Goal: Task Accomplishment & Management: Manage account settings

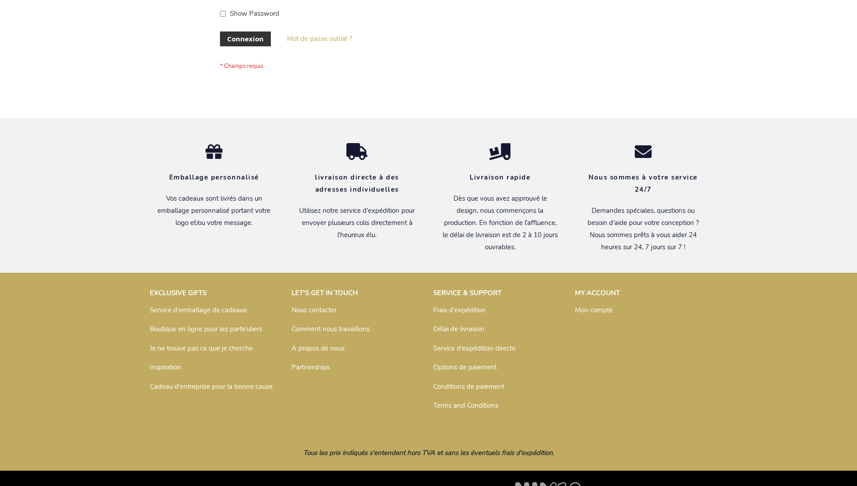
scroll to position [310, 0]
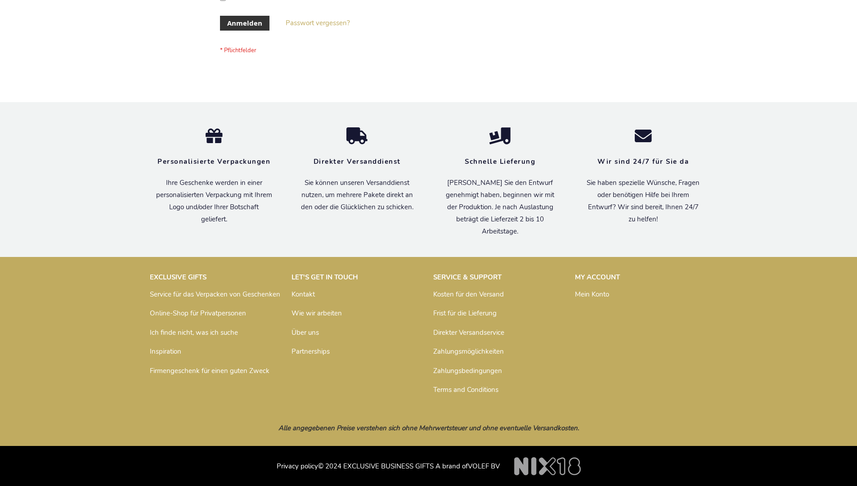
scroll to position [301, 0]
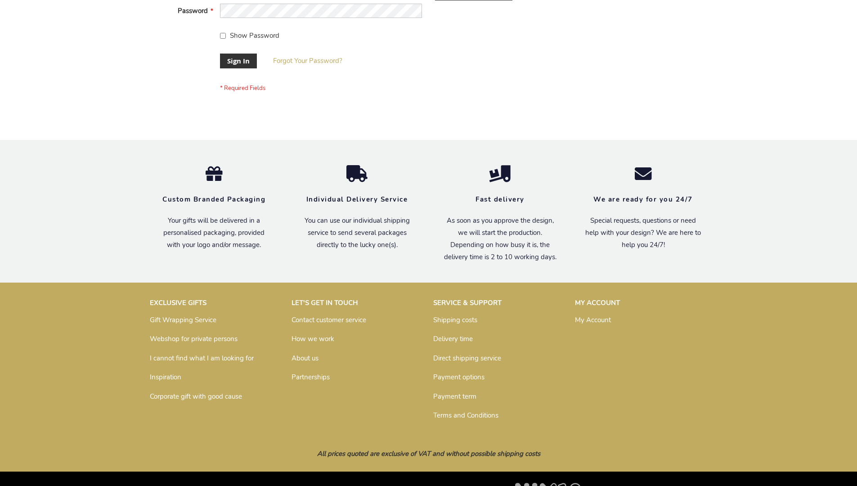
scroll to position [289, 0]
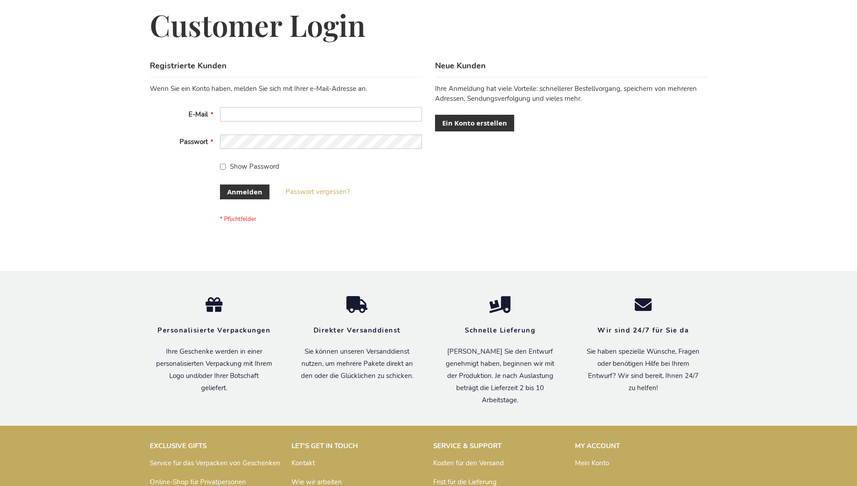
scroll to position [301, 0]
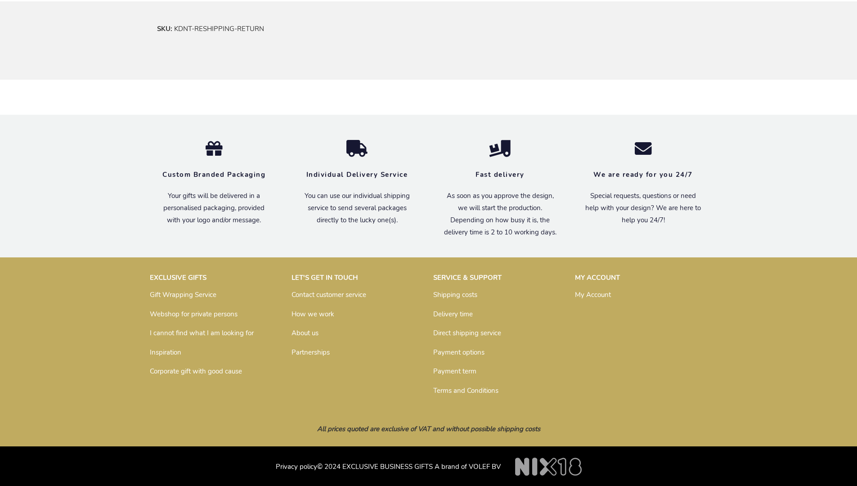
scroll to position [386, 0]
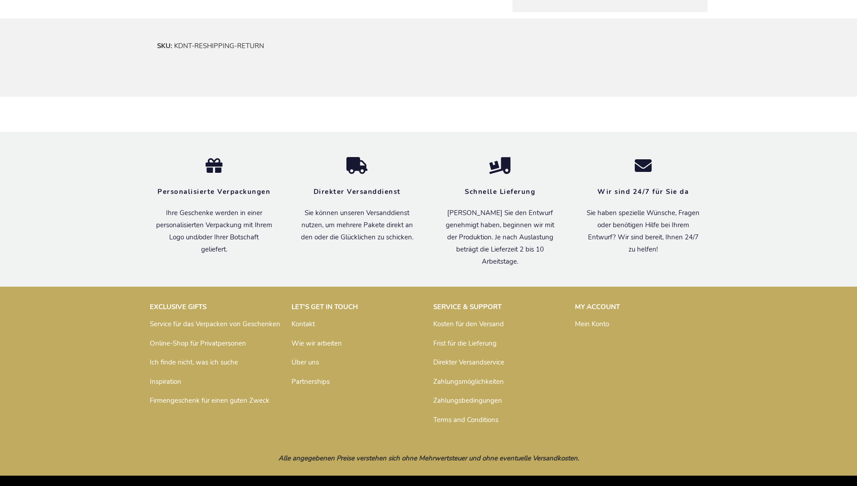
scroll to position [399, 0]
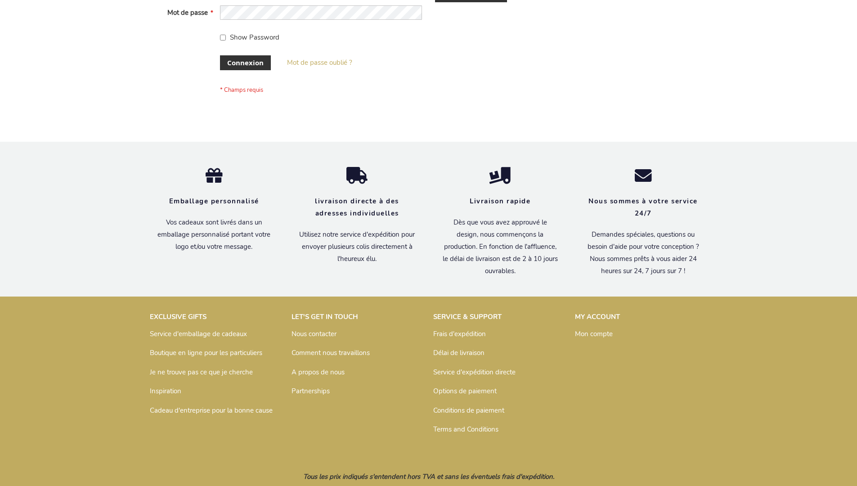
scroll to position [310, 0]
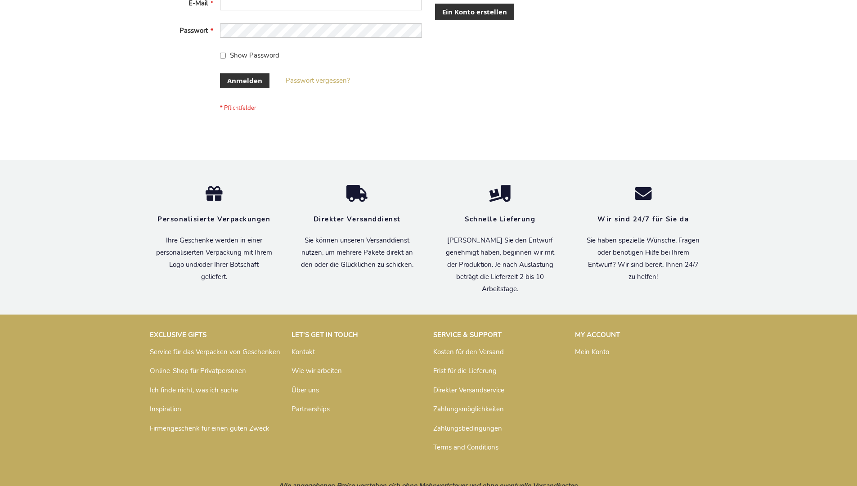
scroll to position [301, 0]
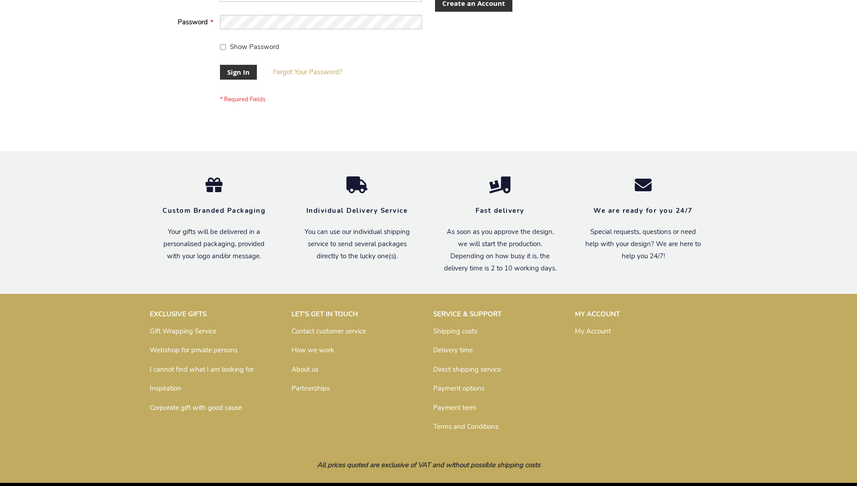
scroll to position [289, 0]
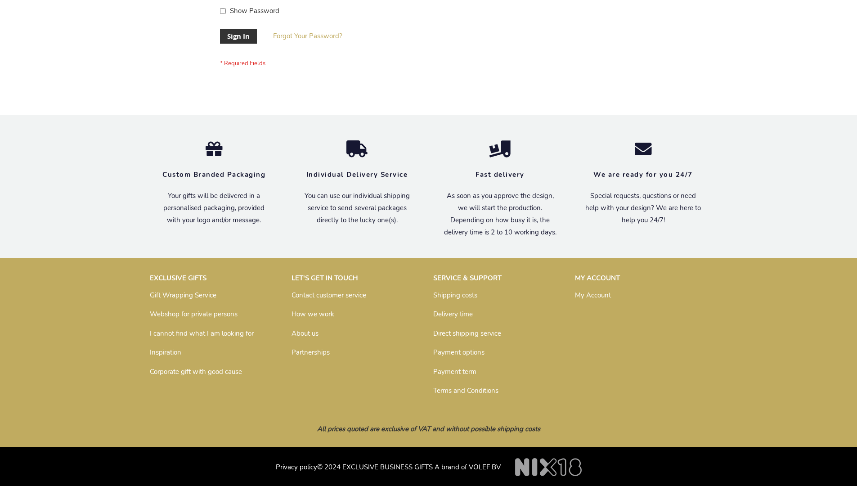
scroll to position [289, 0]
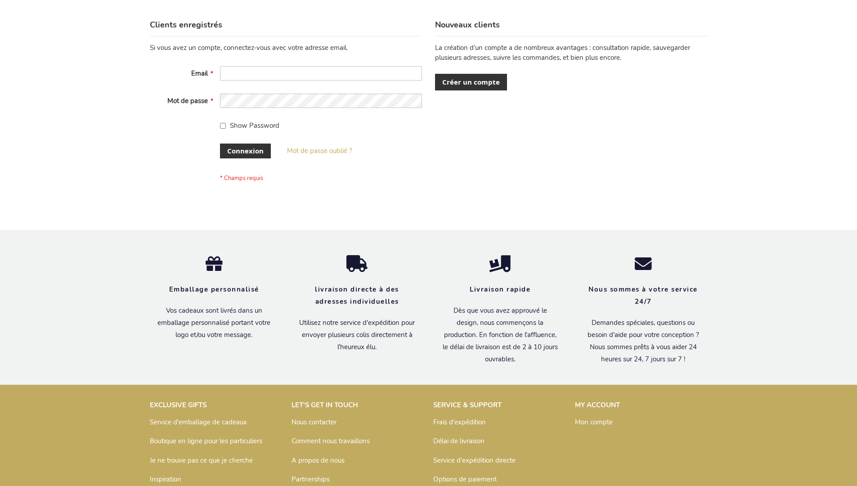
scroll to position [310, 0]
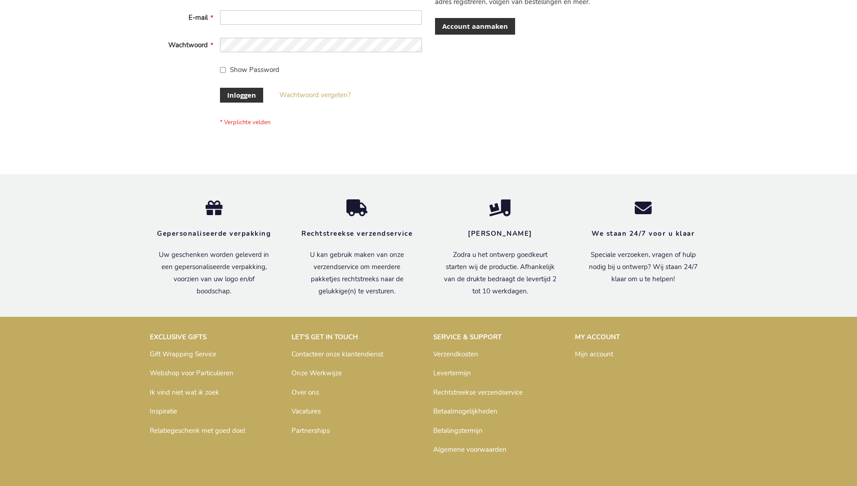
scroll to position [305, 0]
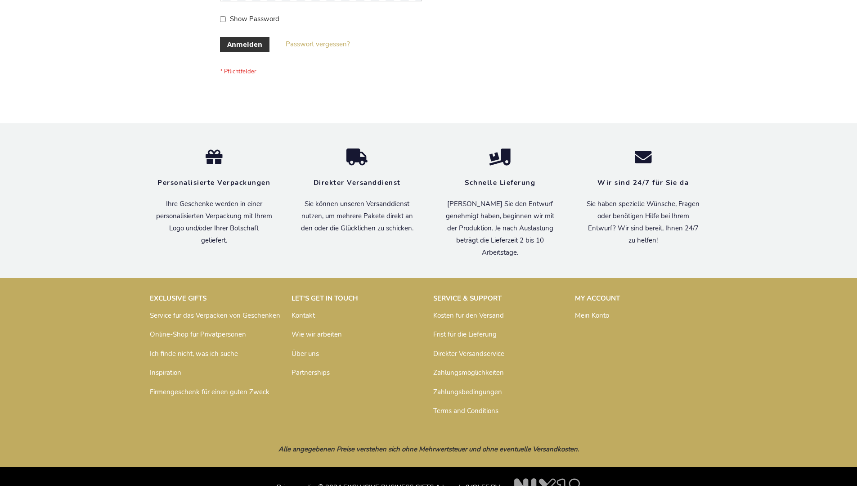
scroll to position [301, 0]
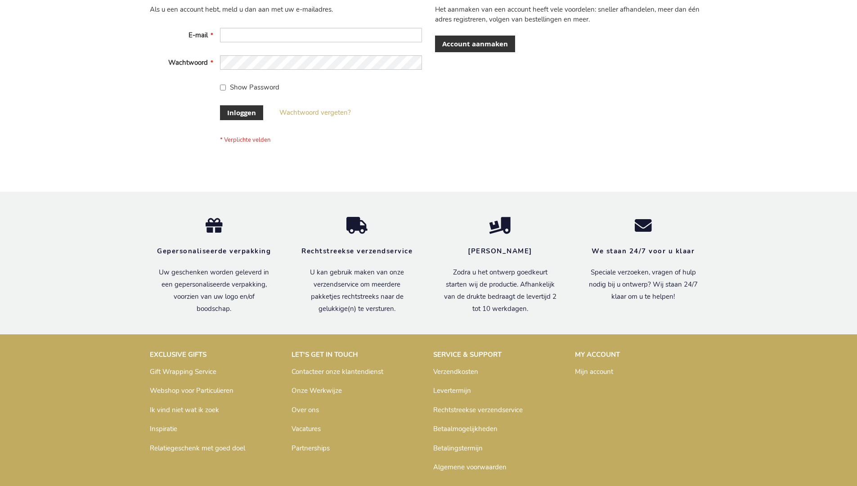
scroll to position [305, 0]
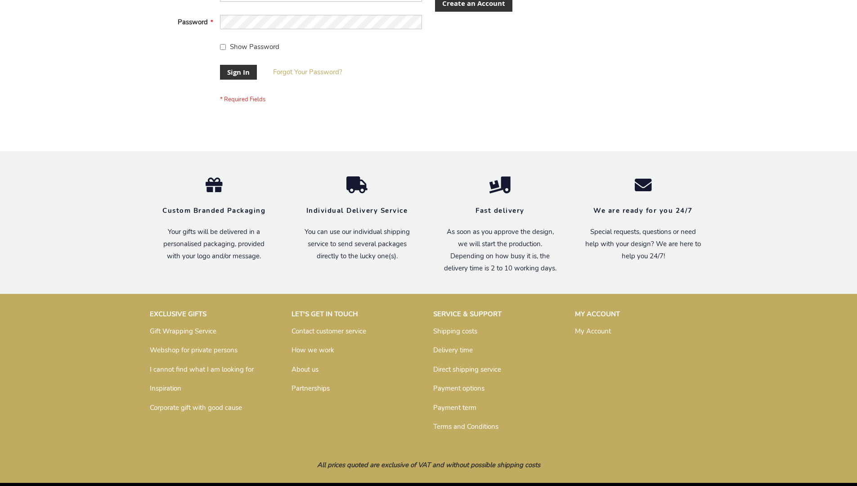
scroll to position [289, 0]
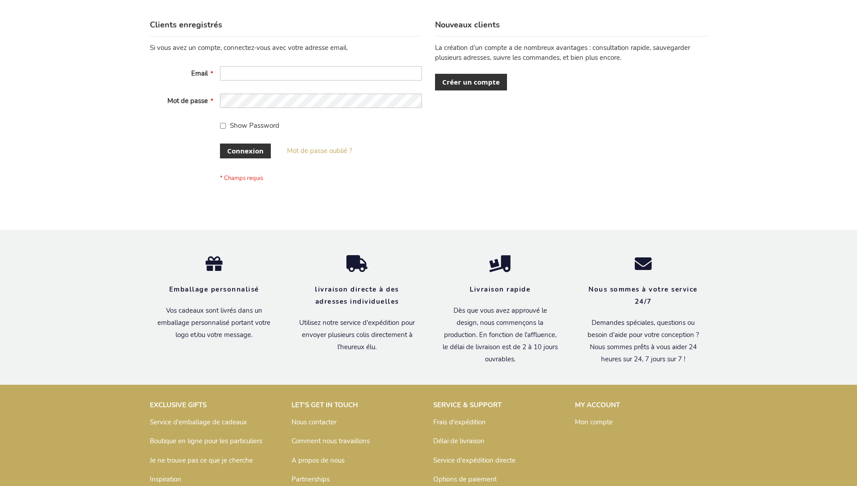
scroll to position [310, 0]
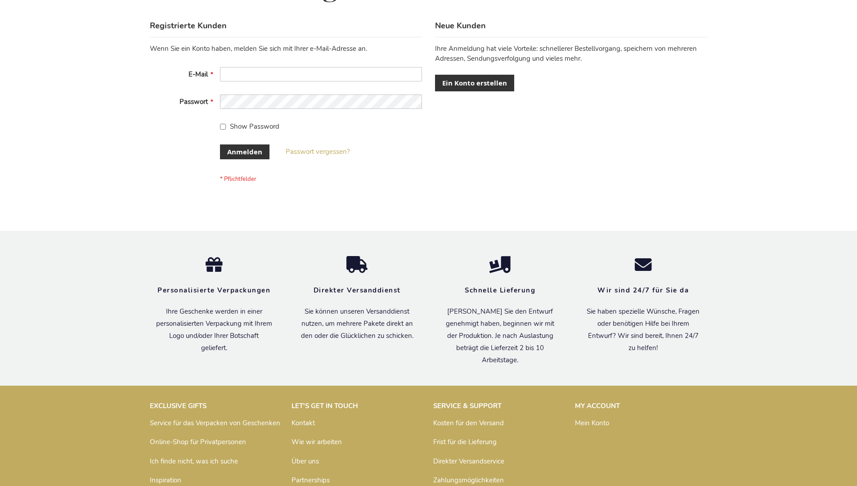
scroll to position [301, 0]
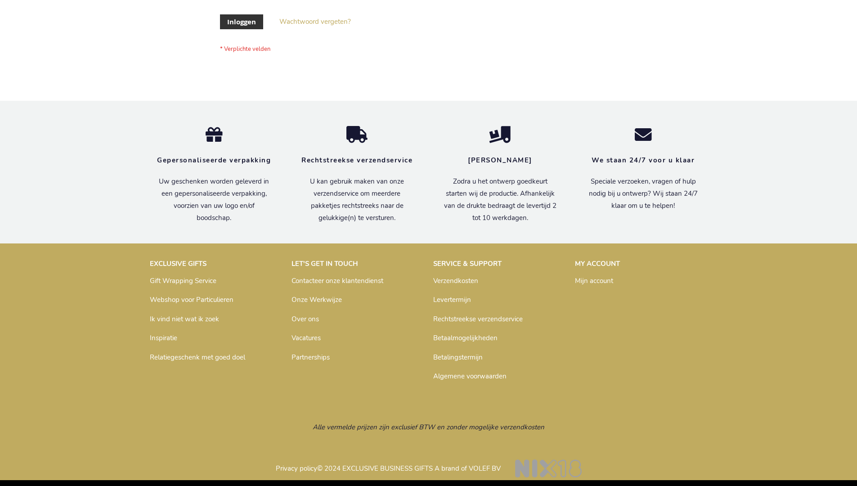
scroll to position [305, 0]
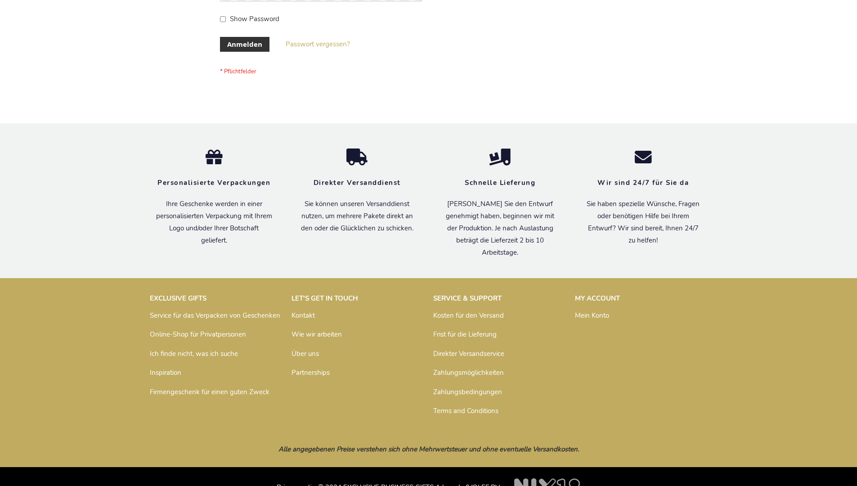
scroll to position [301, 0]
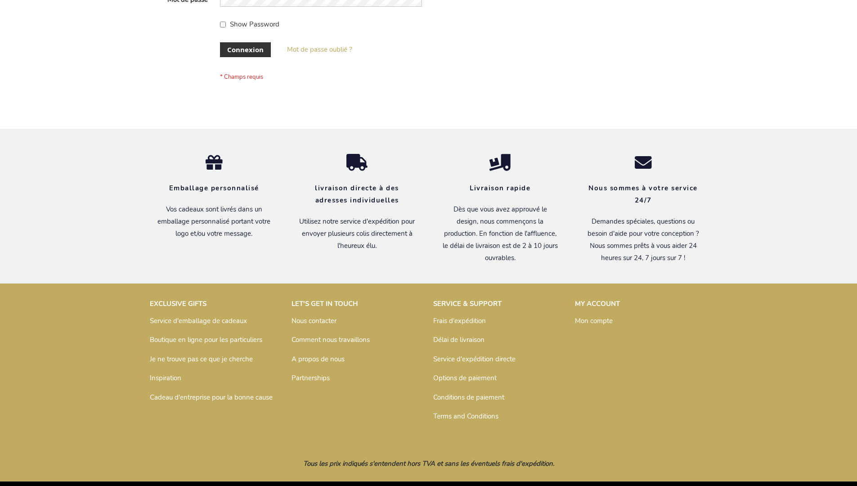
scroll to position [310, 0]
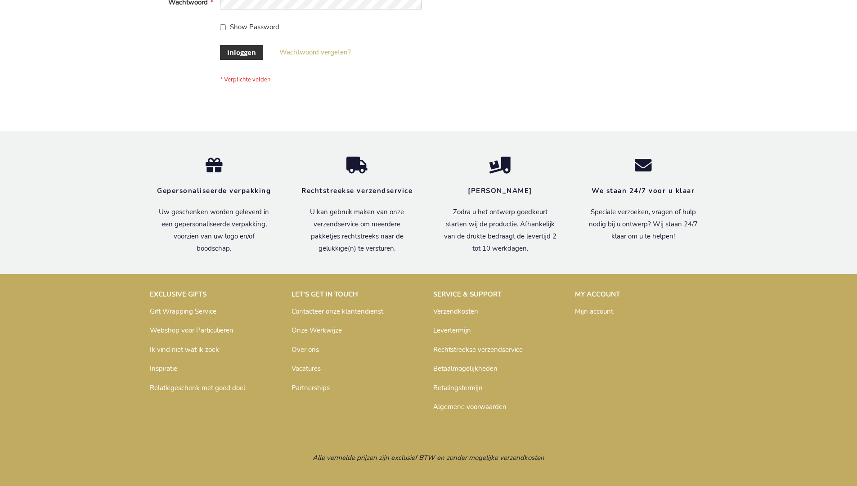
scroll to position [305, 0]
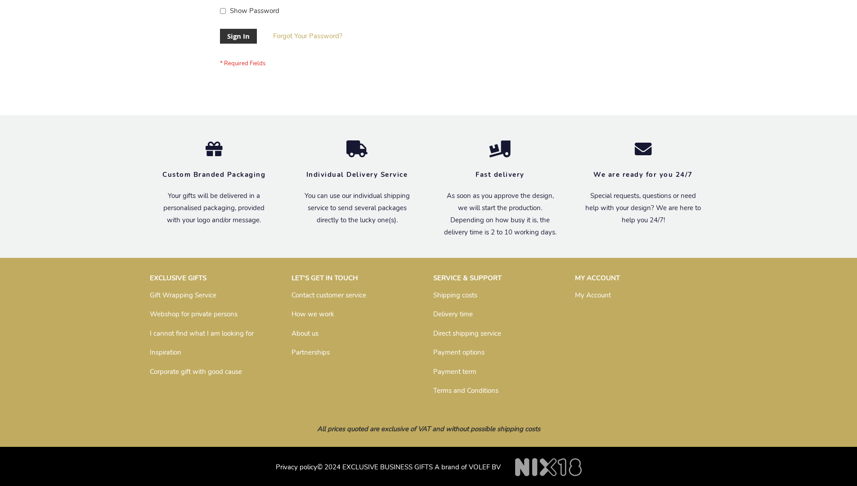
scroll to position [289, 0]
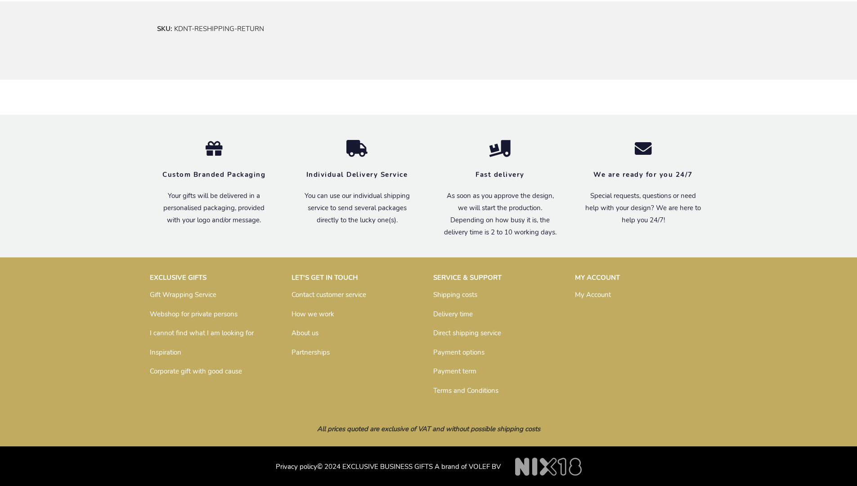
scroll to position [386, 0]
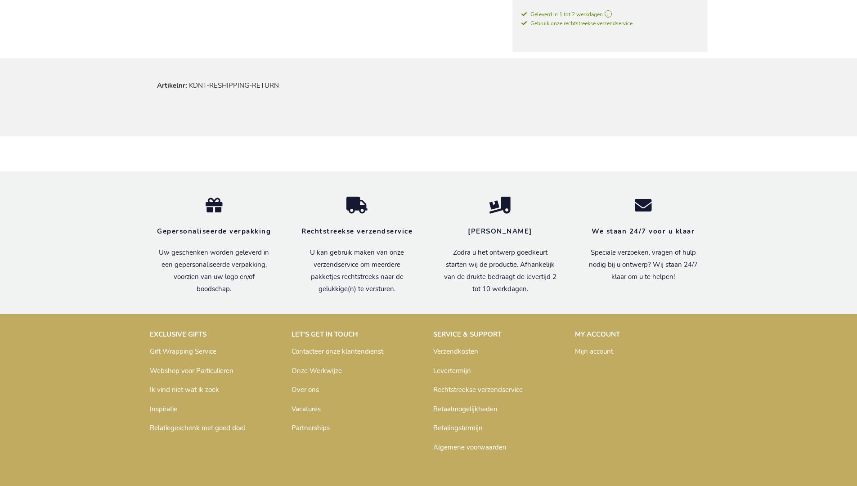
scroll to position [403, 0]
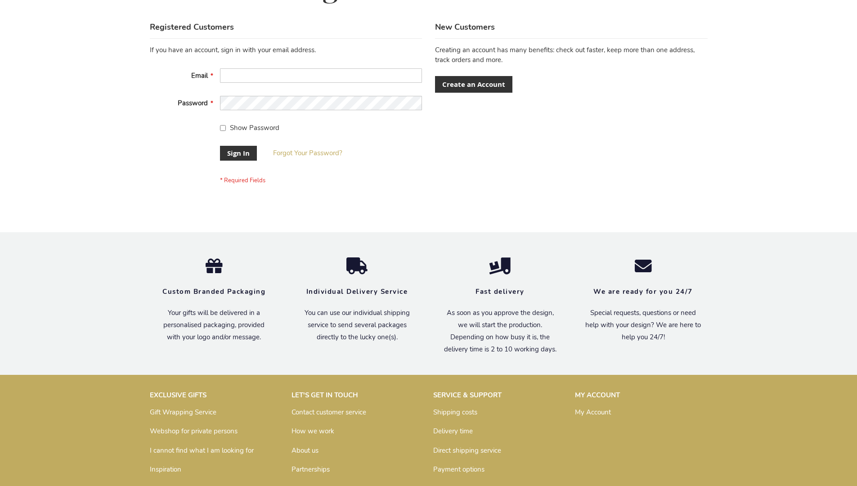
scroll to position [289, 0]
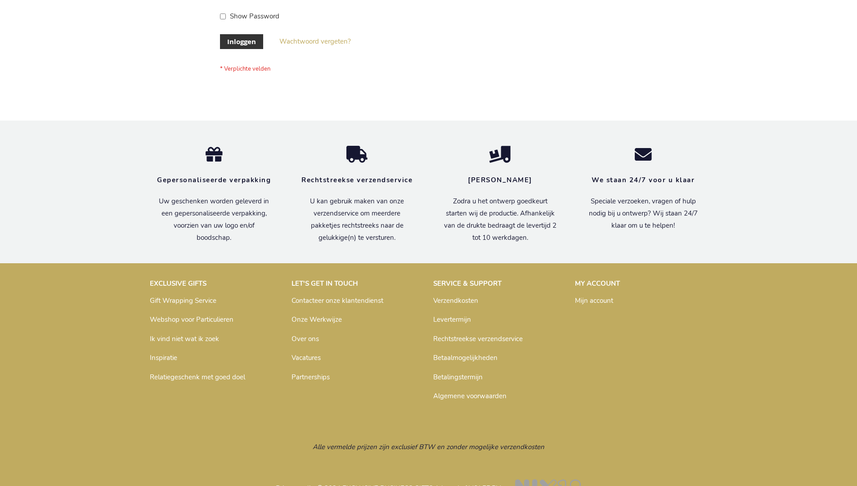
scroll to position [305, 0]
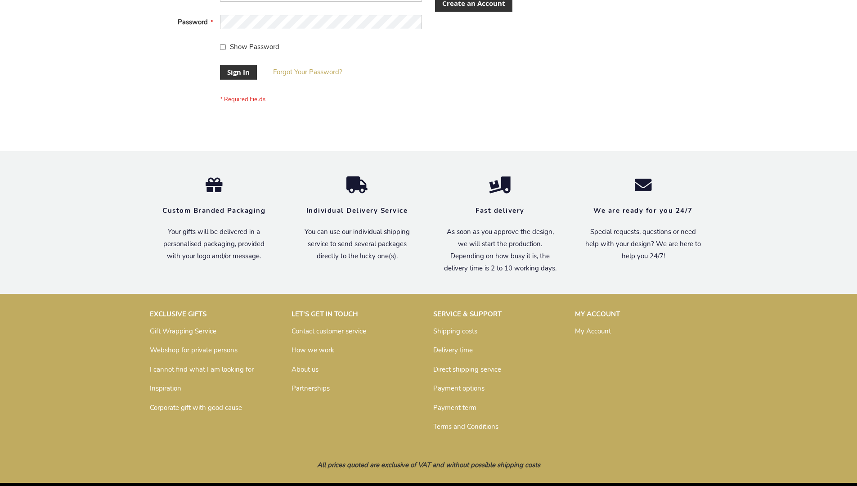
scroll to position [289, 0]
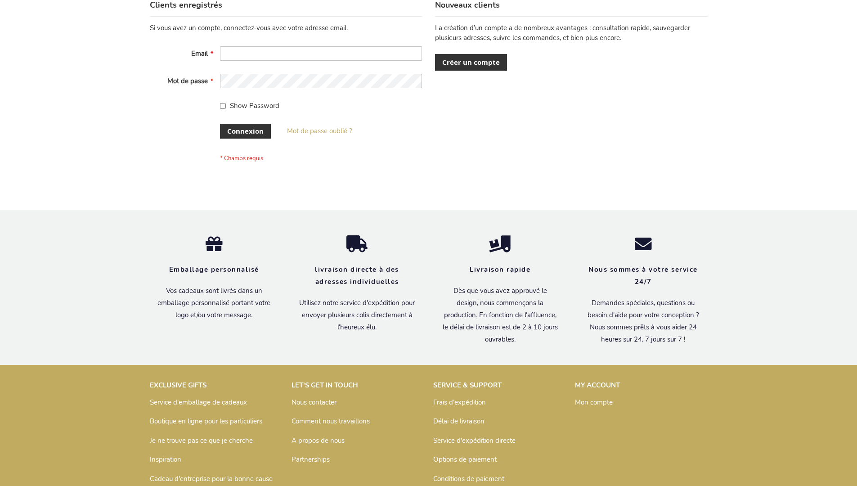
scroll to position [310, 0]
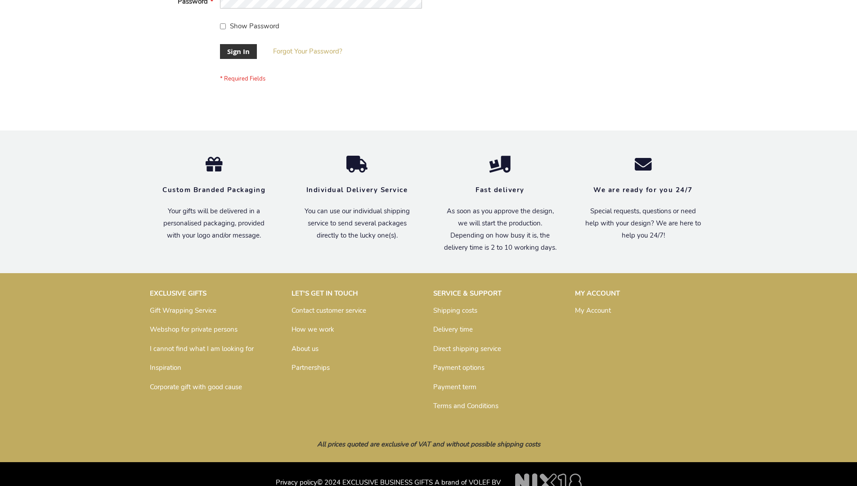
scroll to position [289, 0]
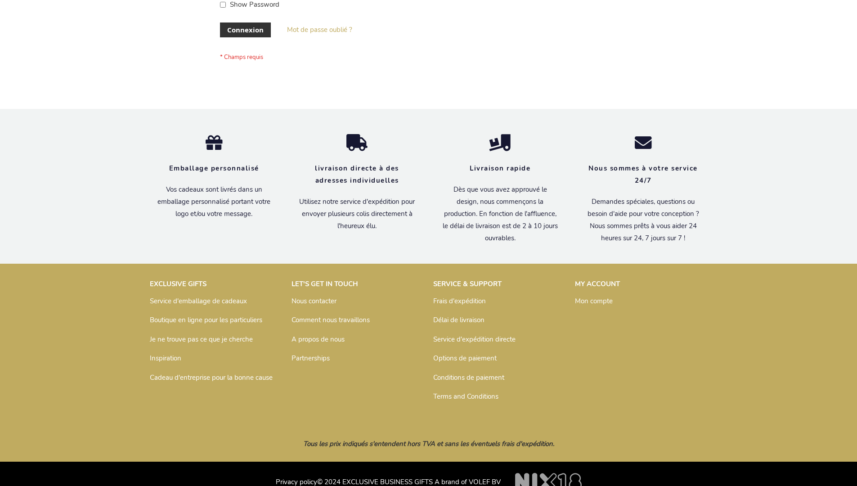
scroll to position [310, 0]
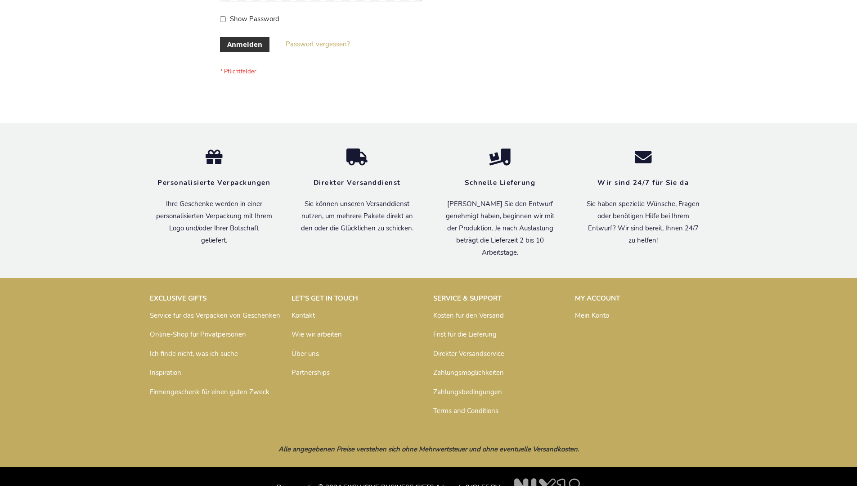
scroll to position [301, 0]
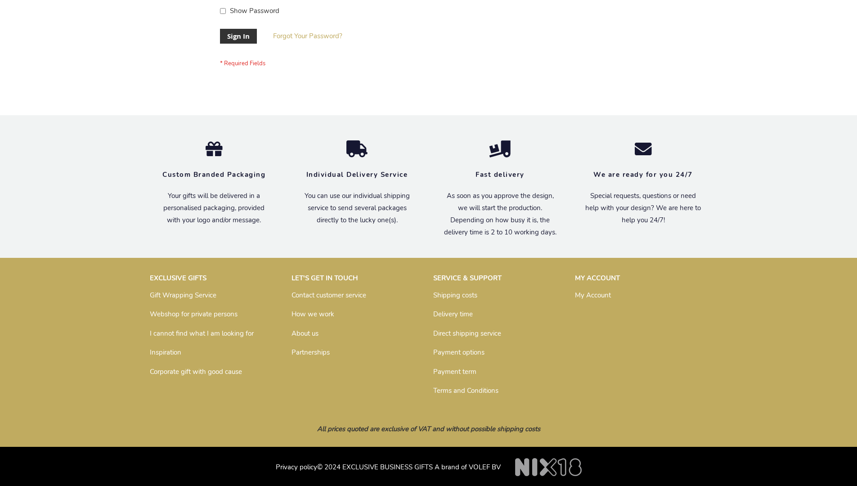
scroll to position [289, 0]
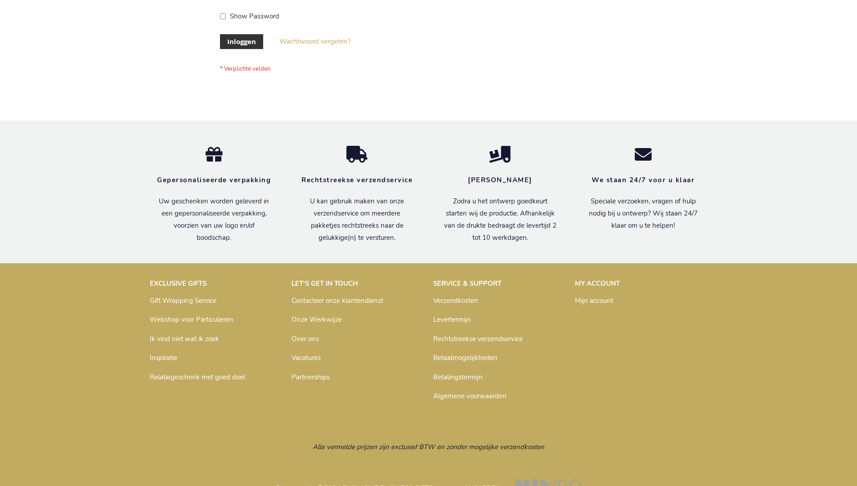
scroll to position [305, 0]
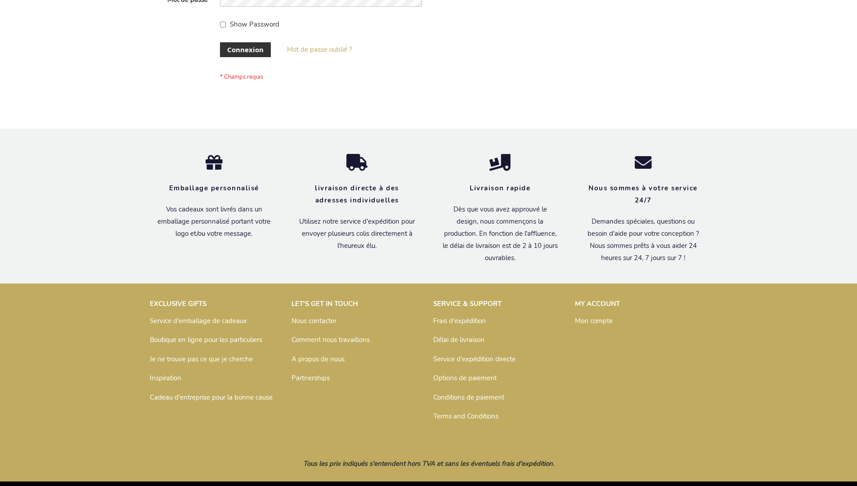
scroll to position [310, 0]
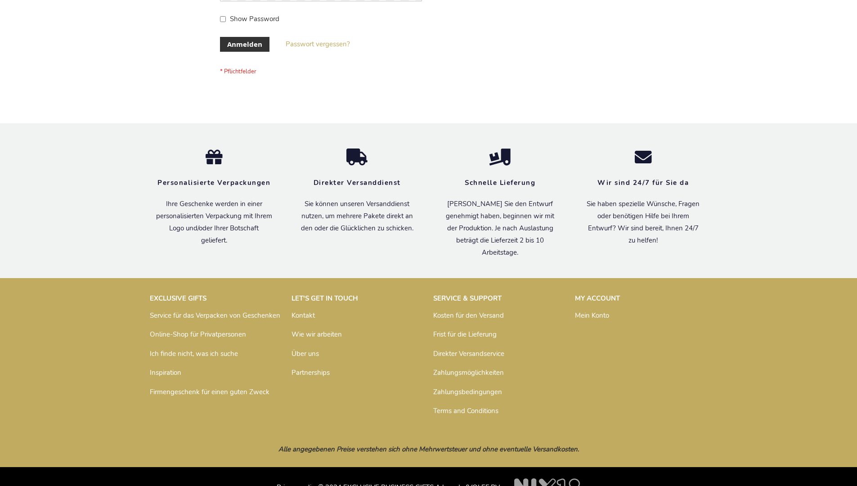
scroll to position [301, 0]
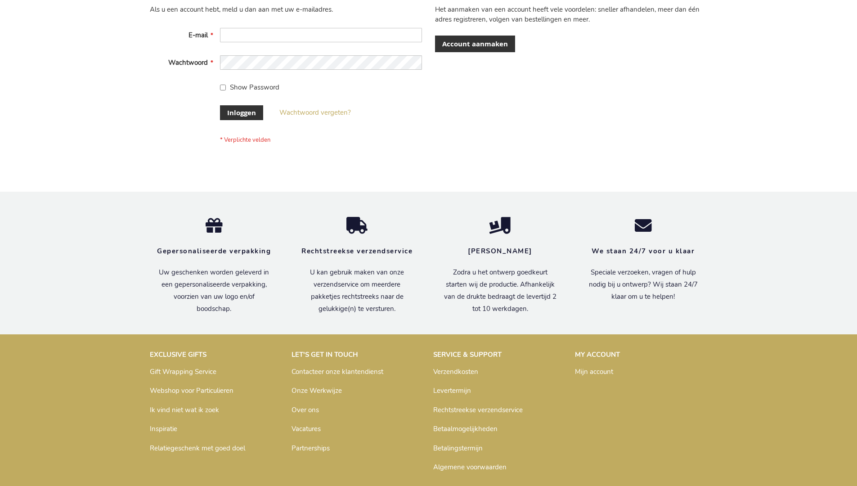
scroll to position [305, 0]
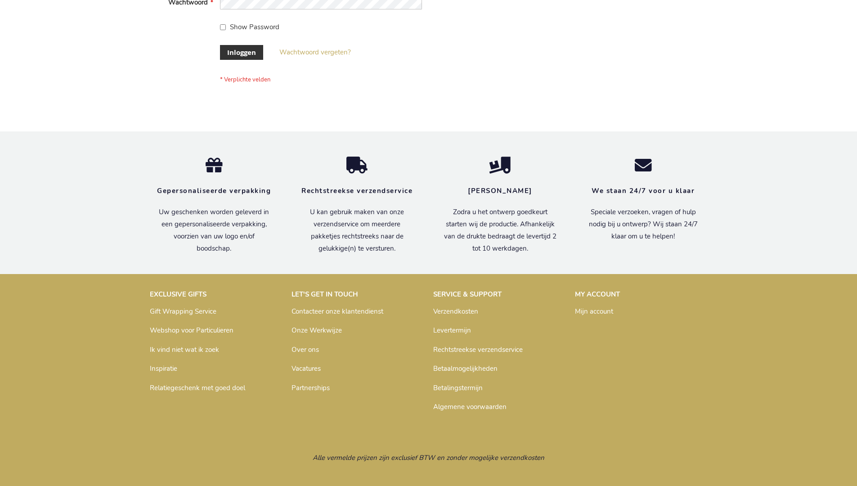
scroll to position [305, 0]
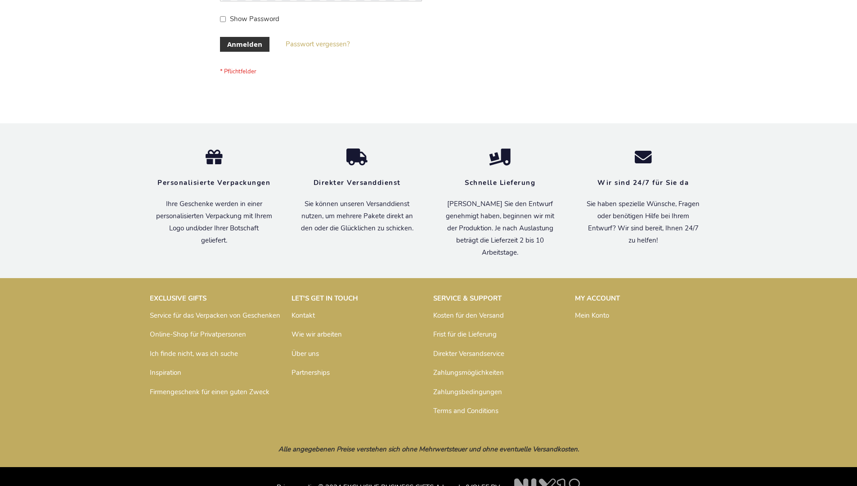
scroll to position [301, 0]
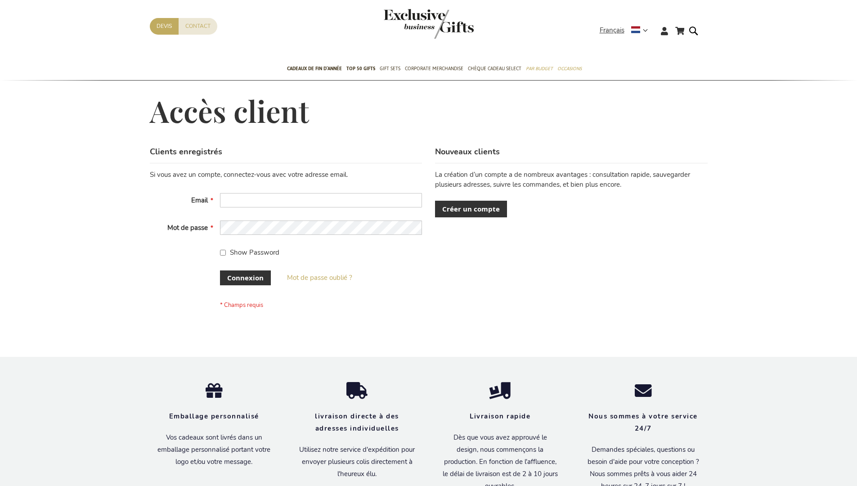
scroll to position [310, 0]
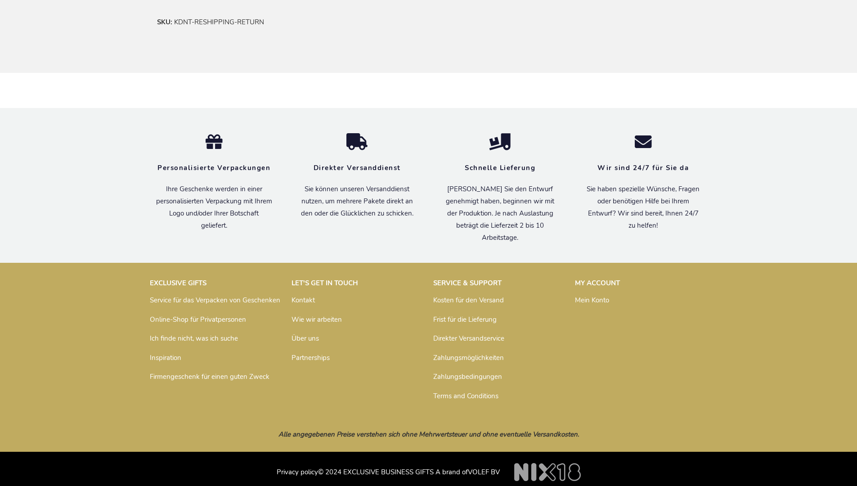
scroll to position [399, 0]
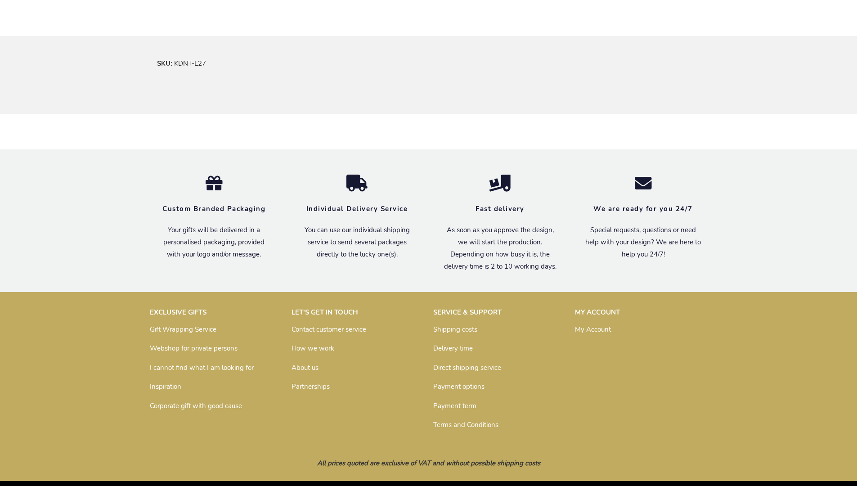
scroll to position [529, 0]
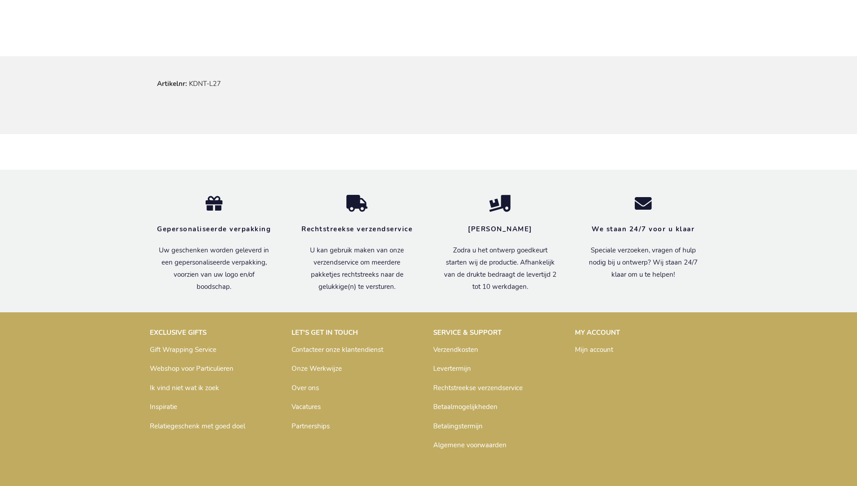
scroll to position [545, 0]
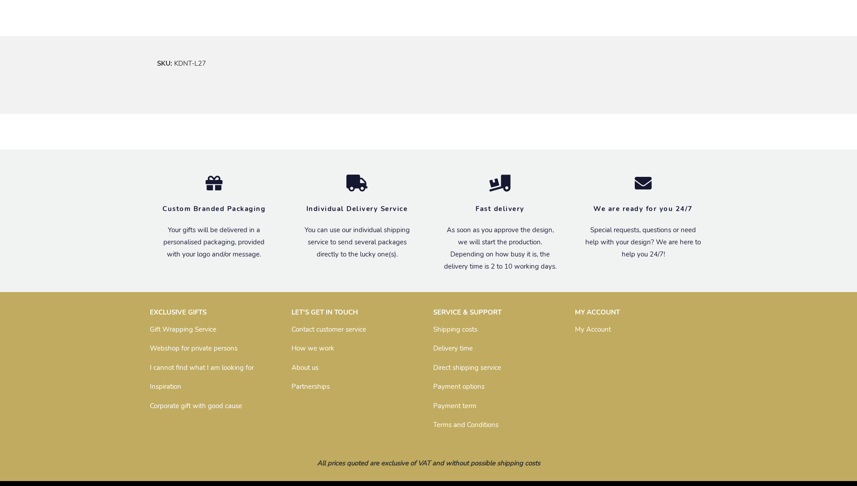
scroll to position [529, 0]
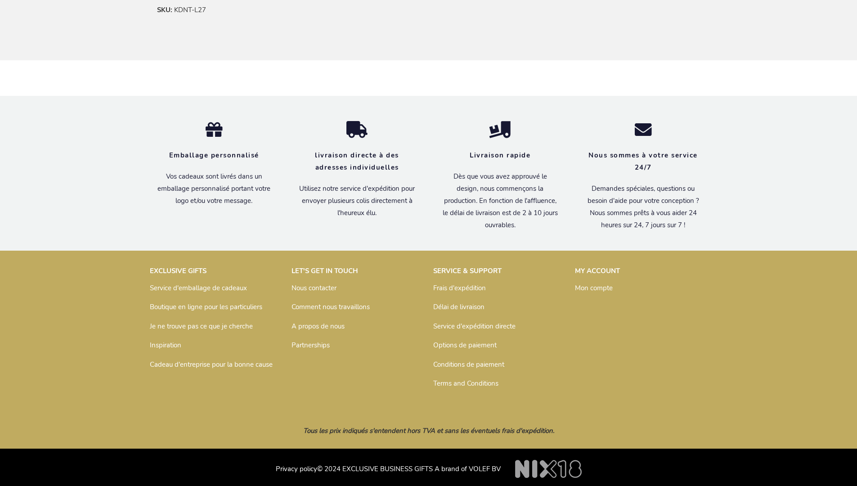
scroll to position [550, 0]
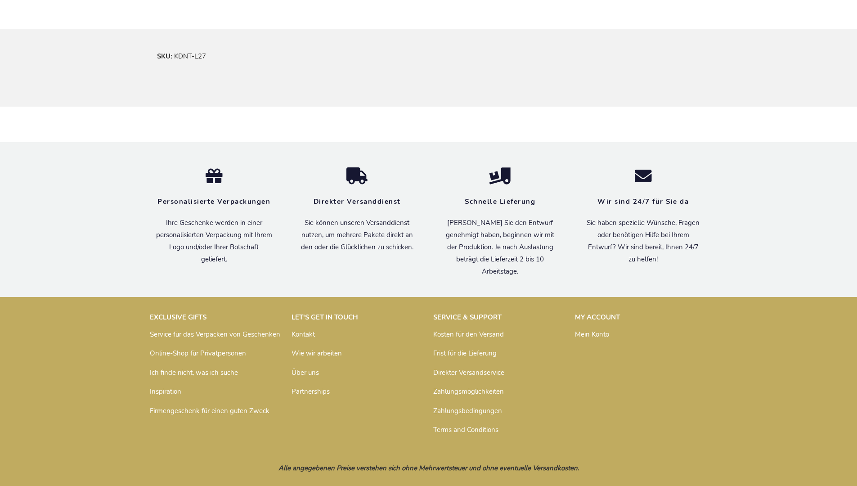
scroll to position [541, 0]
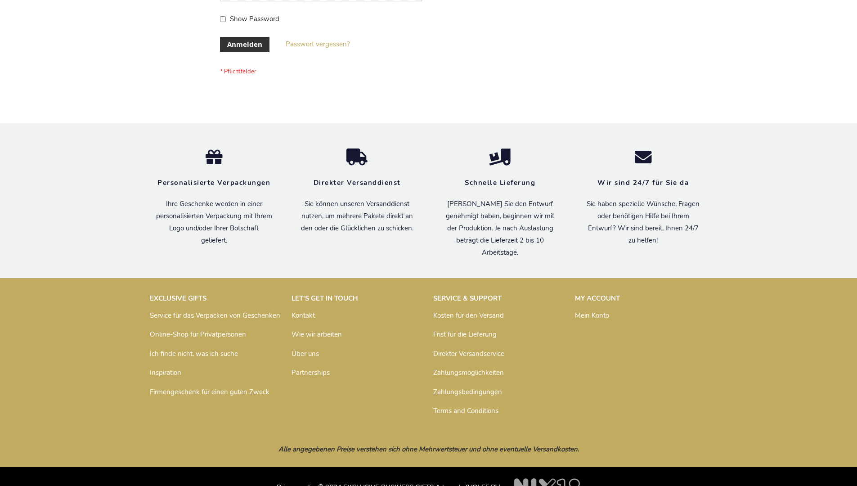
scroll to position [301, 0]
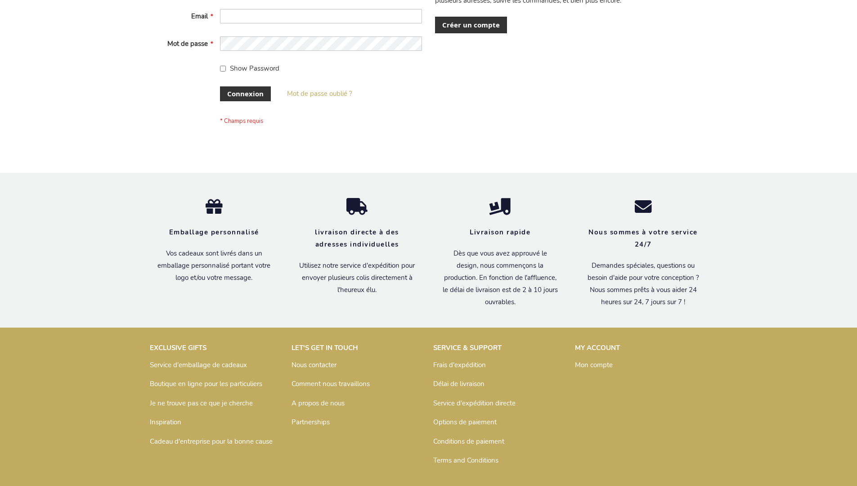
scroll to position [310, 0]
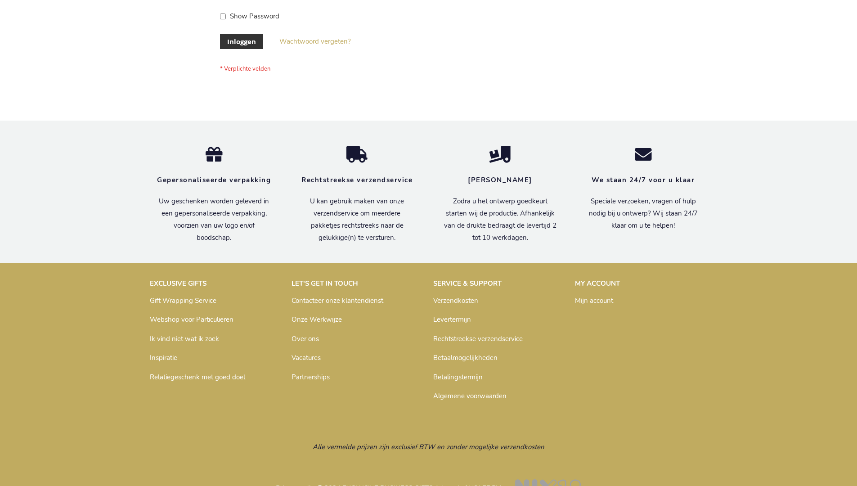
scroll to position [305, 0]
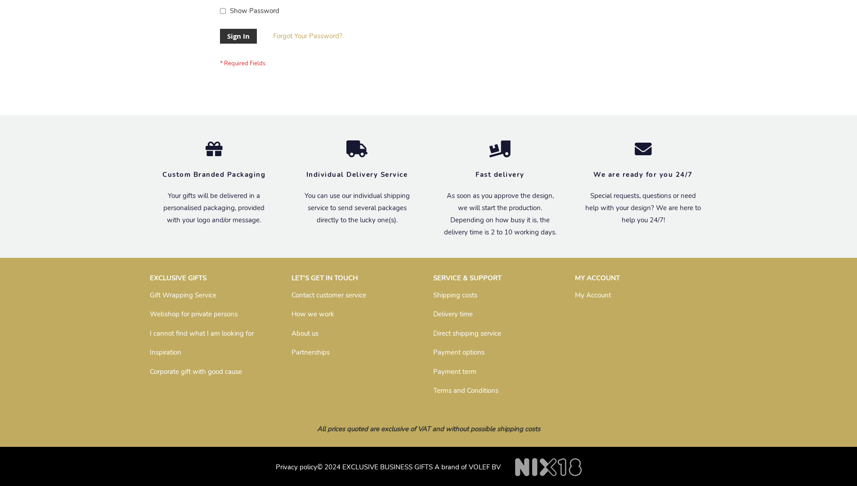
scroll to position [289, 0]
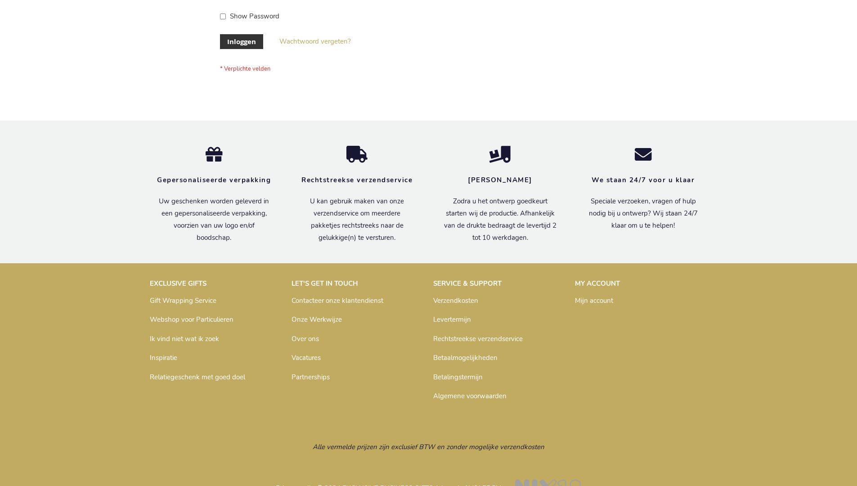
scroll to position [305, 0]
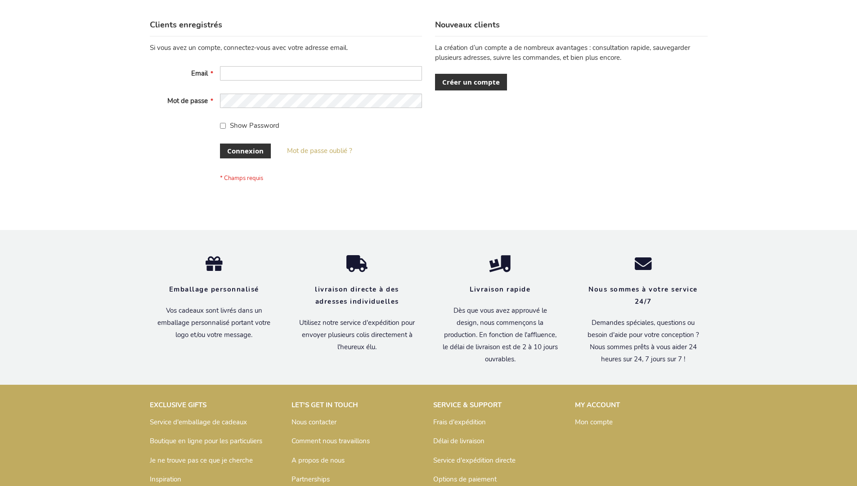
scroll to position [310, 0]
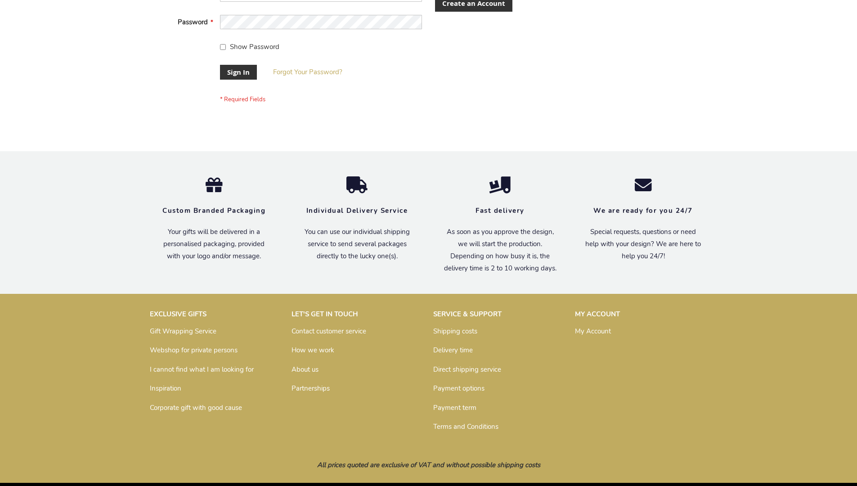
scroll to position [289, 0]
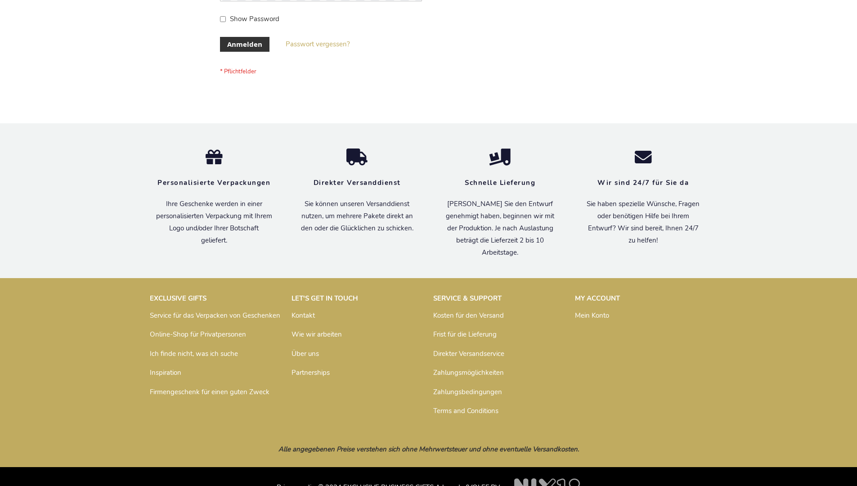
scroll to position [301, 0]
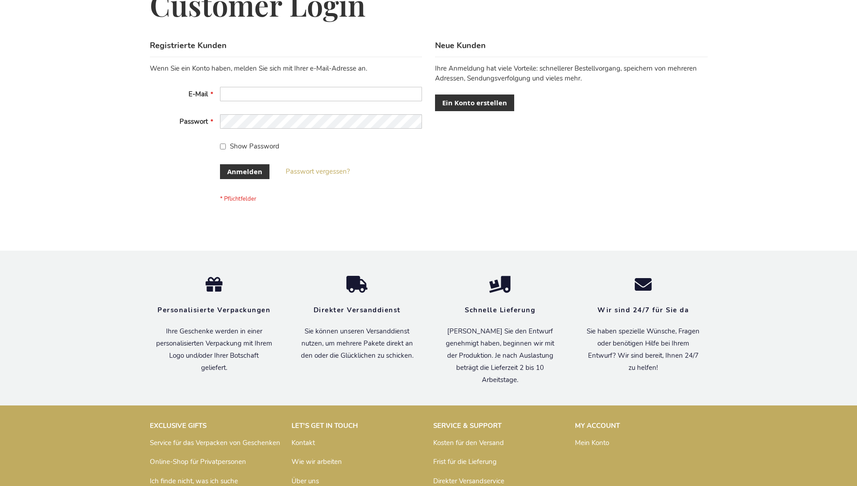
scroll to position [301, 0]
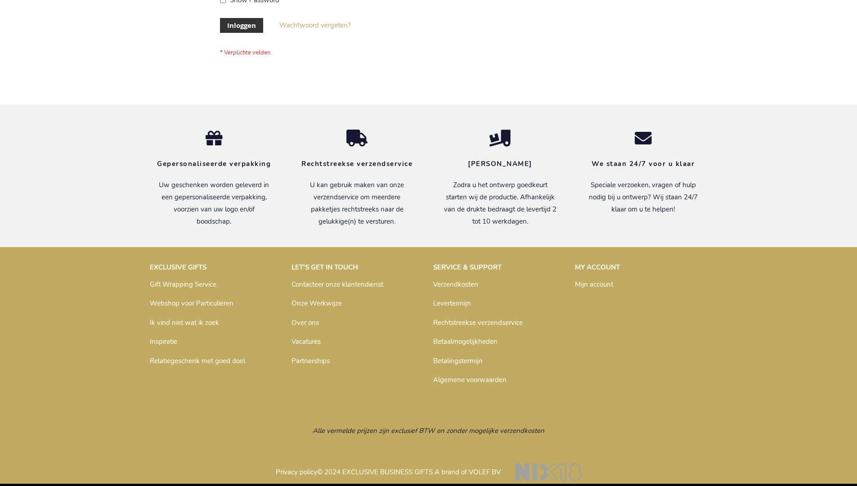
scroll to position [299, 0]
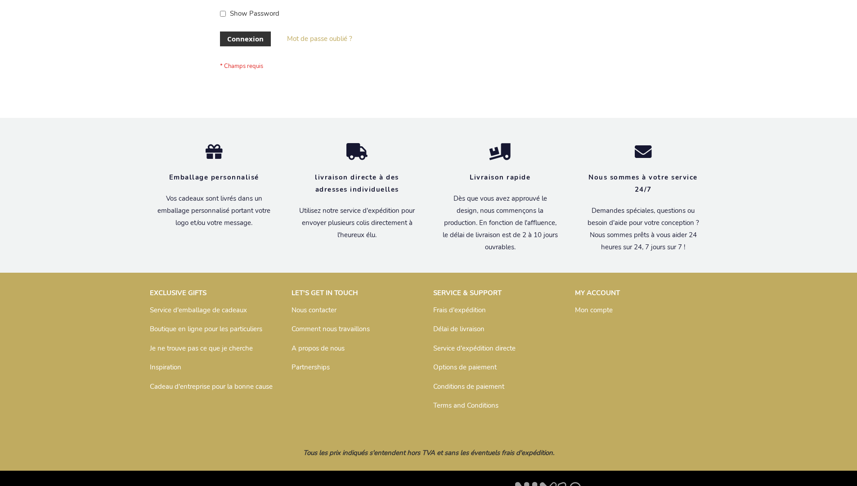
scroll to position [310, 0]
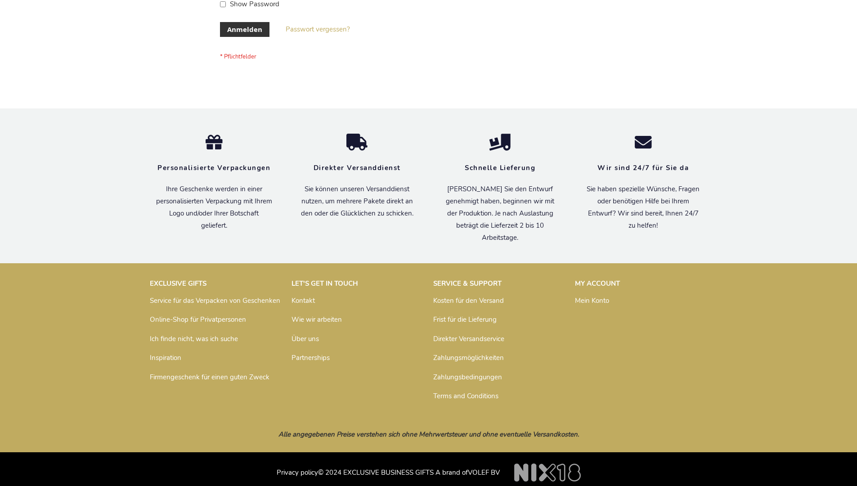
scroll to position [301, 0]
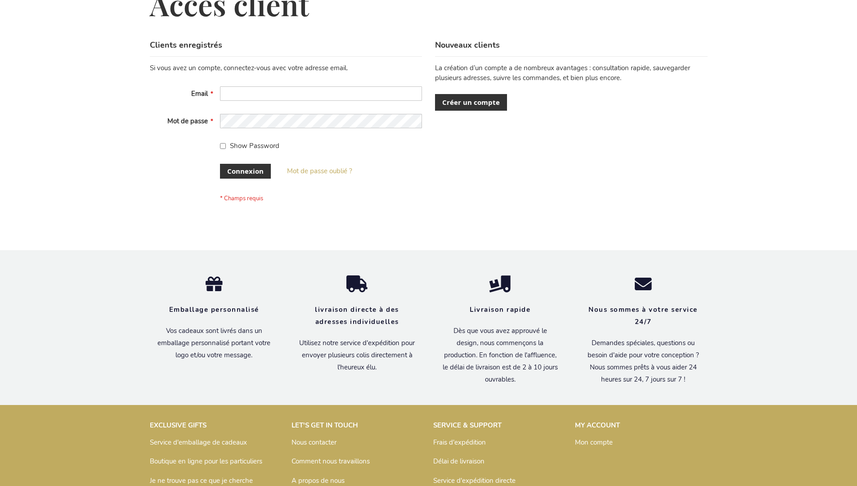
scroll to position [310, 0]
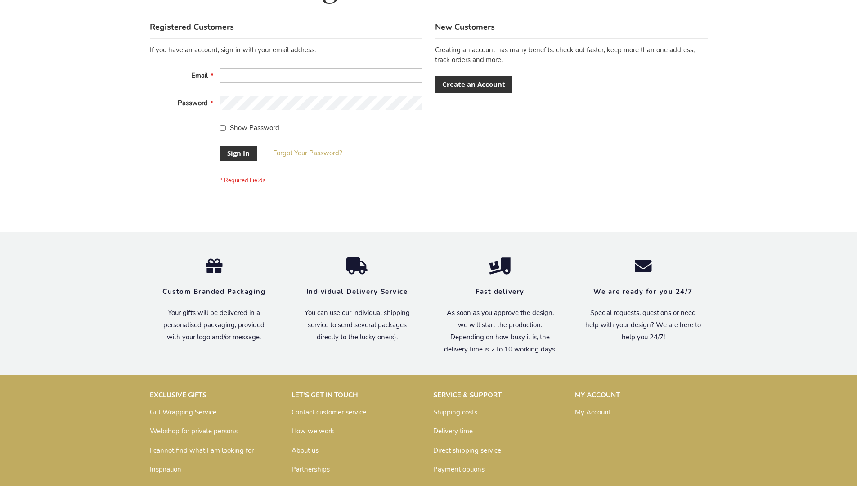
scroll to position [289, 0]
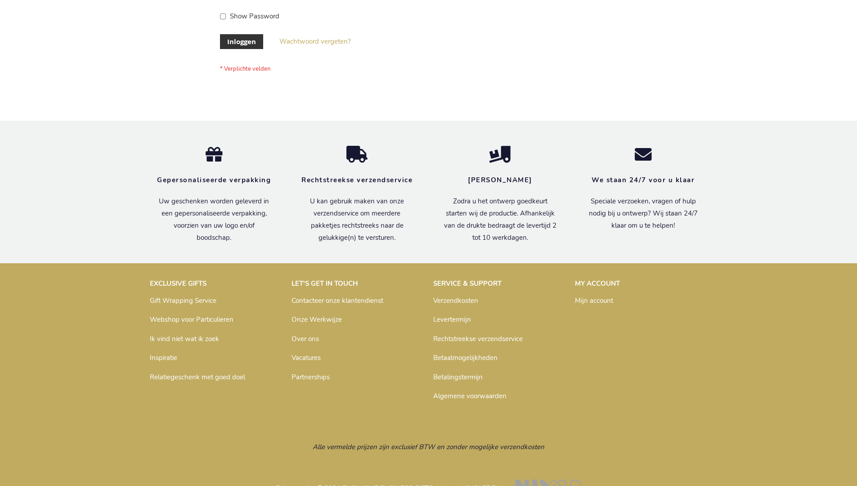
scroll to position [305, 0]
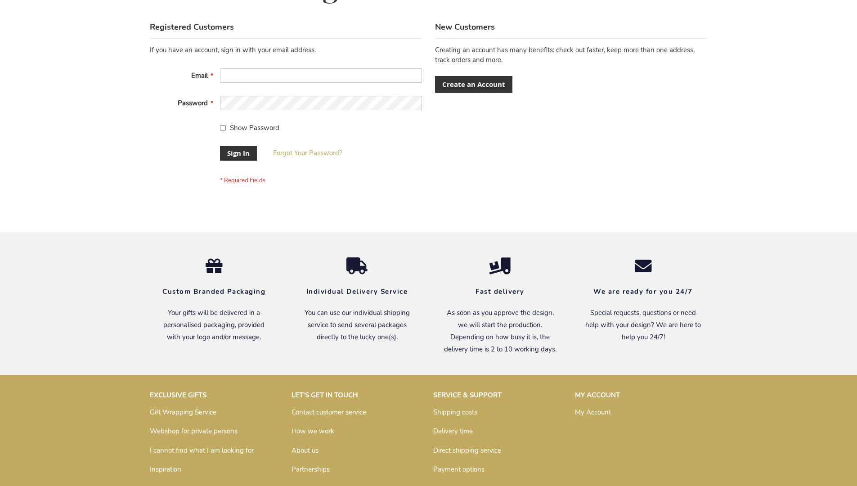
scroll to position [289, 0]
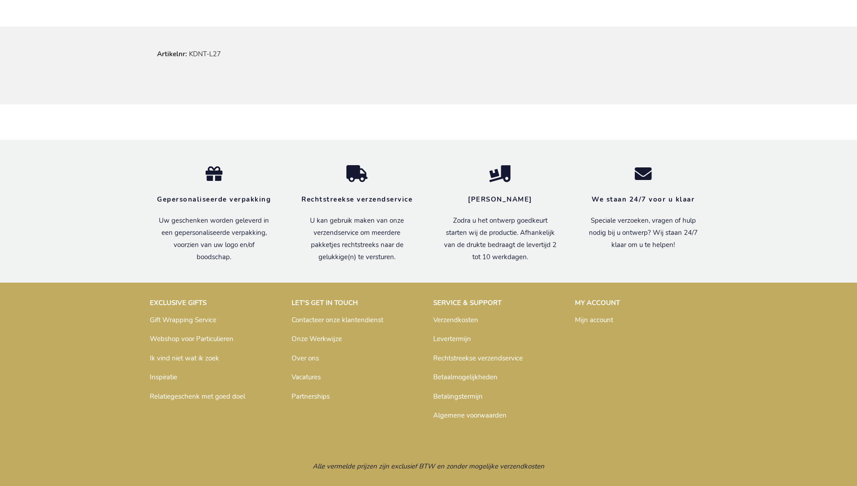
scroll to position [545, 0]
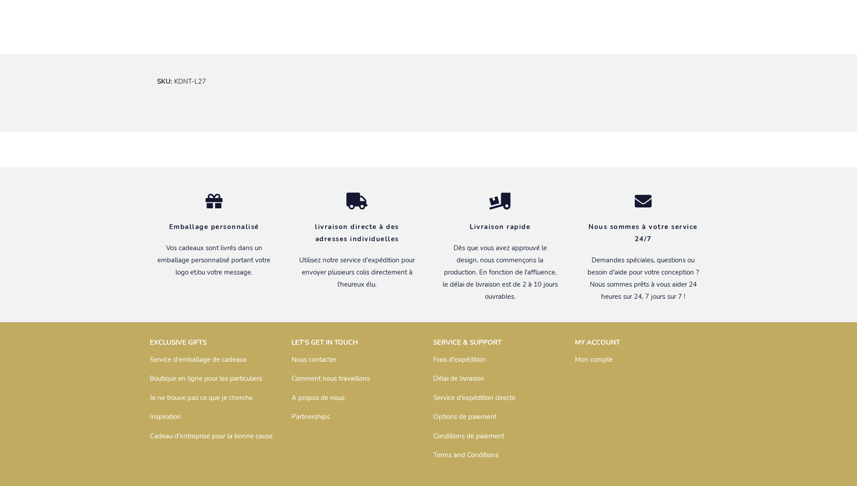
scroll to position [550, 0]
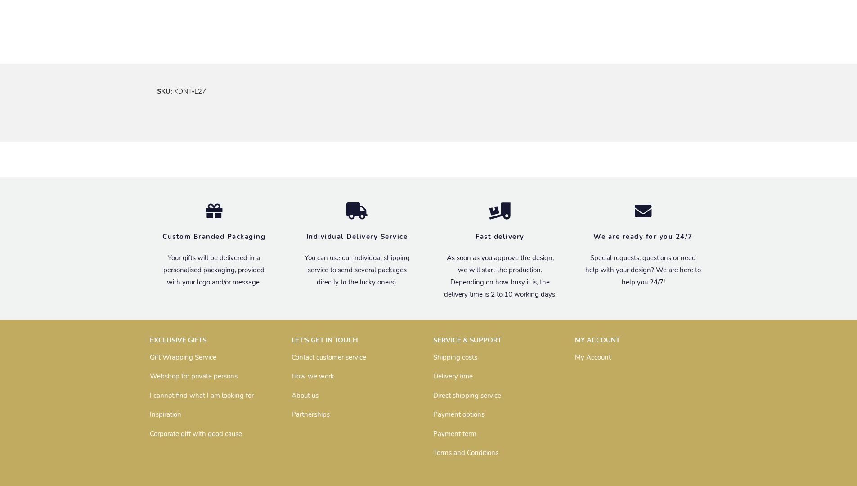
scroll to position [529, 0]
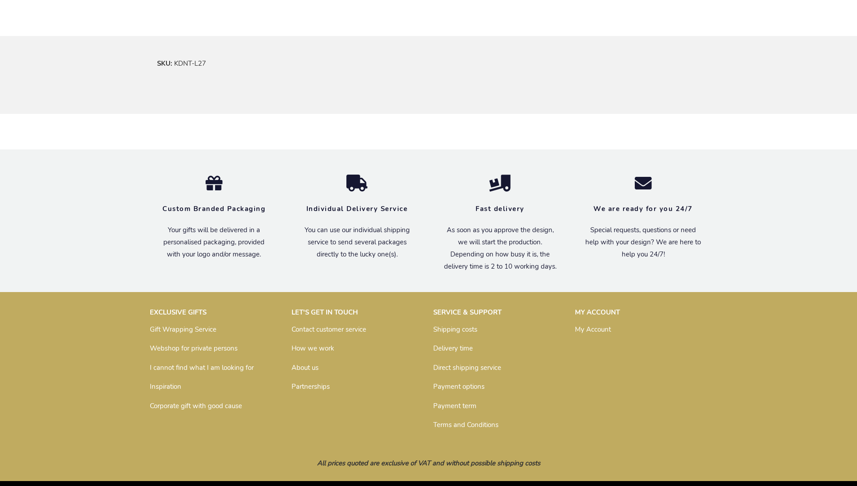
scroll to position [529, 0]
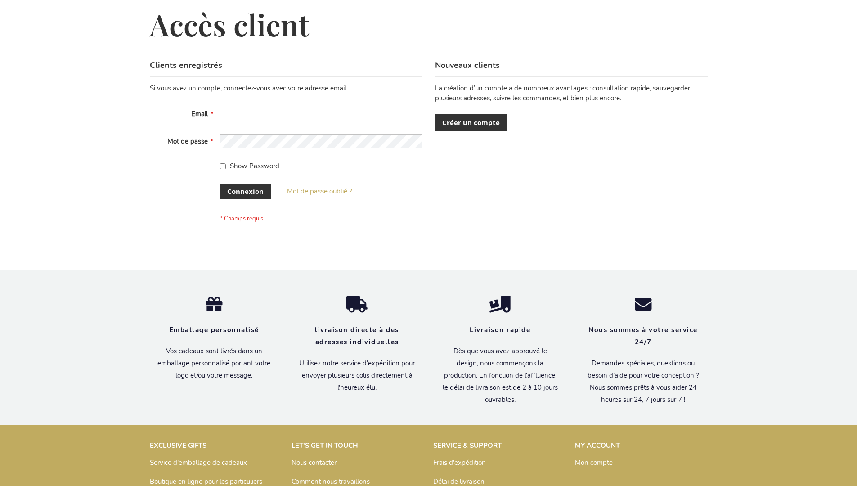
scroll to position [310, 0]
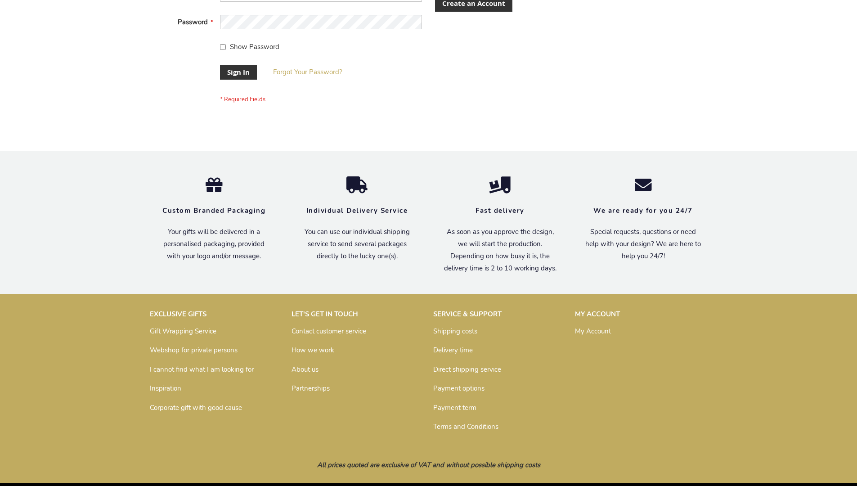
scroll to position [289, 0]
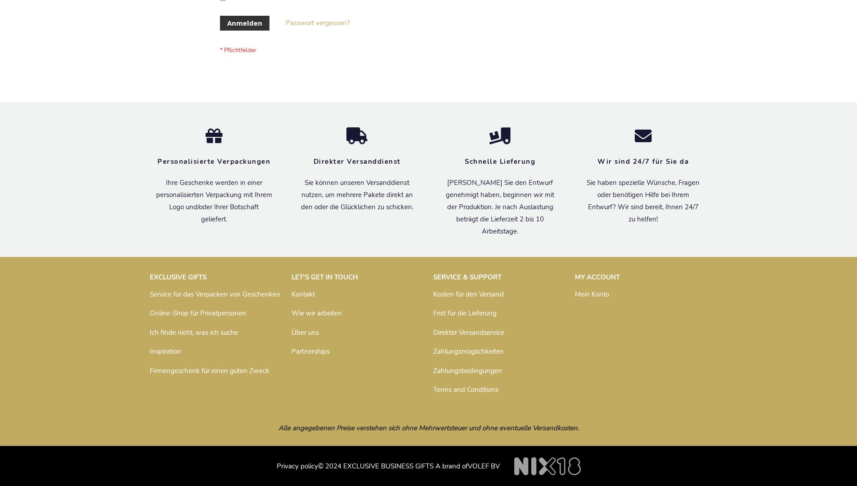
scroll to position [301, 0]
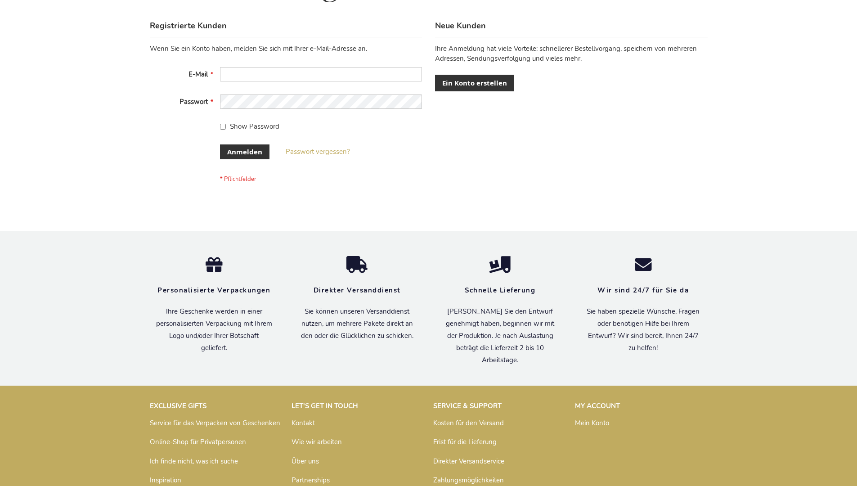
scroll to position [301, 0]
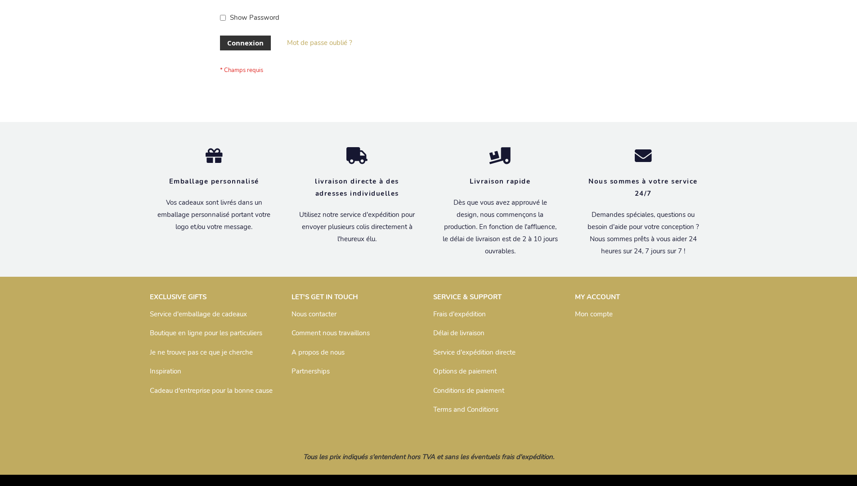
scroll to position [303, 0]
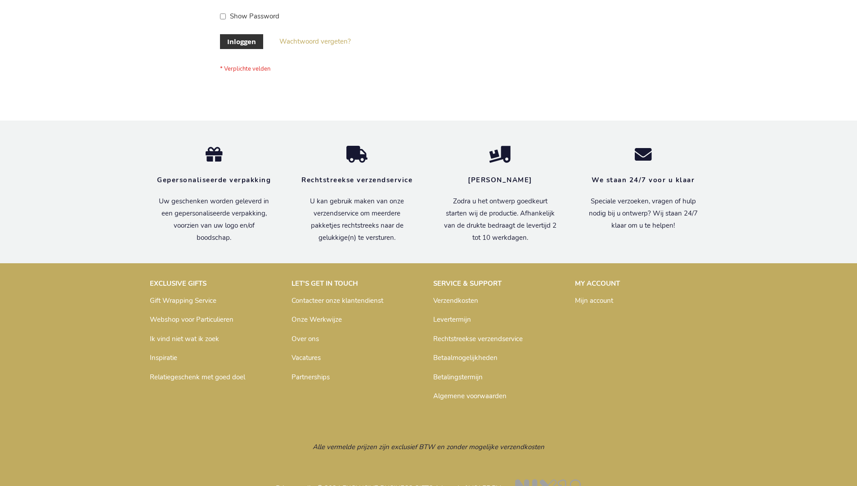
scroll to position [305, 0]
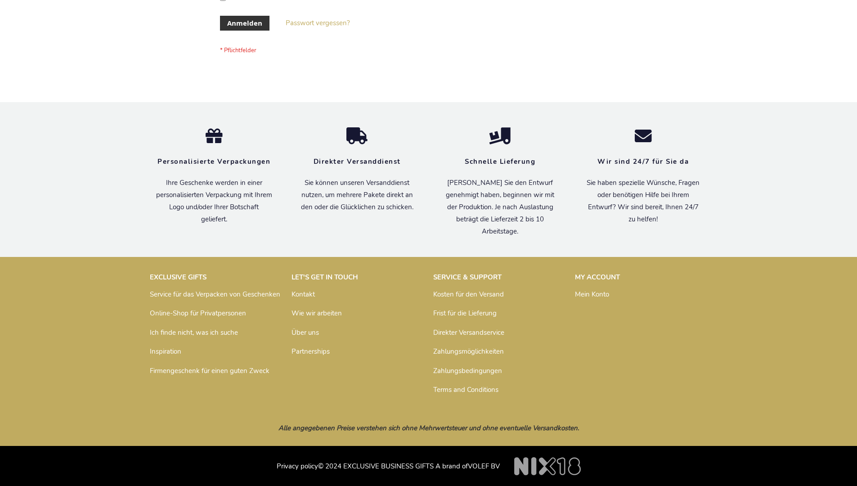
scroll to position [301, 0]
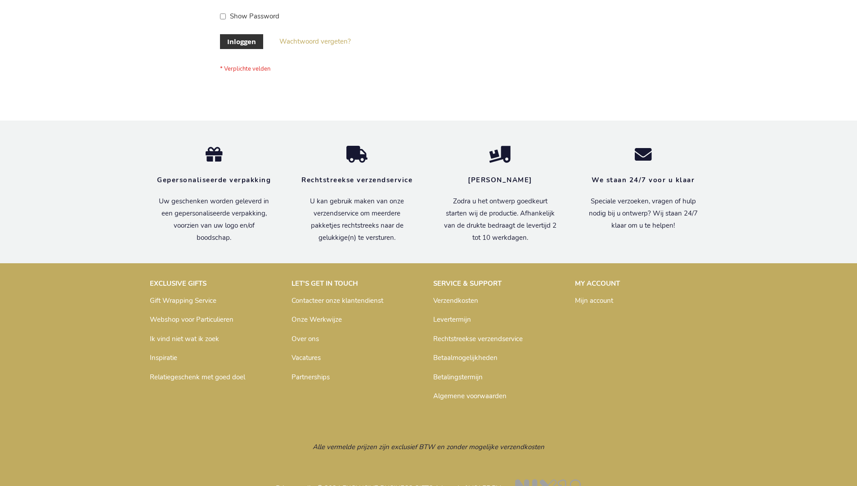
scroll to position [305, 0]
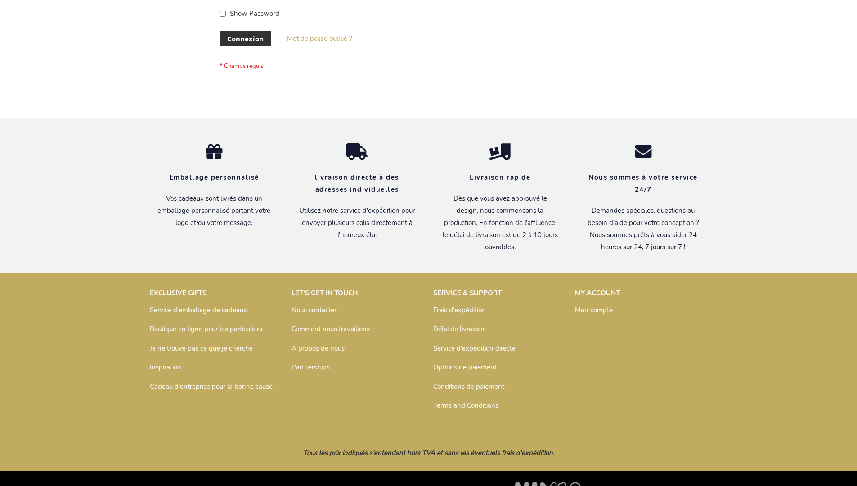
scroll to position [310, 0]
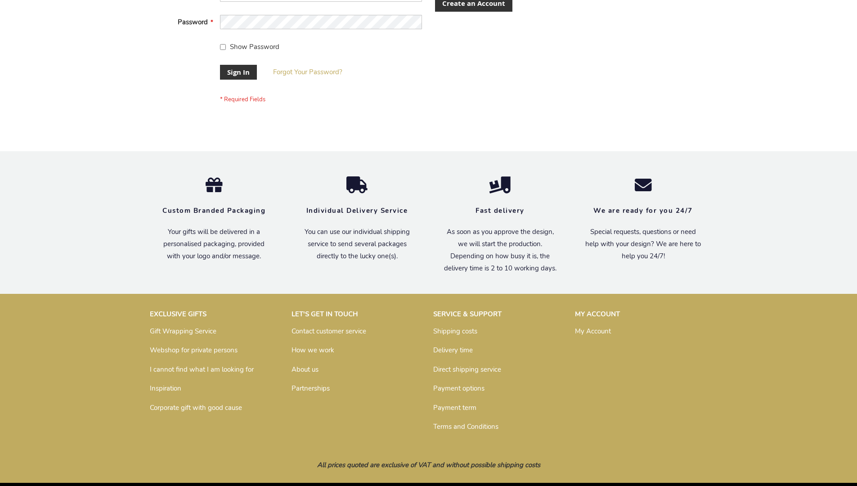
scroll to position [289, 0]
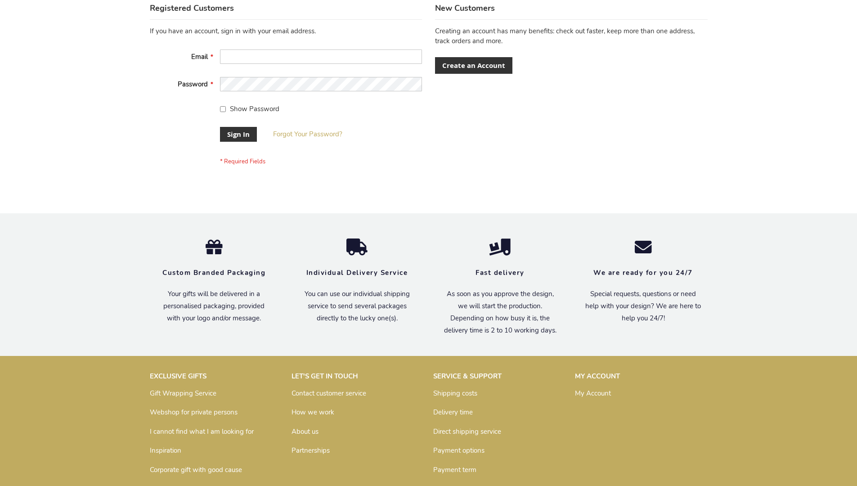
scroll to position [289, 0]
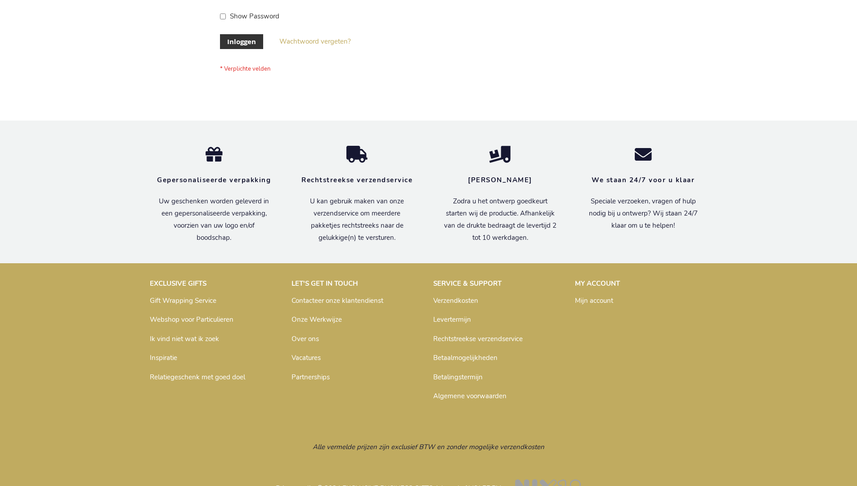
scroll to position [305, 0]
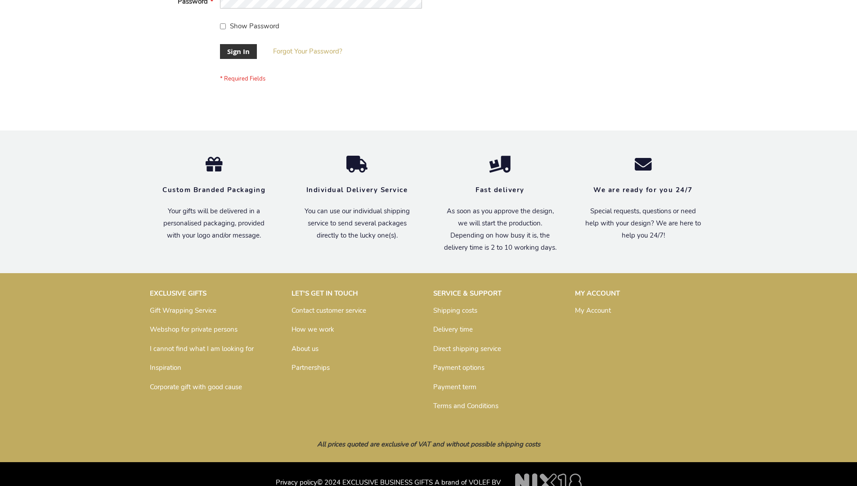
scroll to position [289, 0]
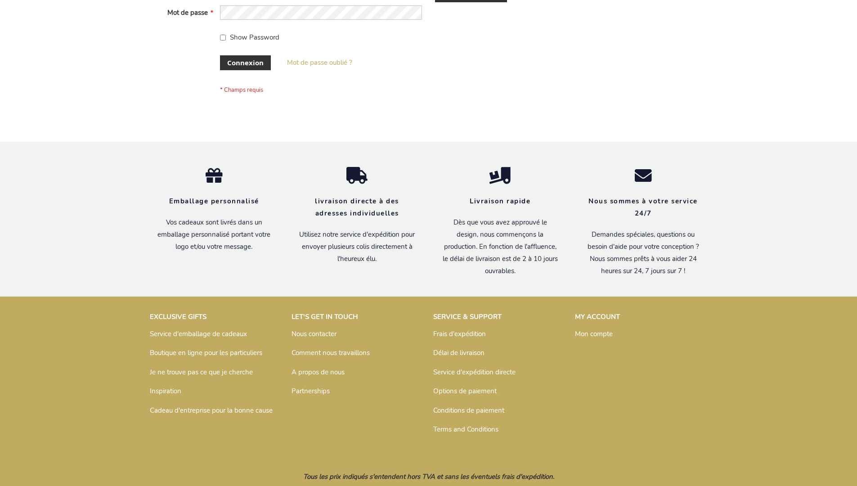
scroll to position [310, 0]
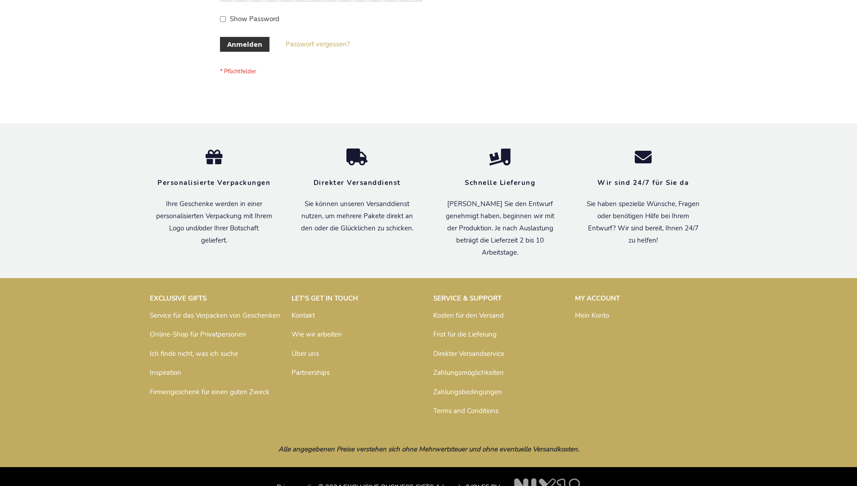
scroll to position [301, 0]
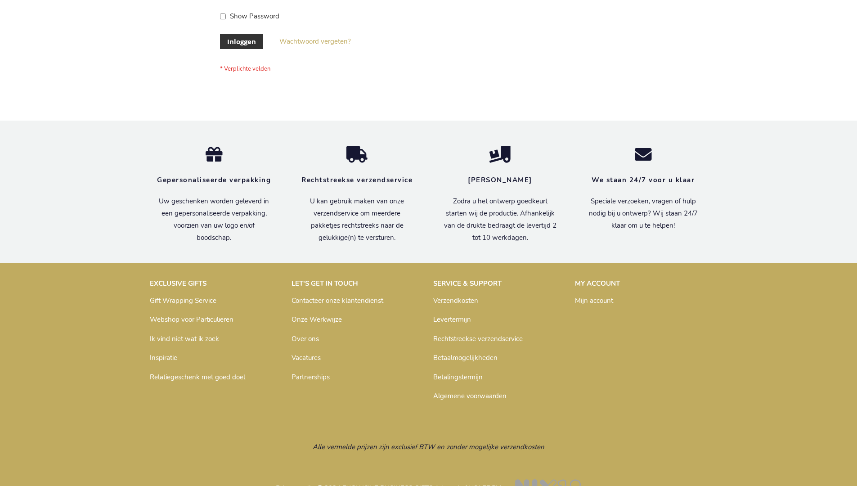
scroll to position [305, 0]
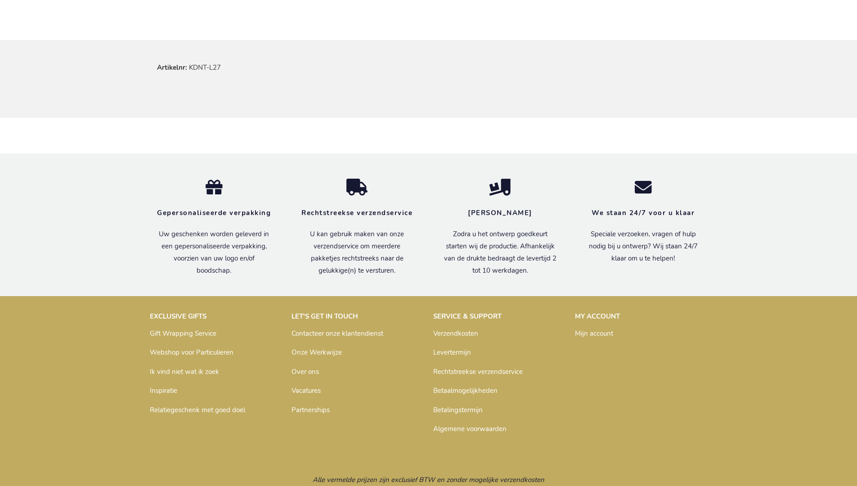
scroll to position [545, 0]
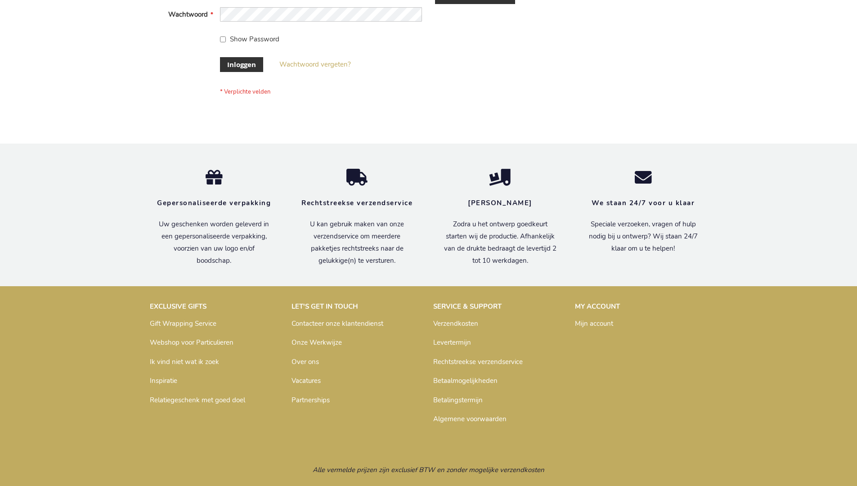
scroll to position [305, 0]
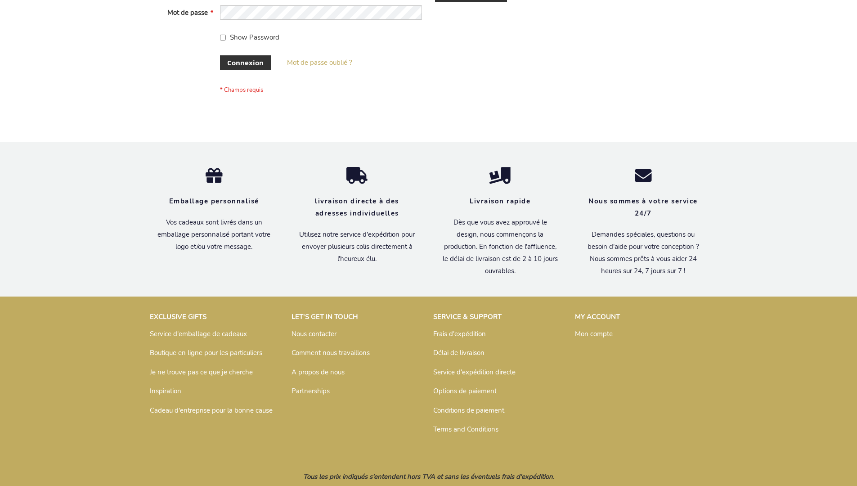
scroll to position [310, 0]
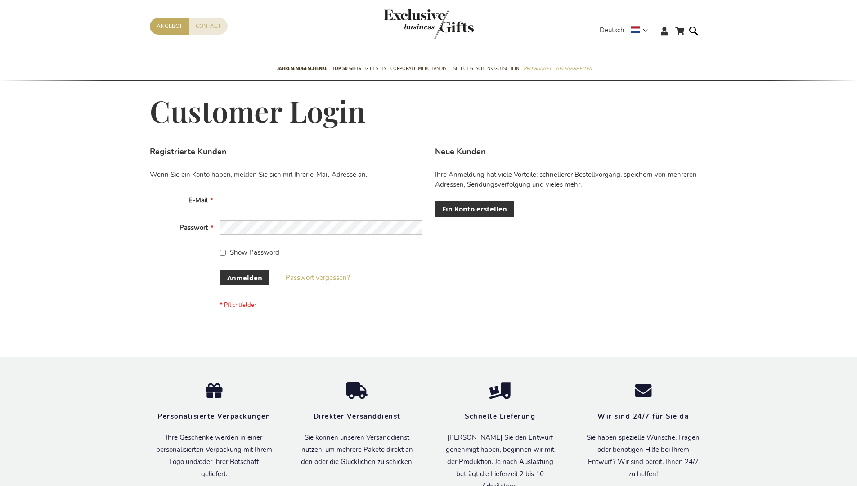
scroll to position [301, 0]
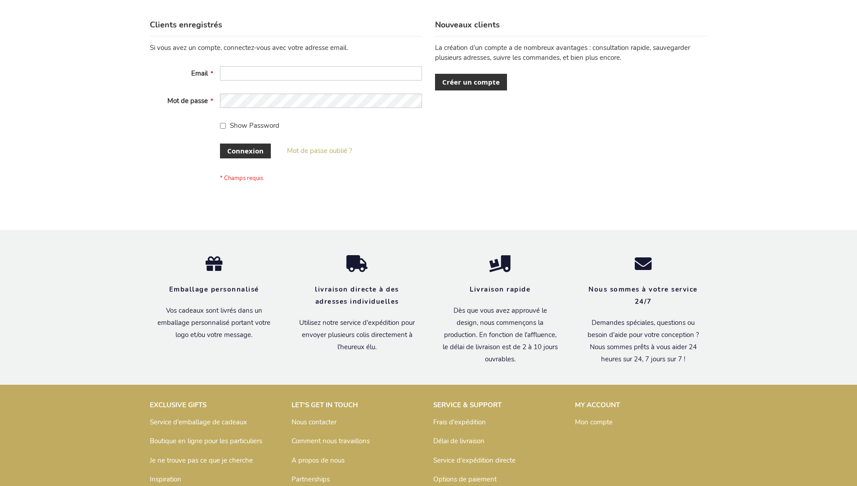
scroll to position [310, 0]
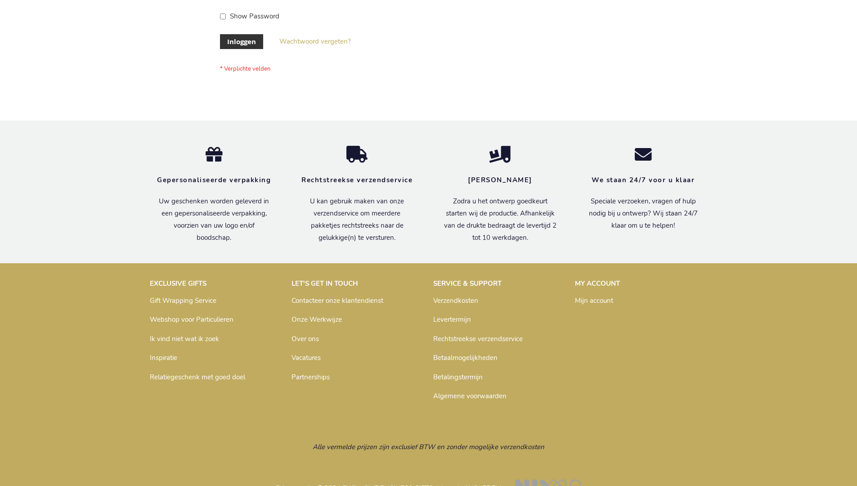
scroll to position [305, 0]
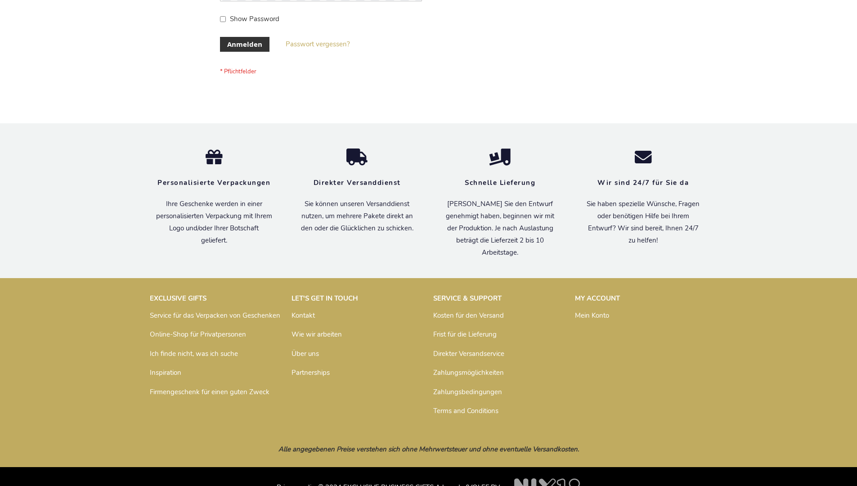
scroll to position [301, 0]
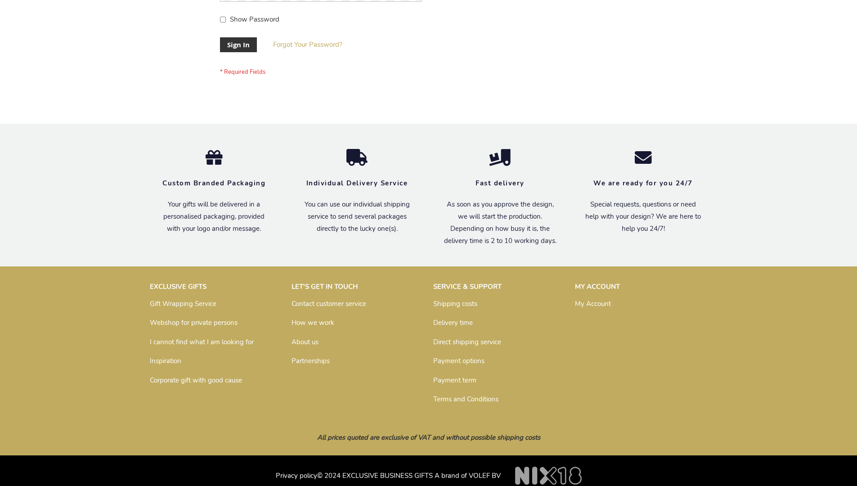
scroll to position [289, 0]
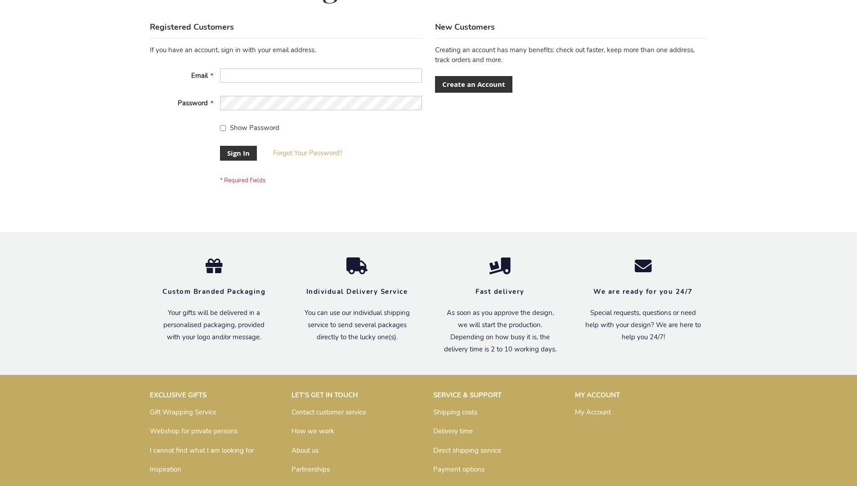
scroll to position [289, 0]
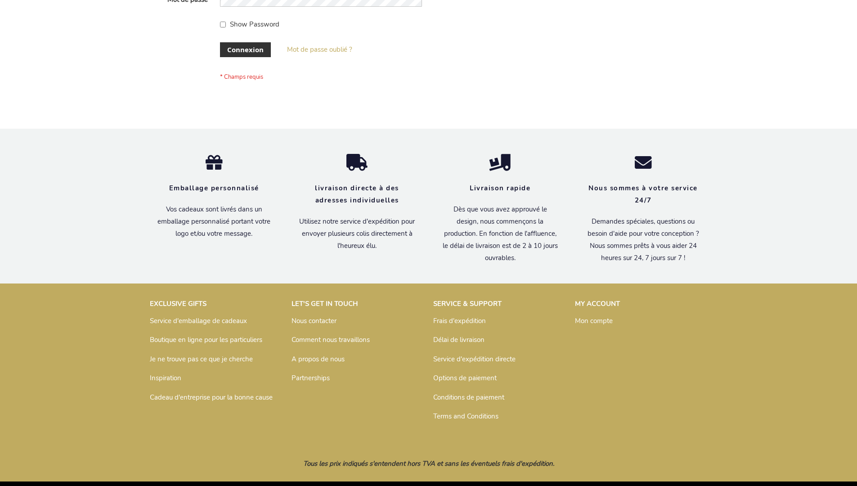
scroll to position [310, 0]
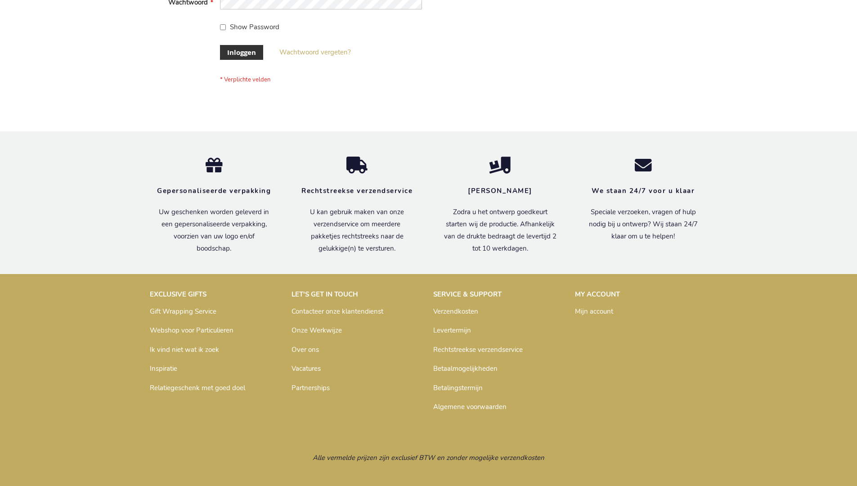
scroll to position [305, 0]
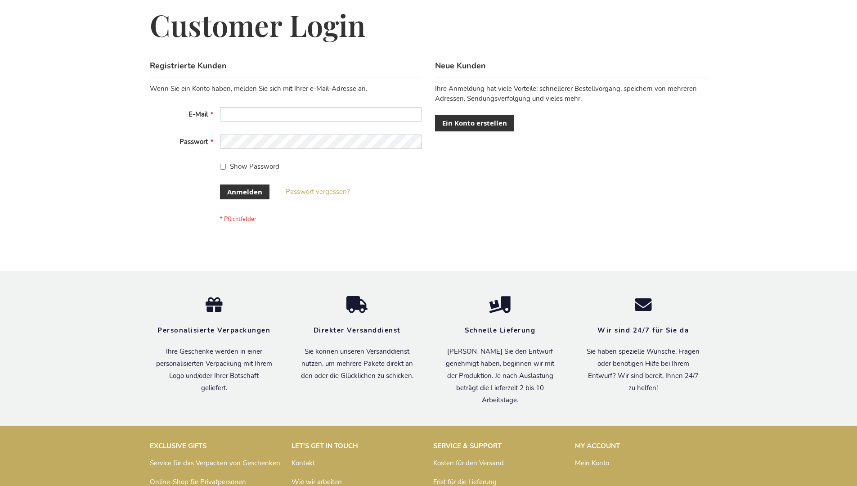
scroll to position [301, 0]
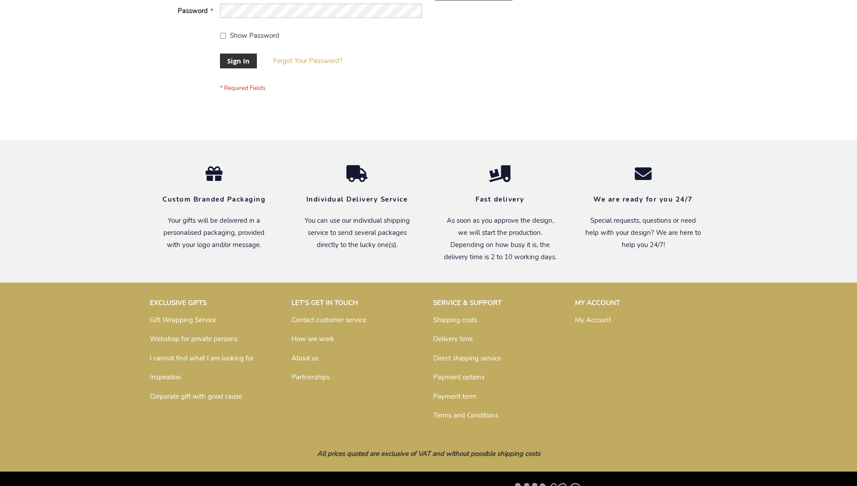
scroll to position [289, 0]
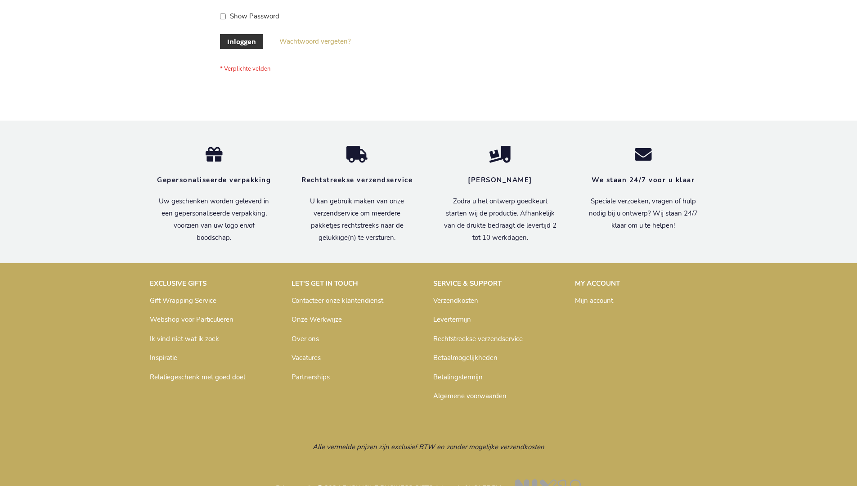
scroll to position [305, 0]
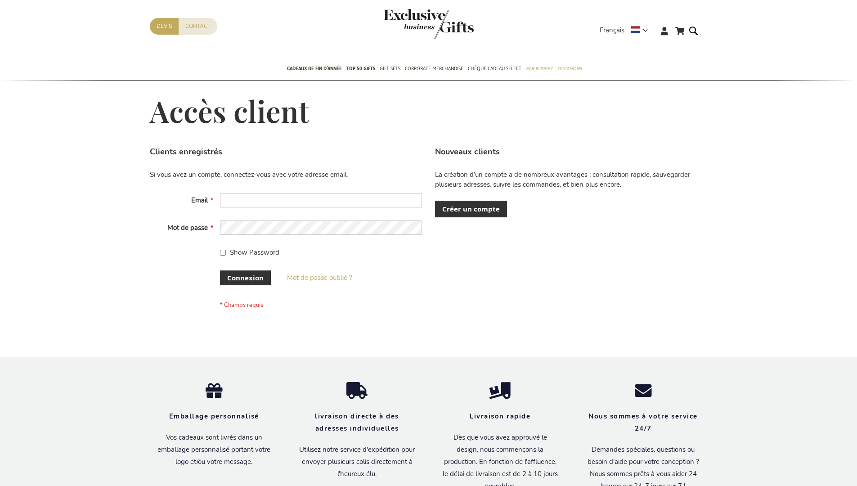
scroll to position [310, 0]
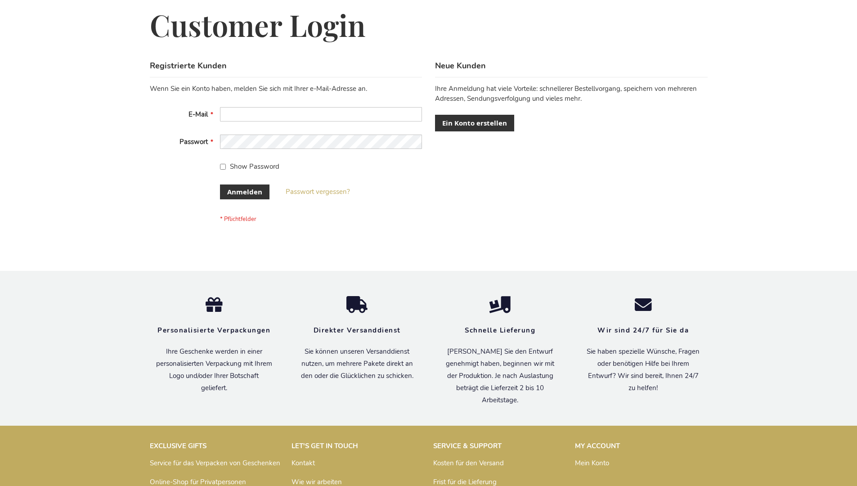
scroll to position [301, 0]
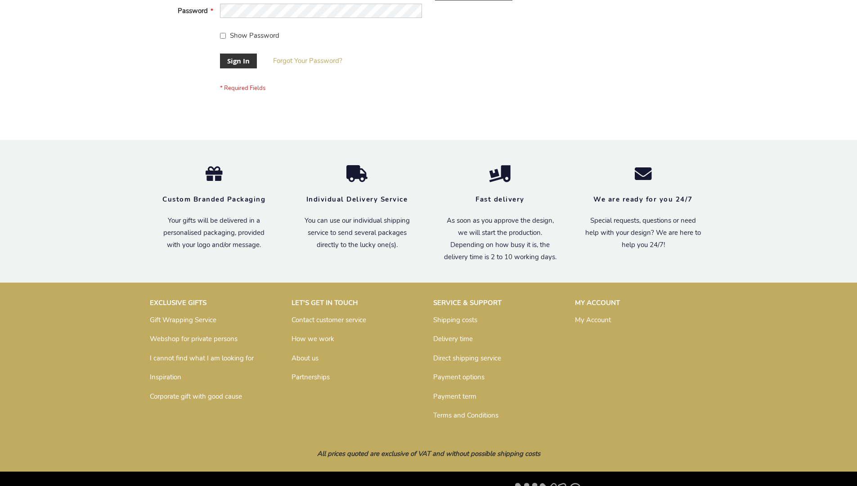
scroll to position [289, 0]
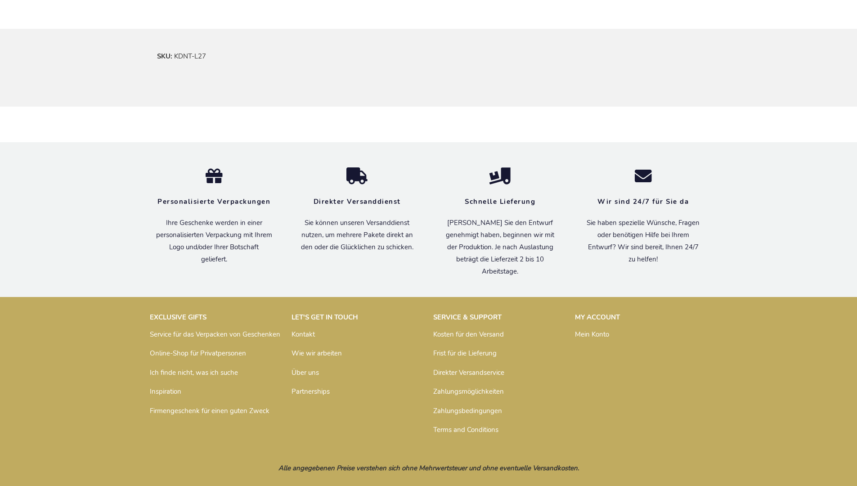
scroll to position [541, 0]
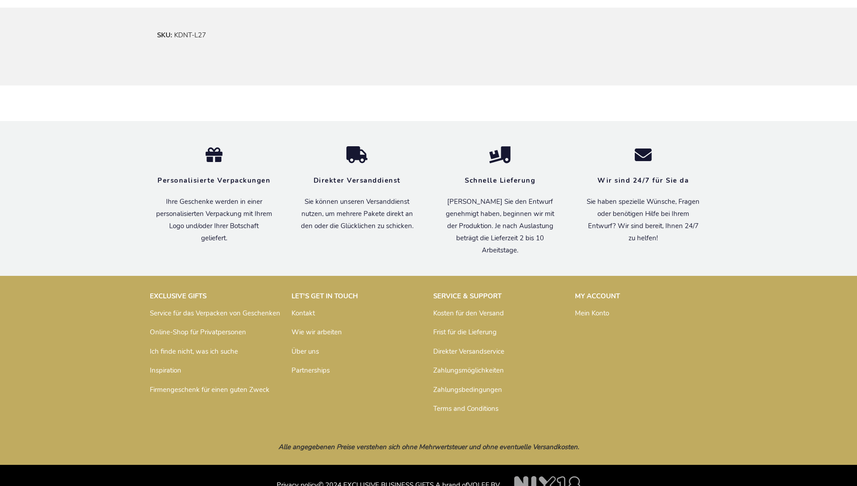
scroll to position [541, 0]
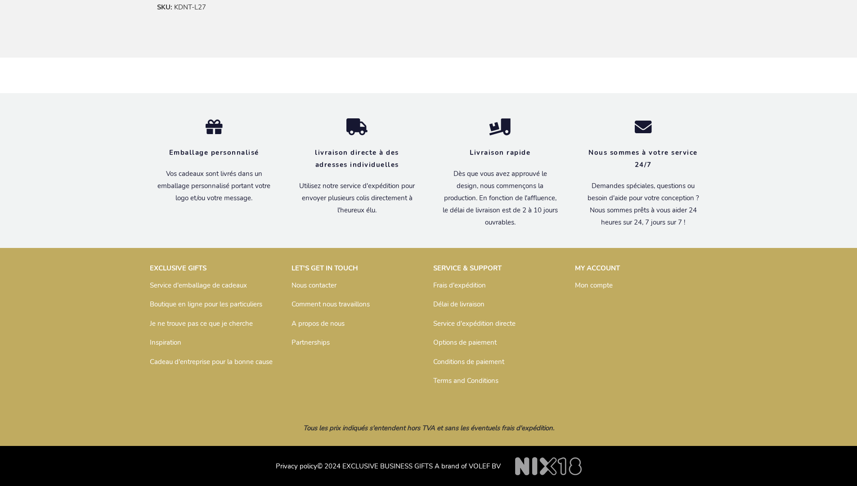
scroll to position [550, 0]
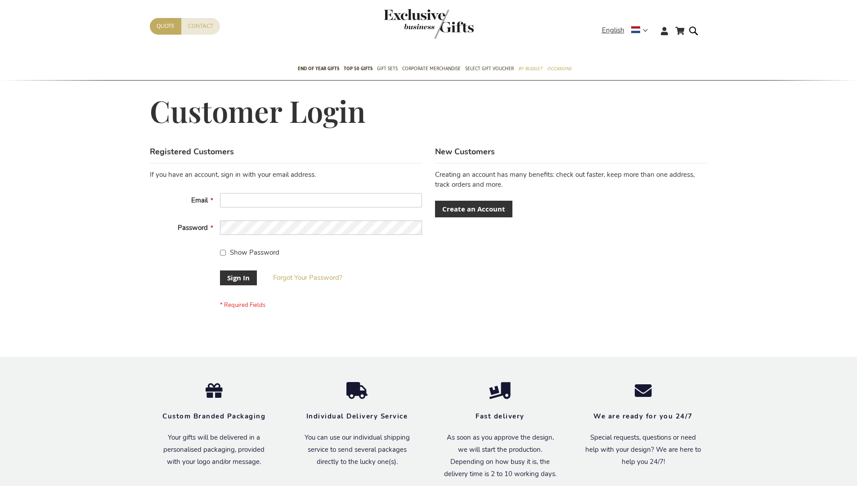
scroll to position [289, 0]
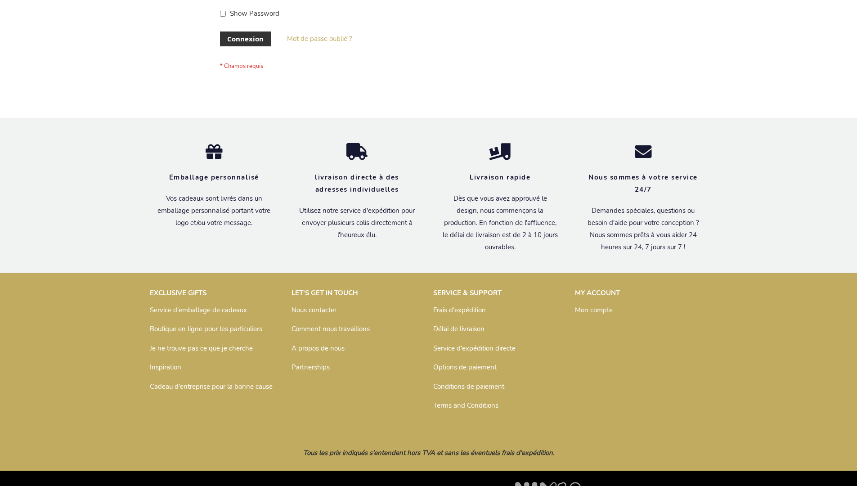
scroll to position [310, 0]
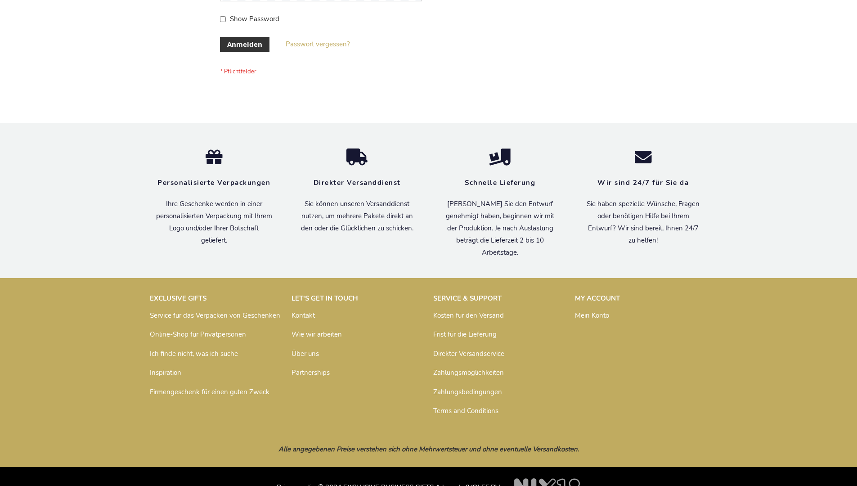
scroll to position [301, 0]
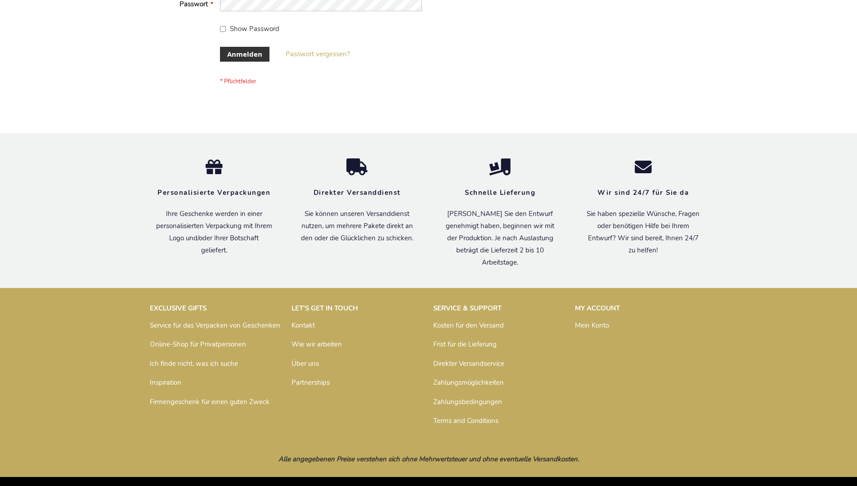
scroll to position [301, 0]
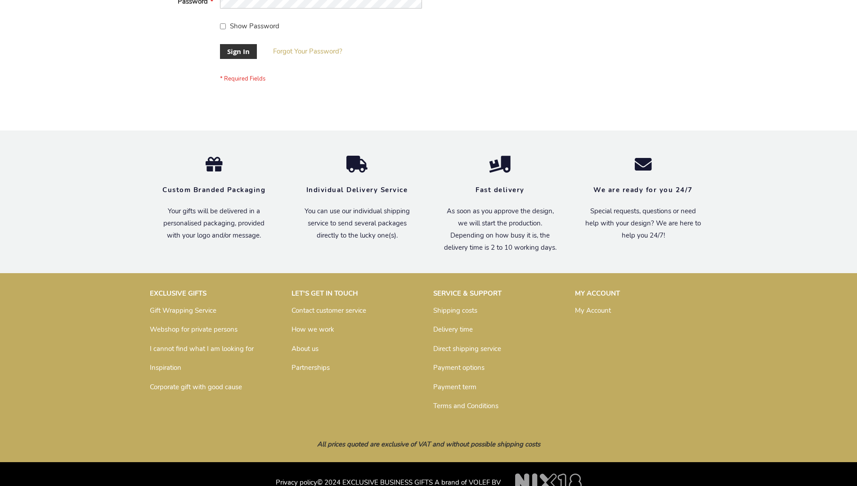
scroll to position [289, 0]
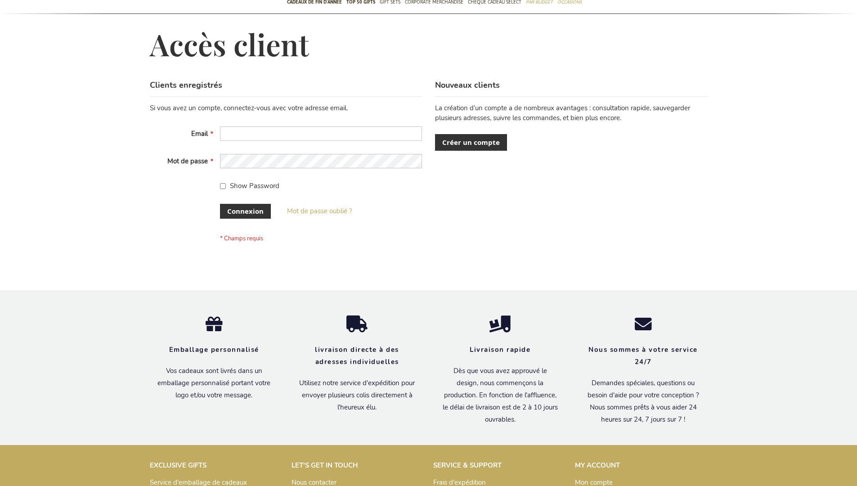
scroll to position [303, 0]
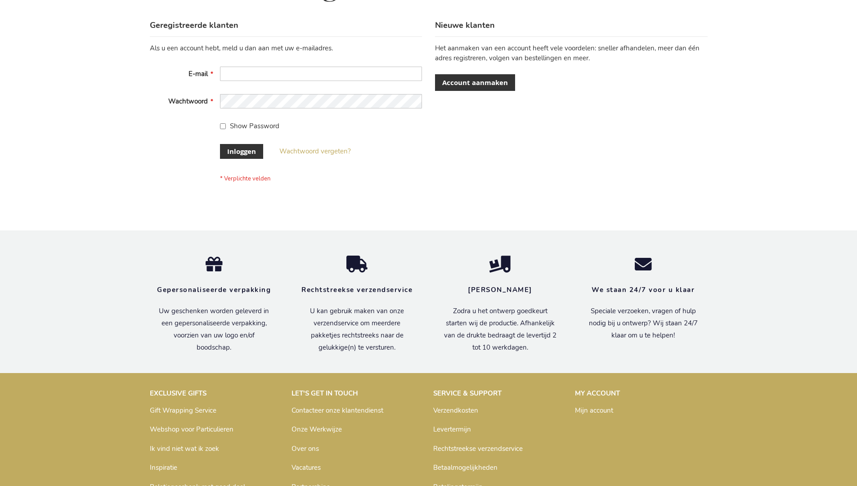
scroll to position [305, 0]
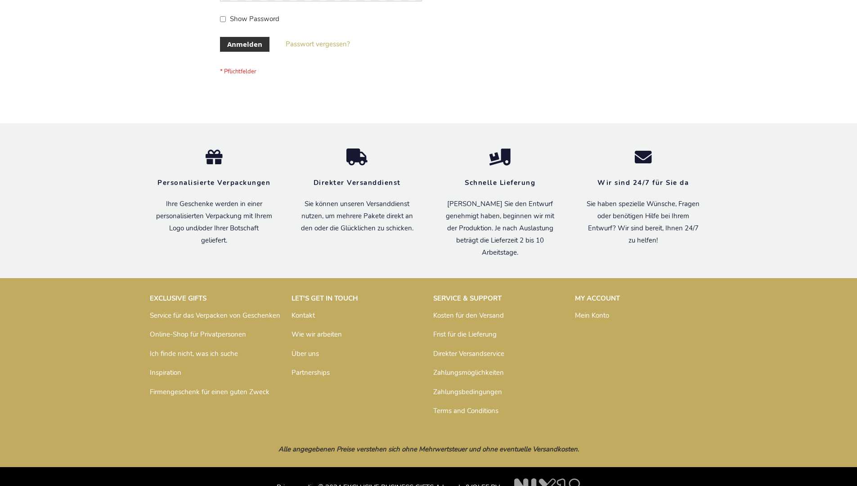
scroll to position [301, 0]
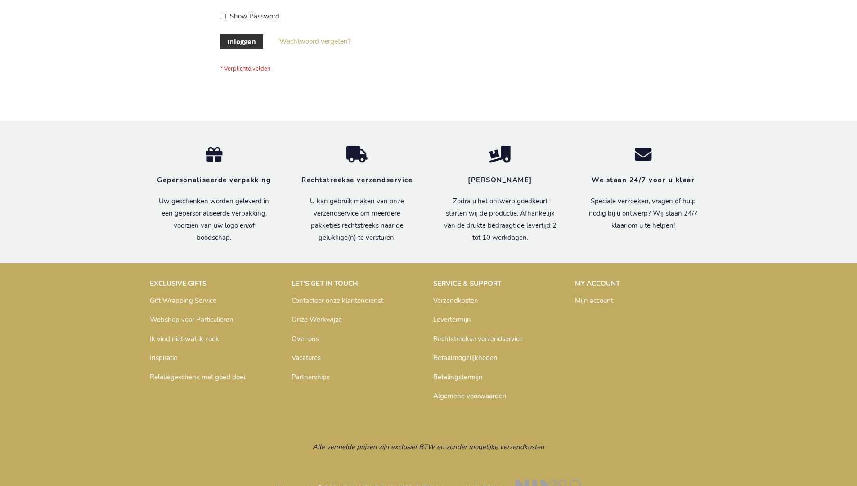
scroll to position [305, 0]
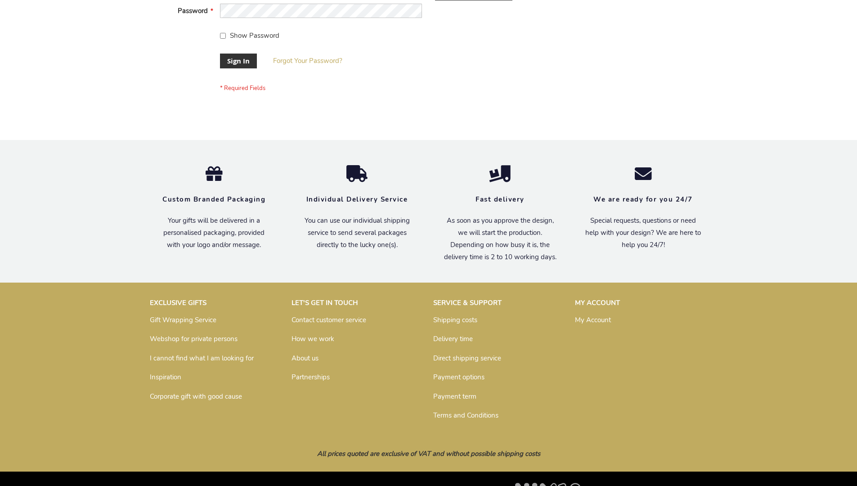
scroll to position [289, 0]
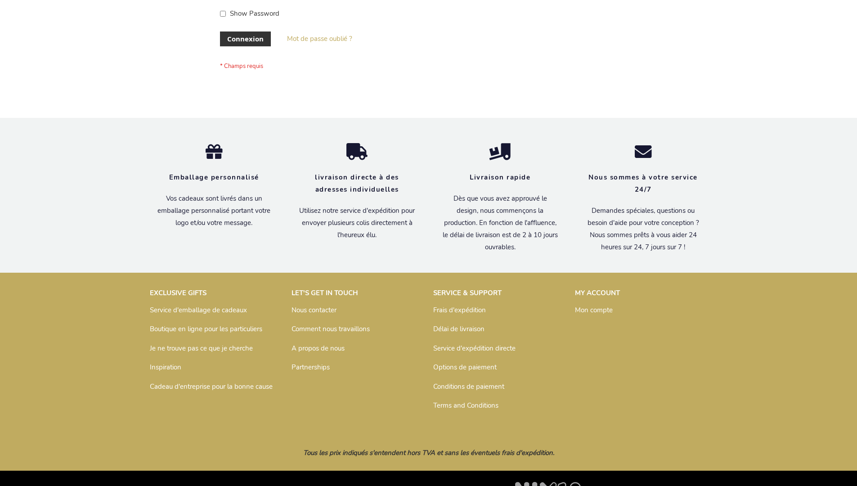
scroll to position [310, 0]
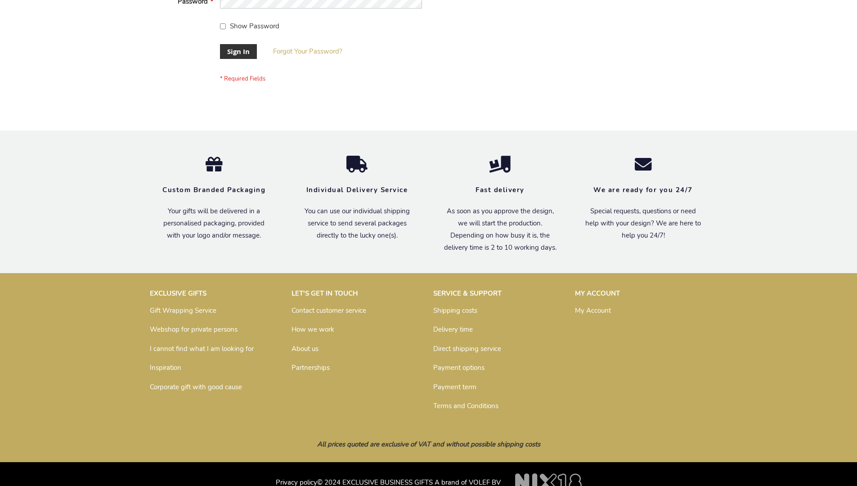
scroll to position [289, 0]
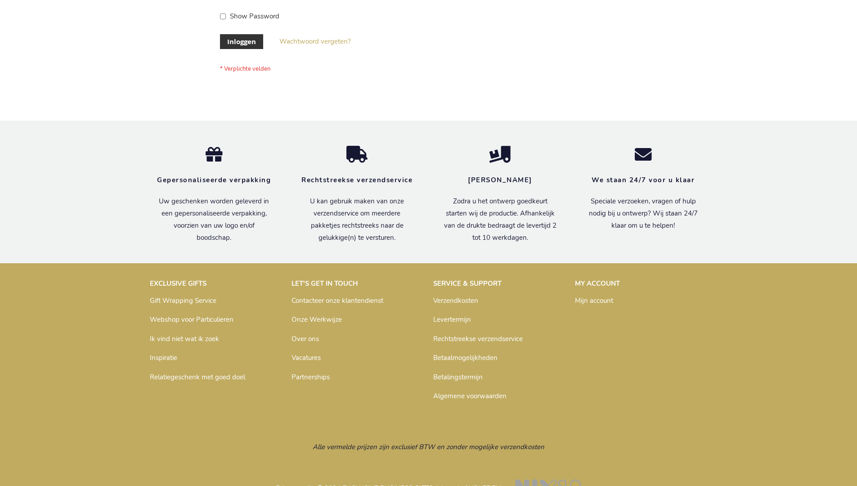
scroll to position [305, 0]
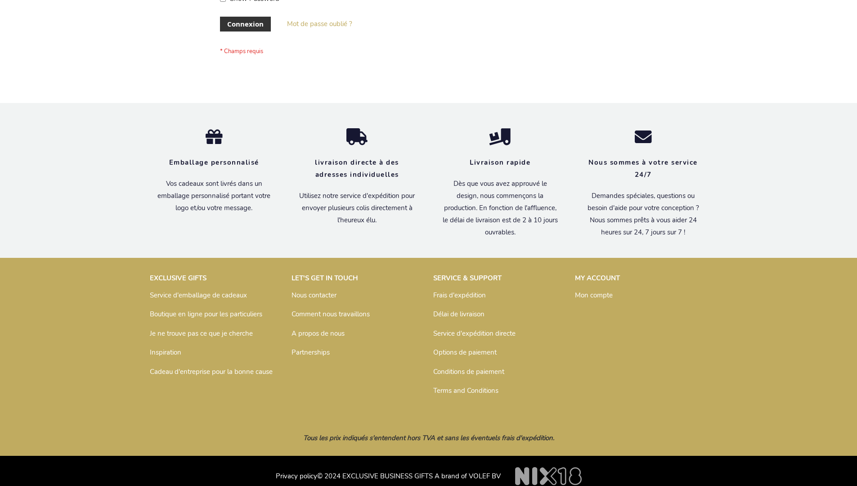
scroll to position [310, 0]
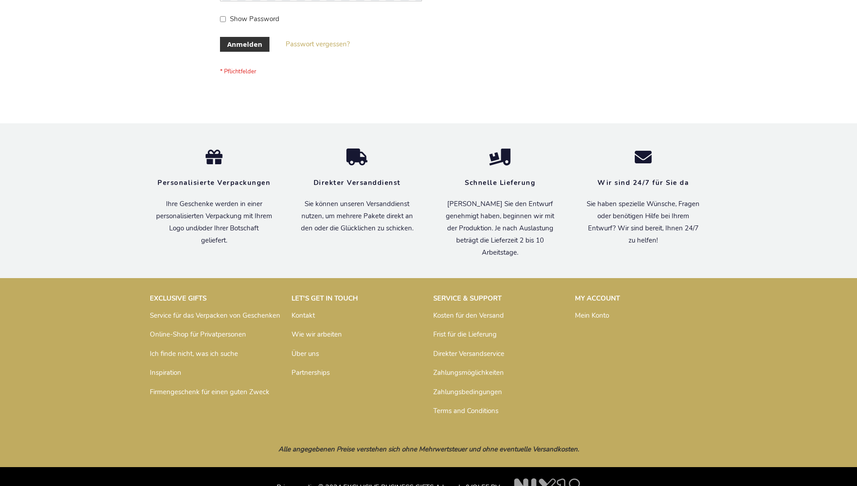
scroll to position [301, 0]
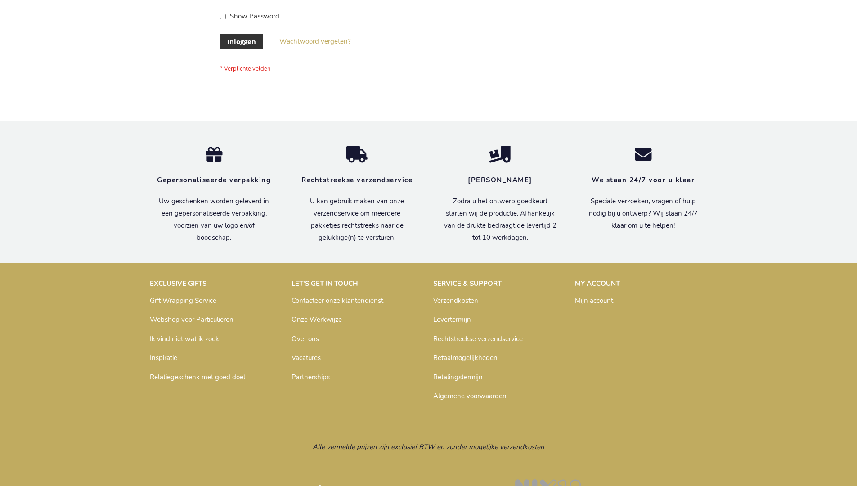
scroll to position [305, 0]
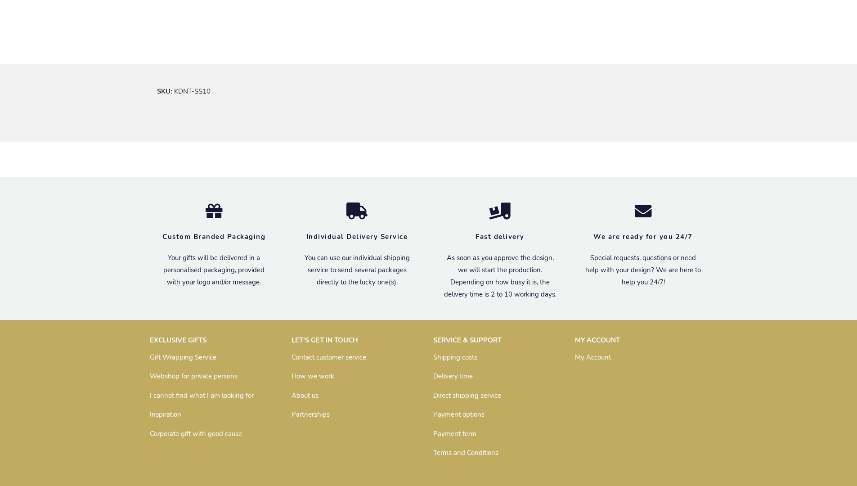
scroll to position [529, 0]
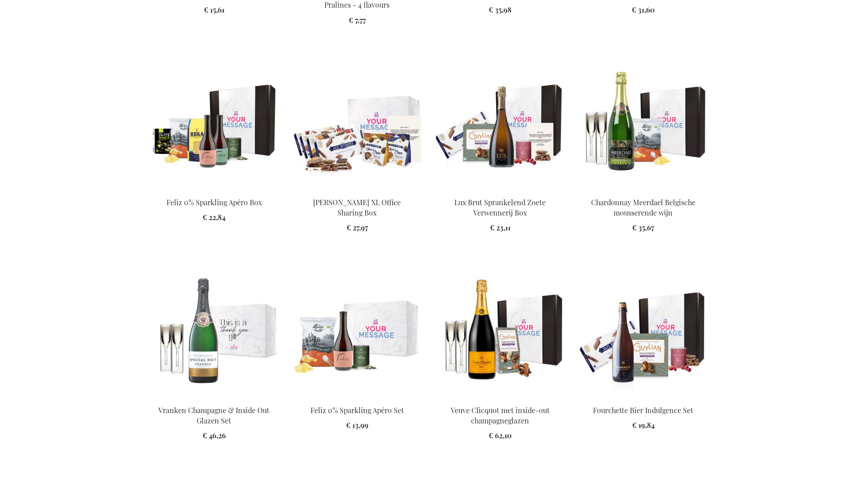
scroll to position [1001, 0]
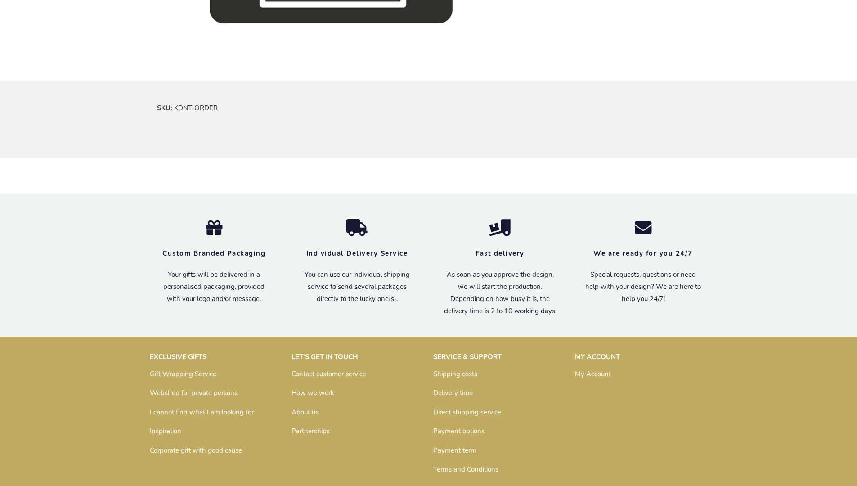
scroll to position [529, 0]
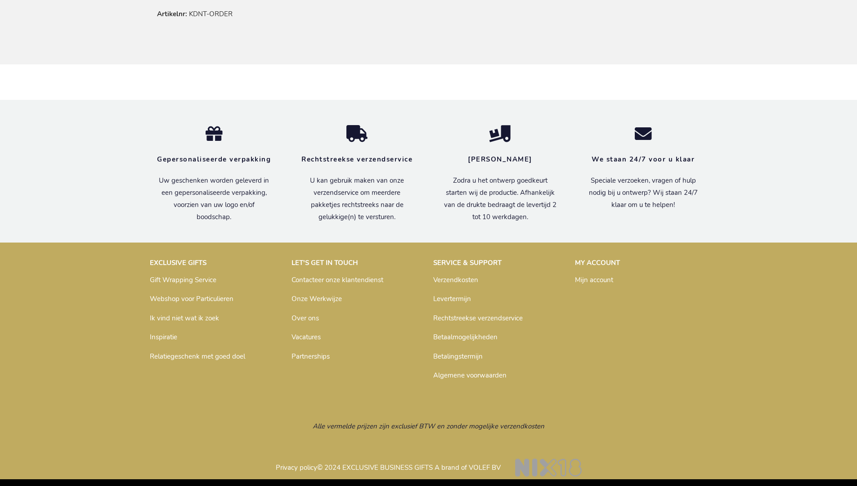
scroll to position [545, 0]
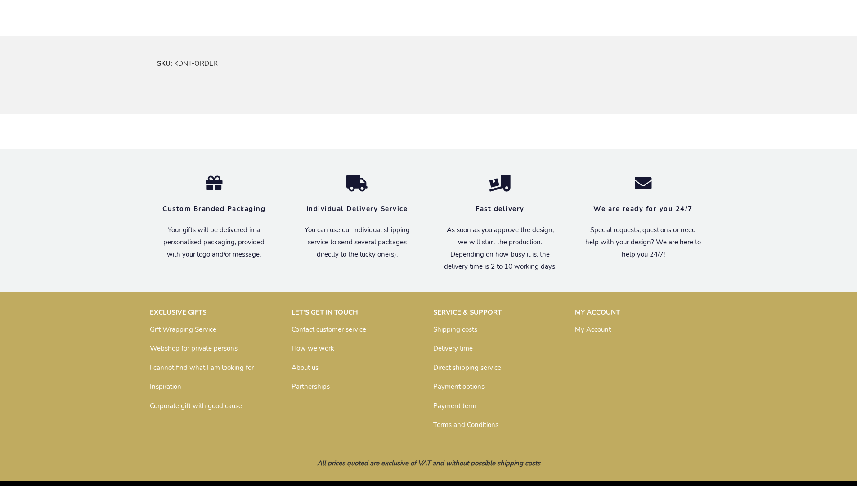
scroll to position [529, 0]
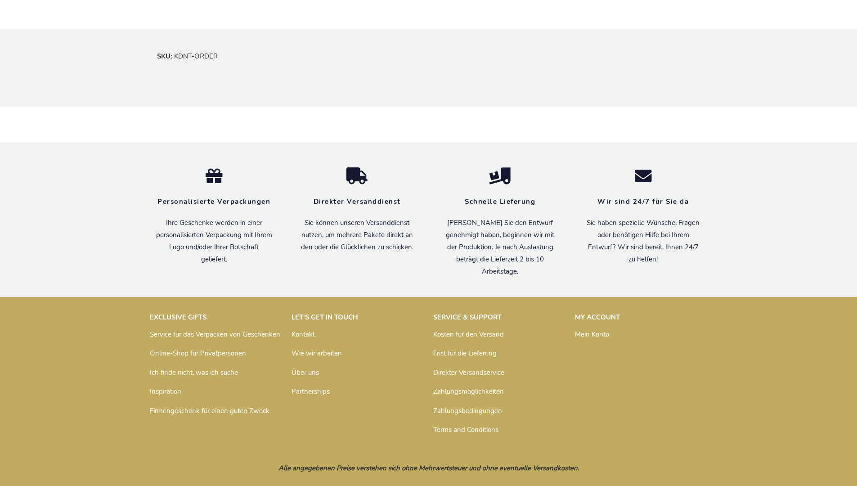
scroll to position [541, 0]
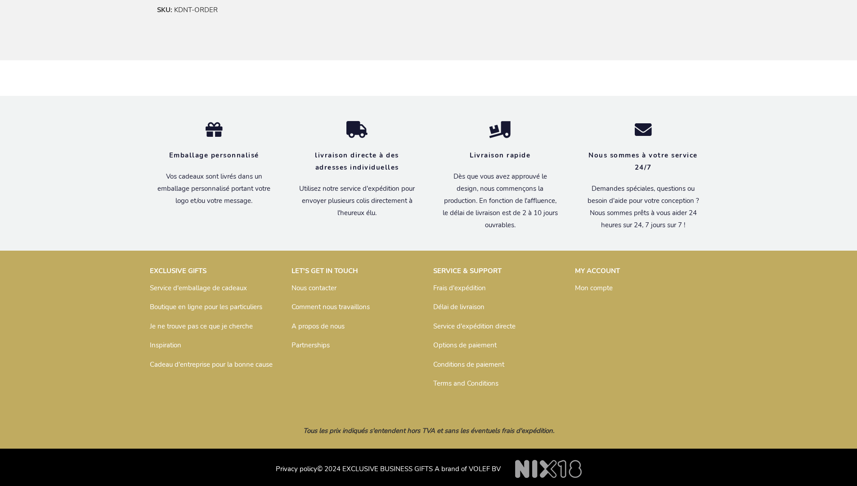
scroll to position [550, 0]
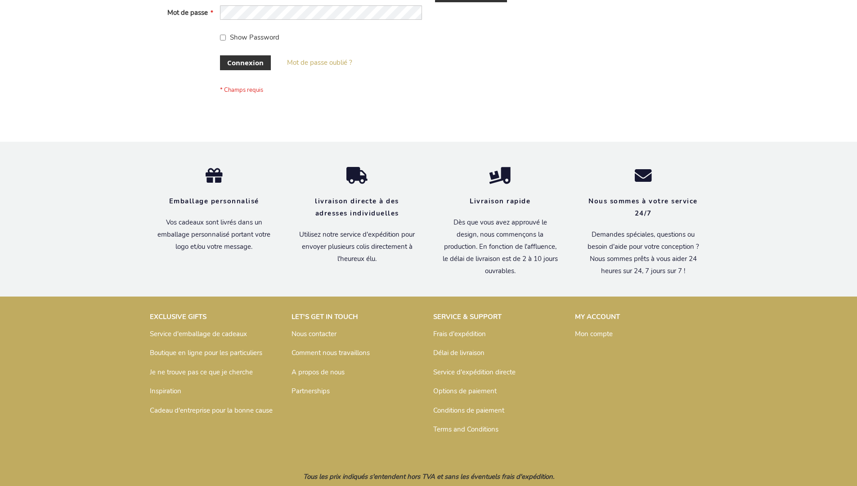
scroll to position [310, 0]
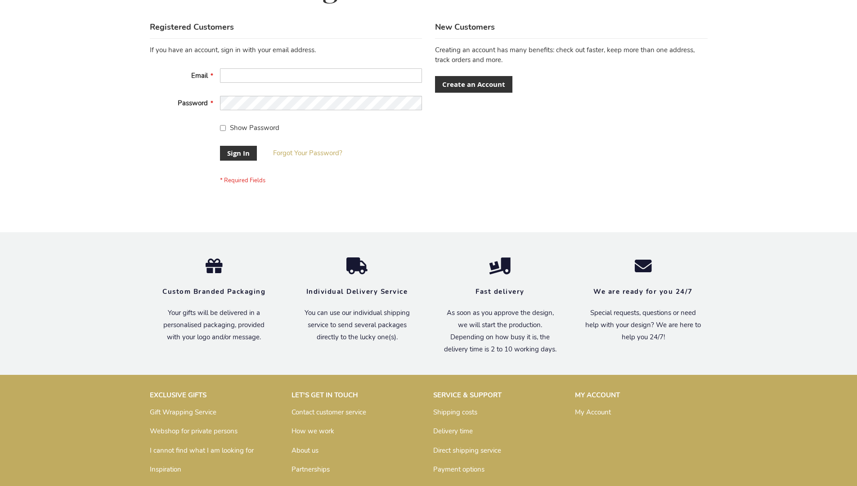
scroll to position [289, 0]
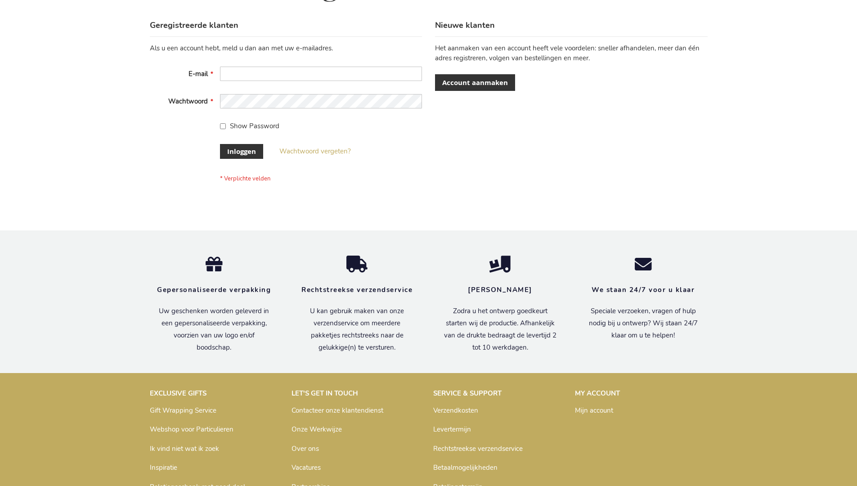
scroll to position [305, 0]
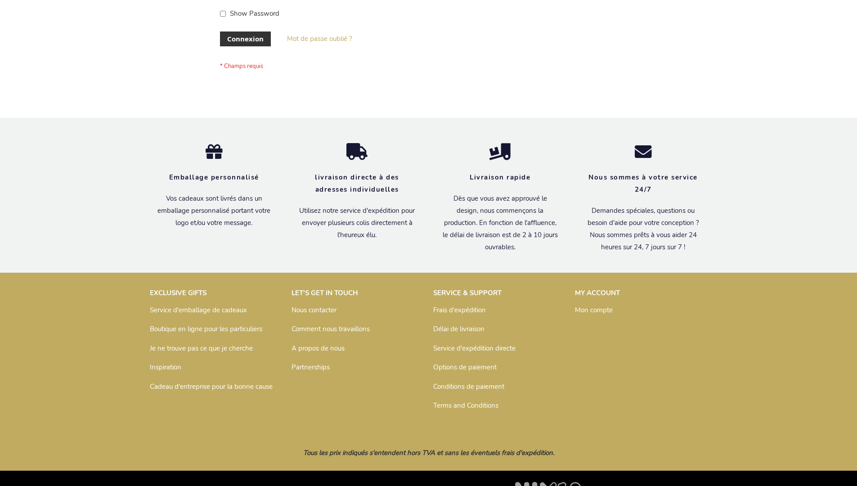
scroll to position [310, 0]
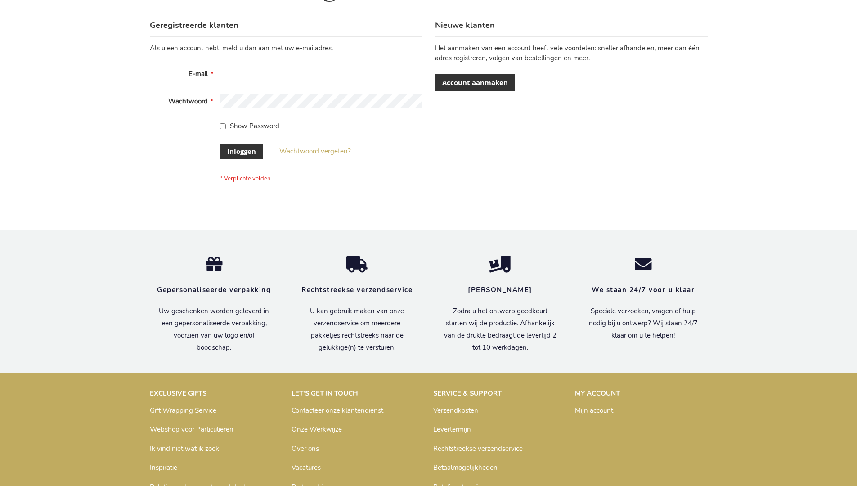
scroll to position [305, 0]
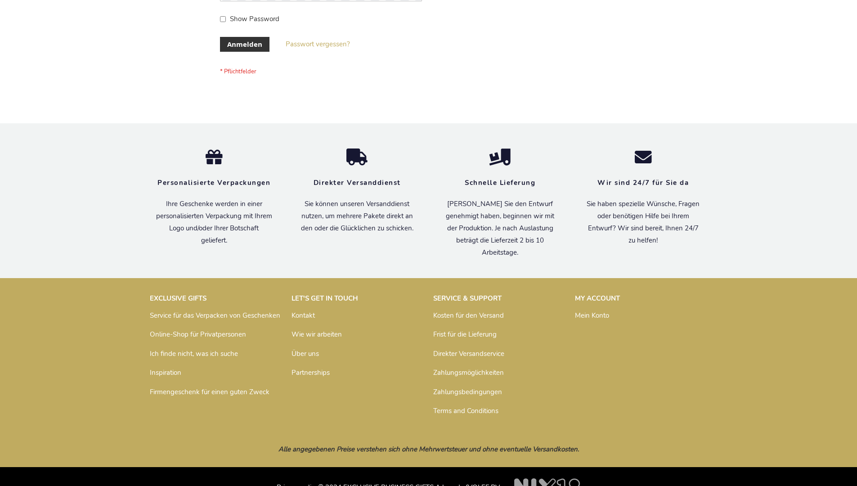
scroll to position [301, 0]
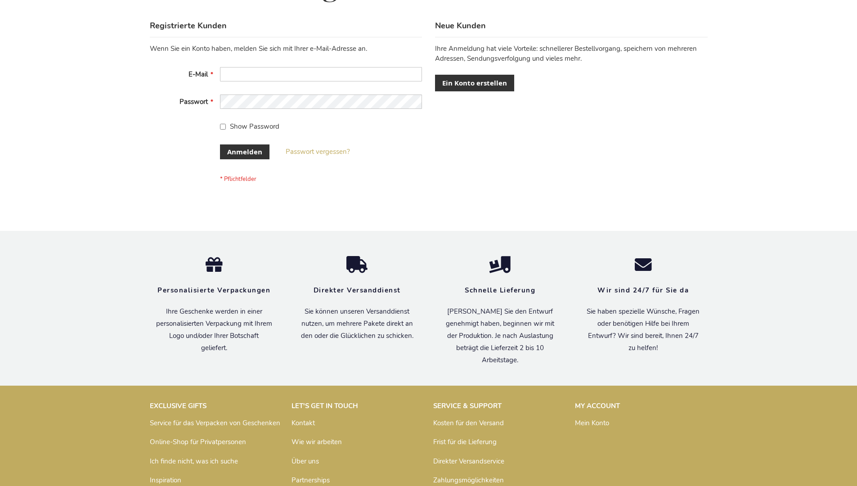
scroll to position [301, 0]
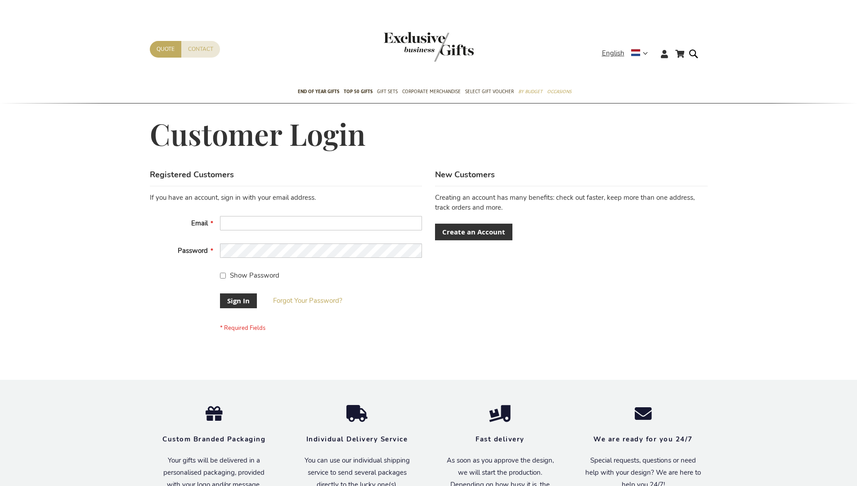
scroll to position [289, 0]
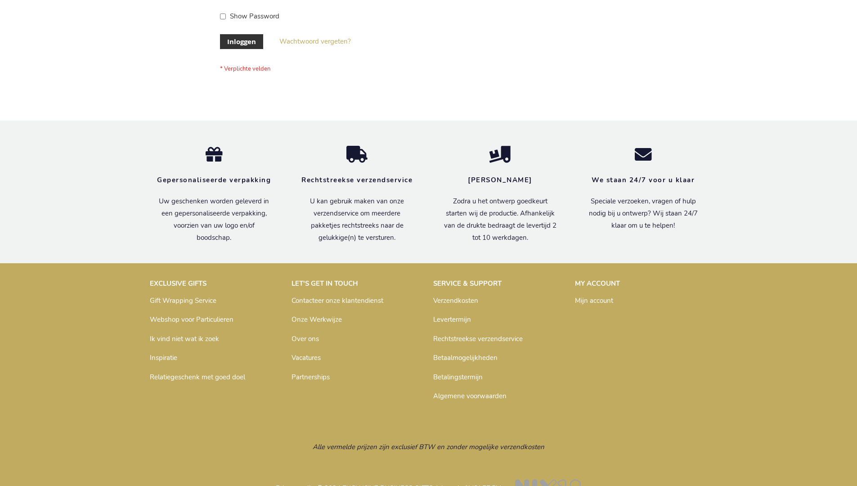
scroll to position [305, 0]
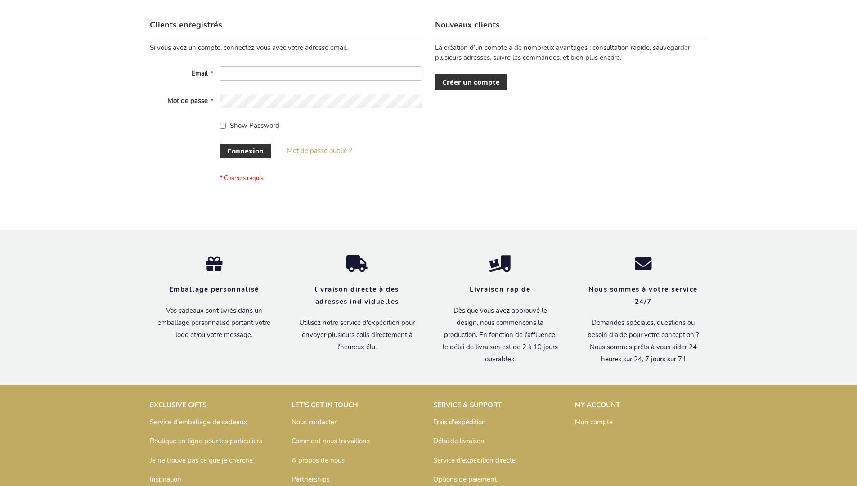
scroll to position [310, 0]
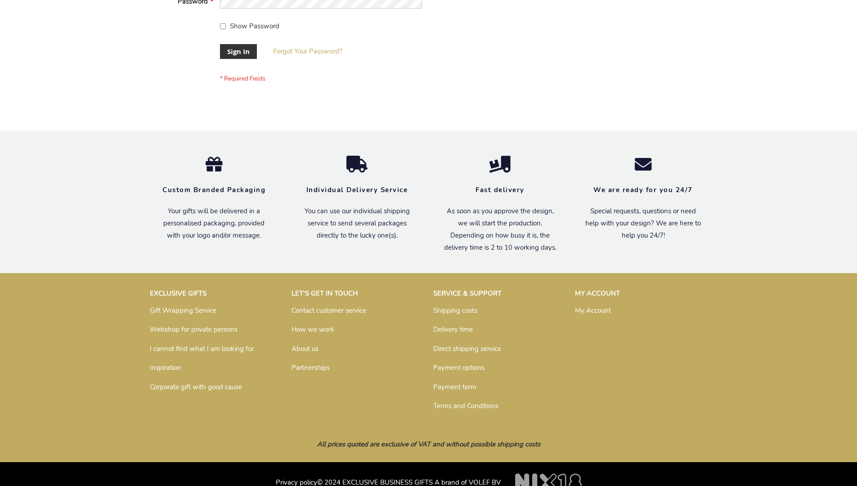
scroll to position [289, 0]
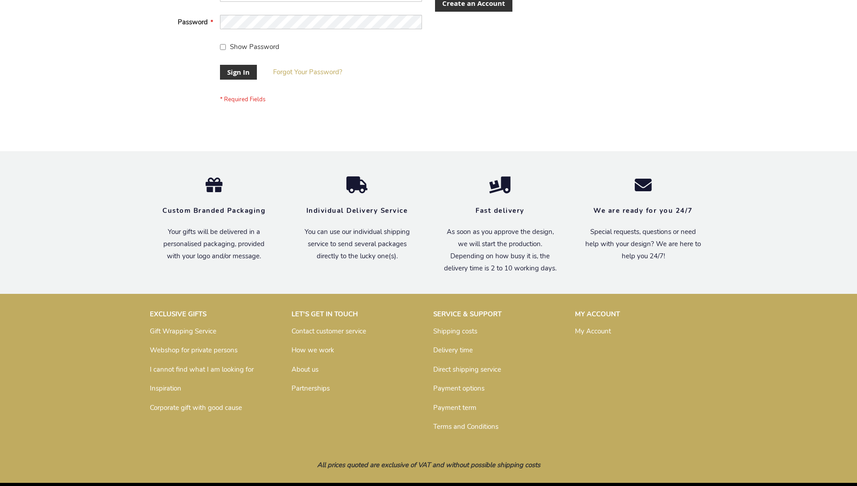
scroll to position [289, 0]
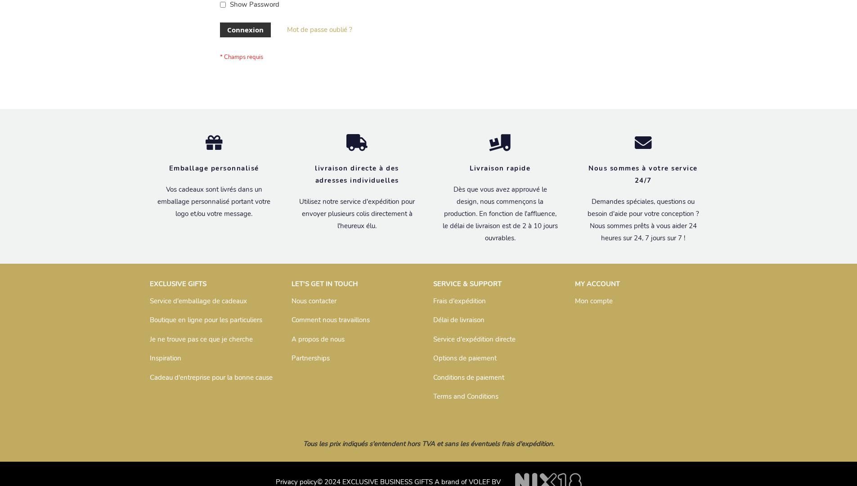
scroll to position [310, 0]
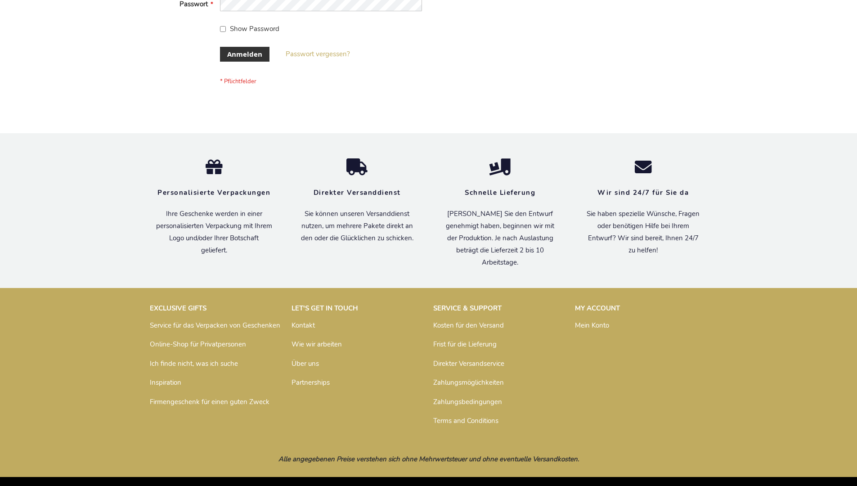
scroll to position [301, 0]
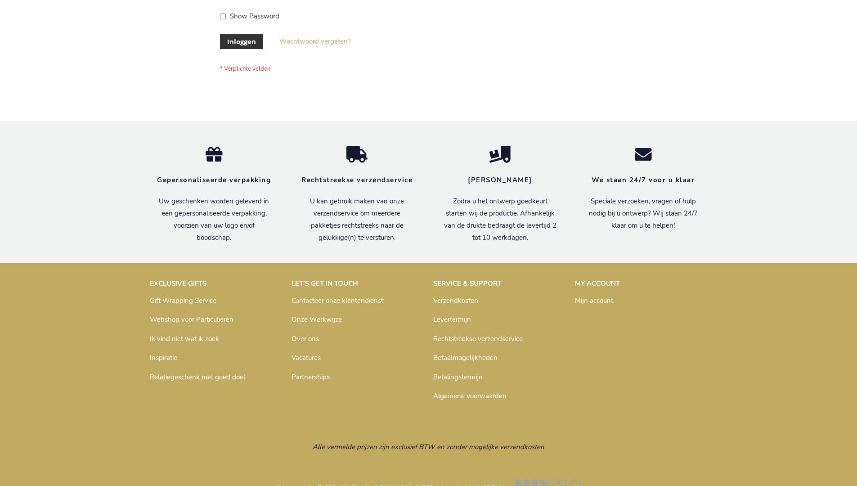
scroll to position [305, 0]
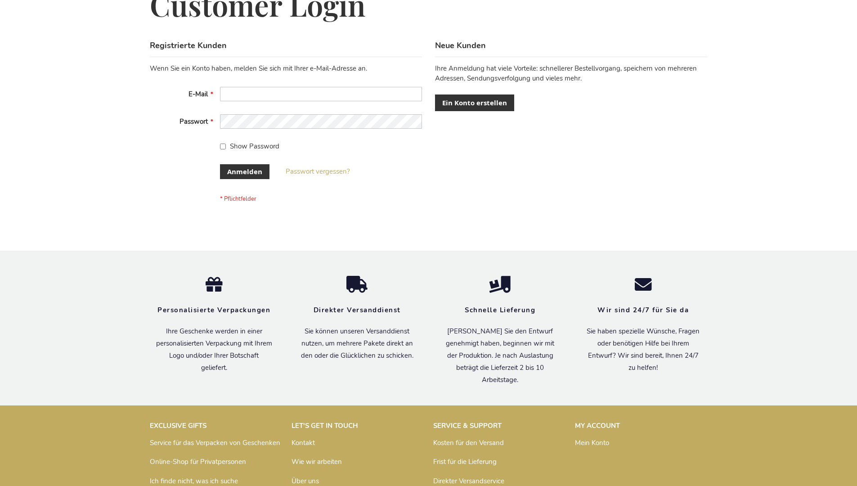
scroll to position [301, 0]
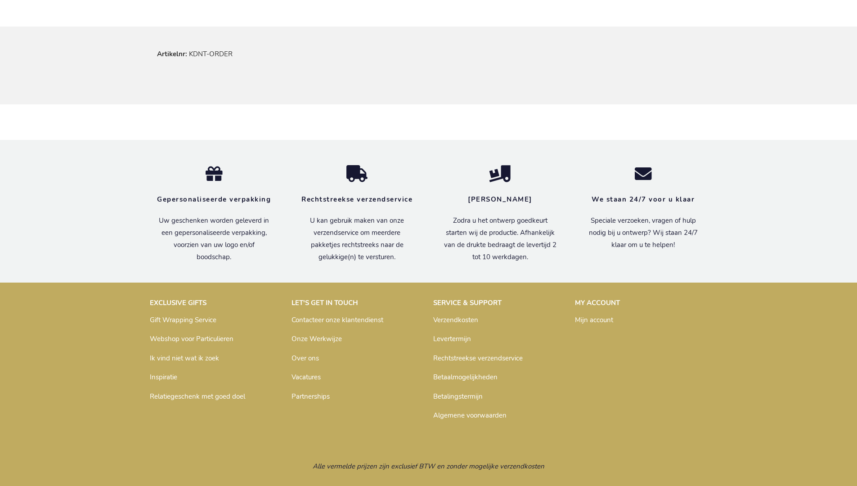
scroll to position [545, 0]
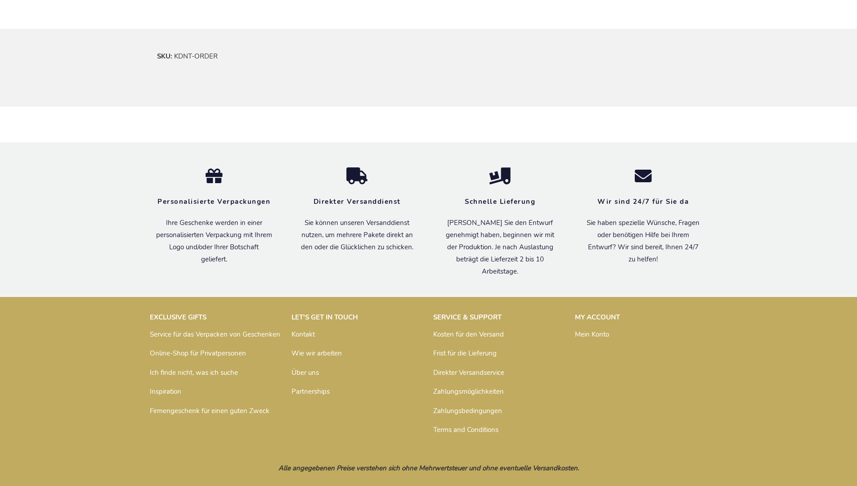
scroll to position [541, 0]
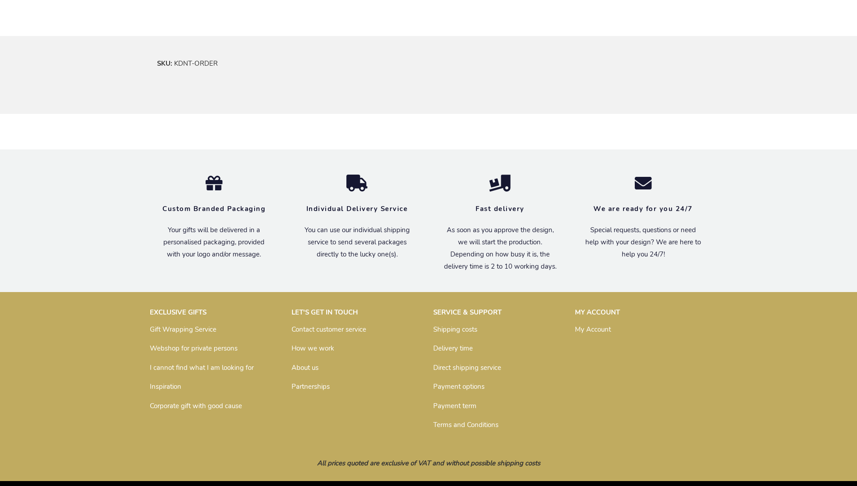
scroll to position [529, 0]
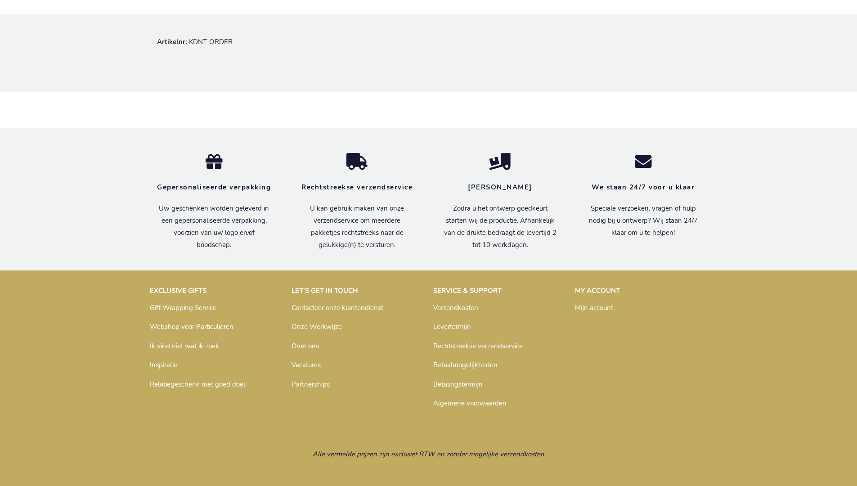
scroll to position [545, 0]
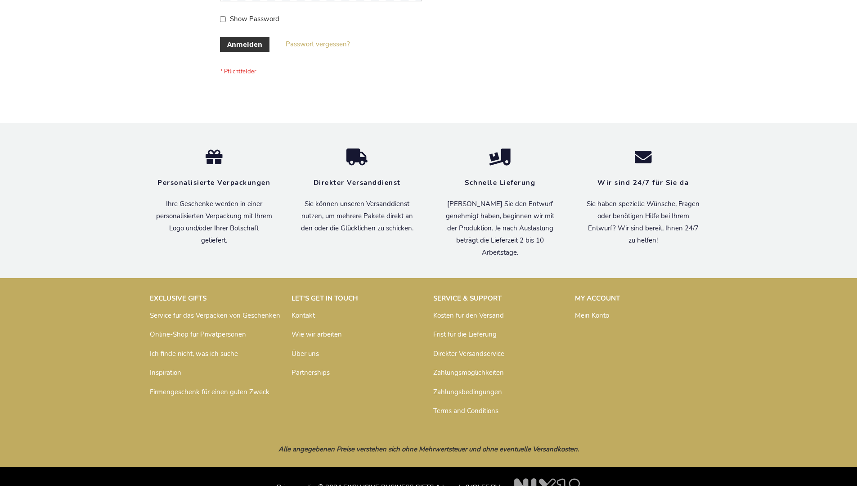
scroll to position [301, 0]
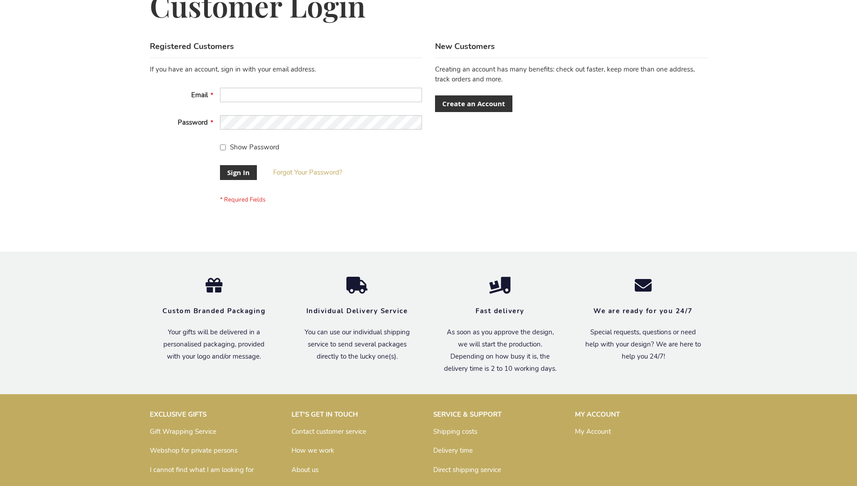
scroll to position [289, 0]
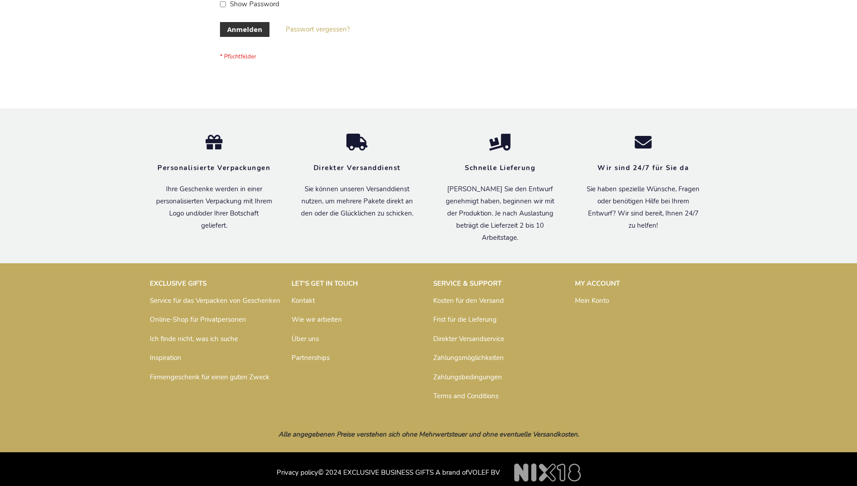
scroll to position [301, 0]
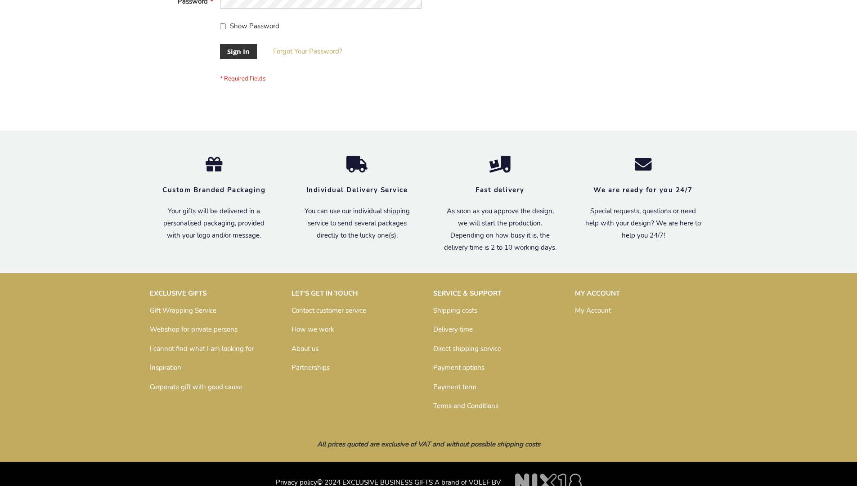
scroll to position [289, 0]
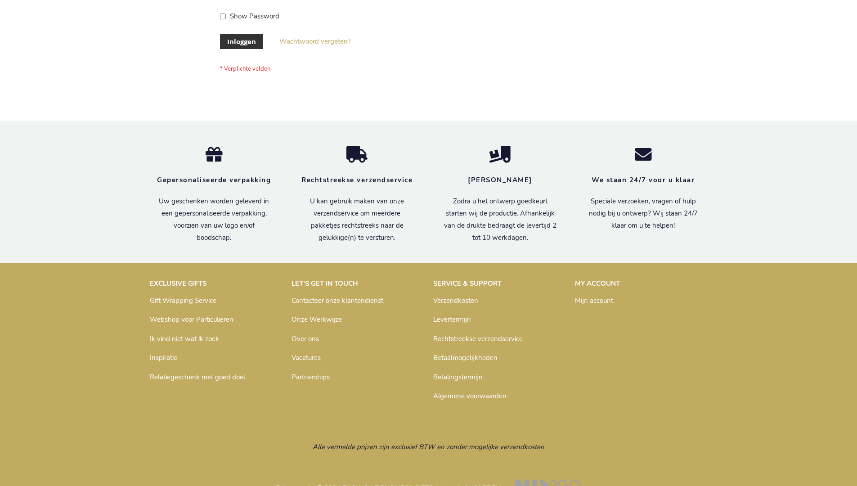
scroll to position [305, 0]
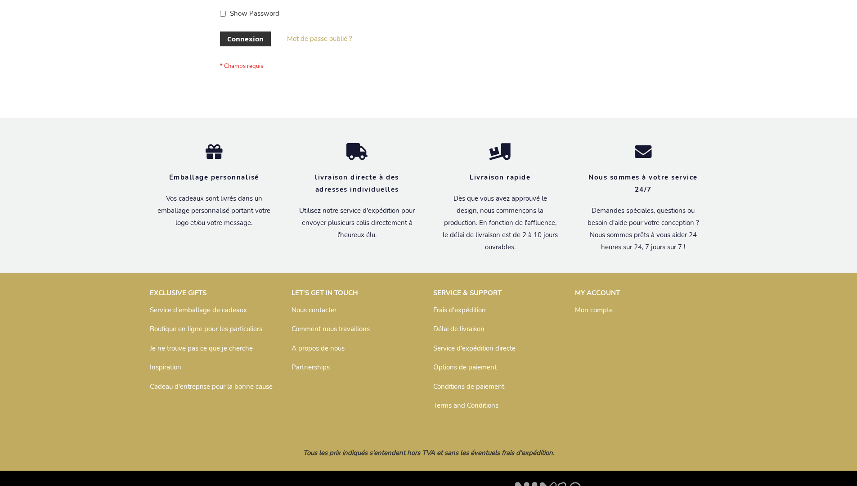
scroll to position [310, 0]
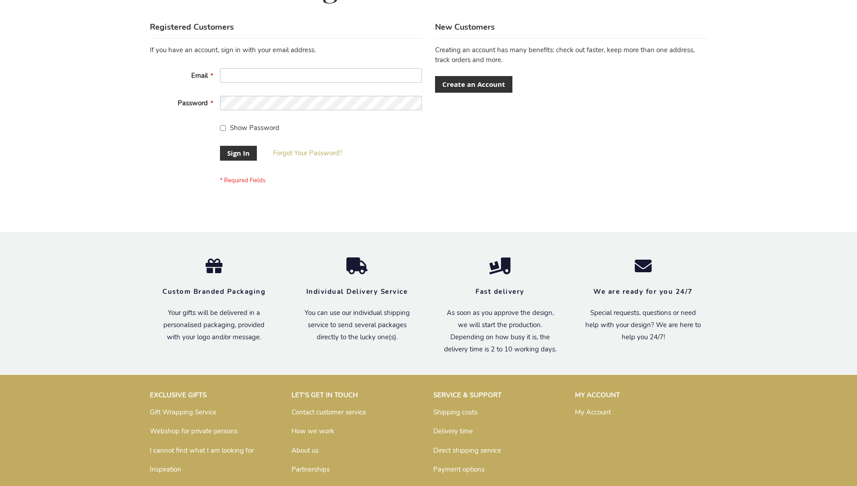
scroll to position [289, 0]
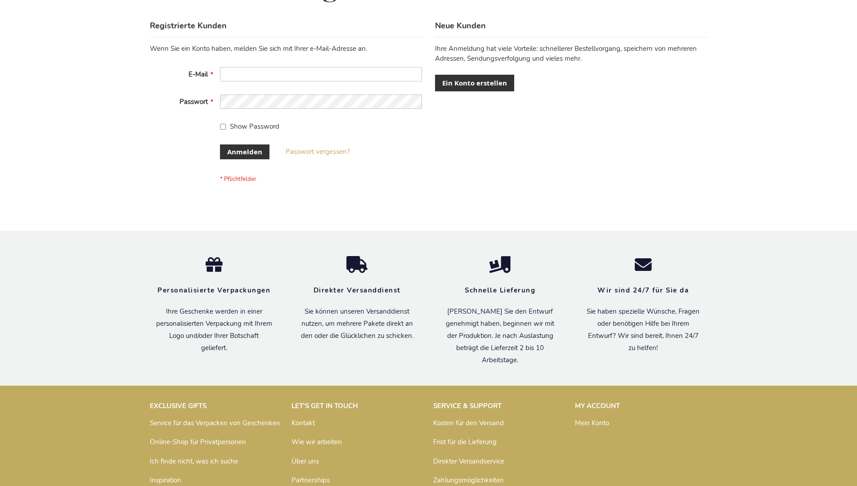
scroll to position [301, 0]
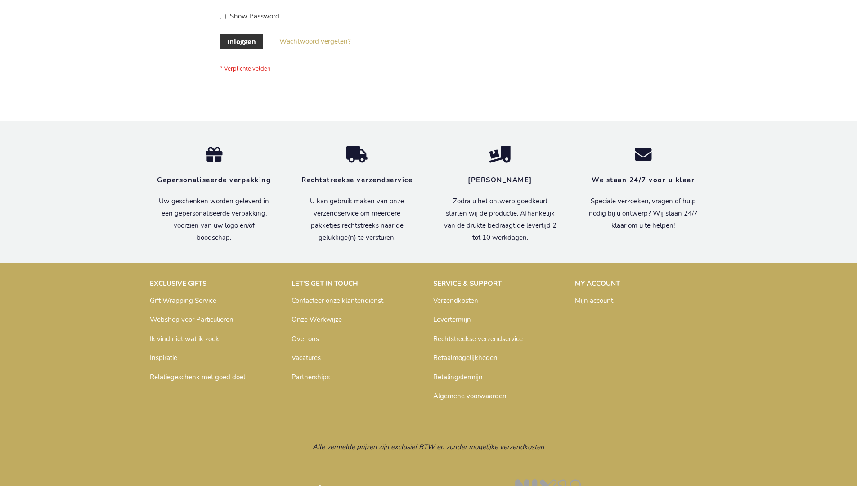
scroll to position [305, 0]
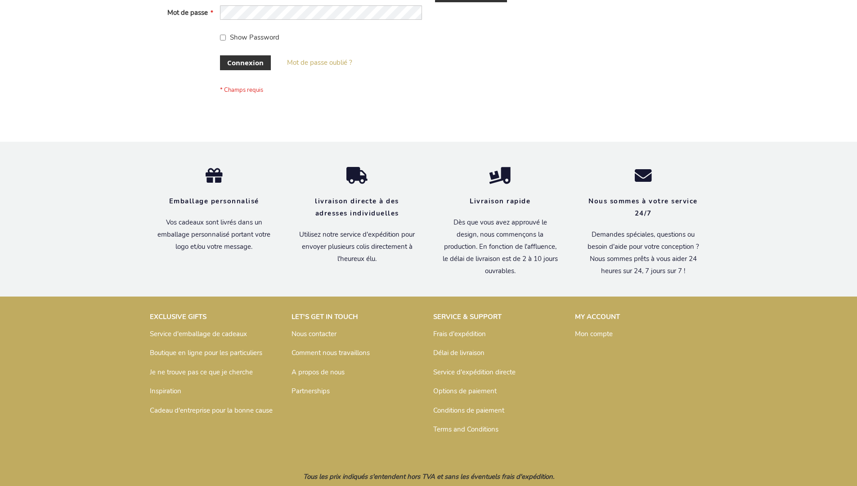
scroll to position [310, 0]
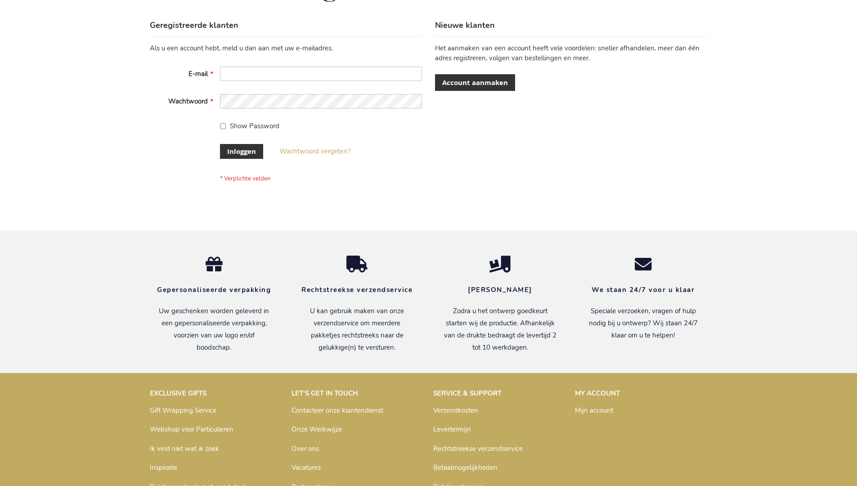
scroll to position [305, 0]
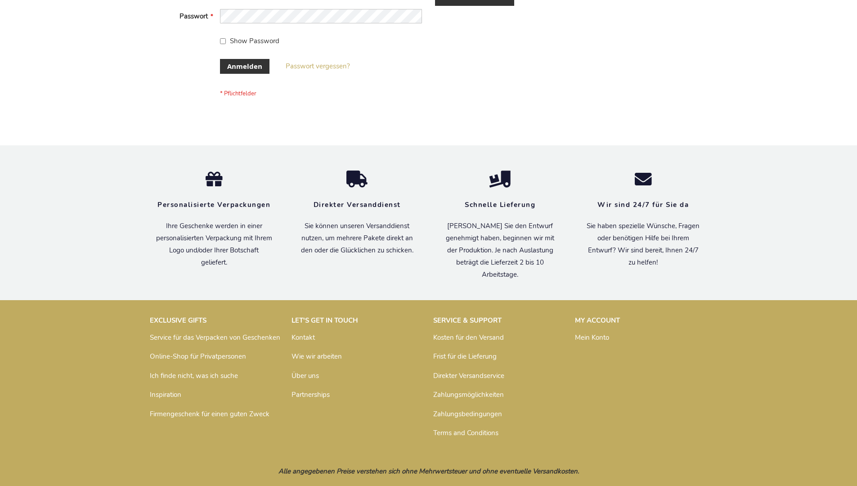
scroll to position [301, 0]
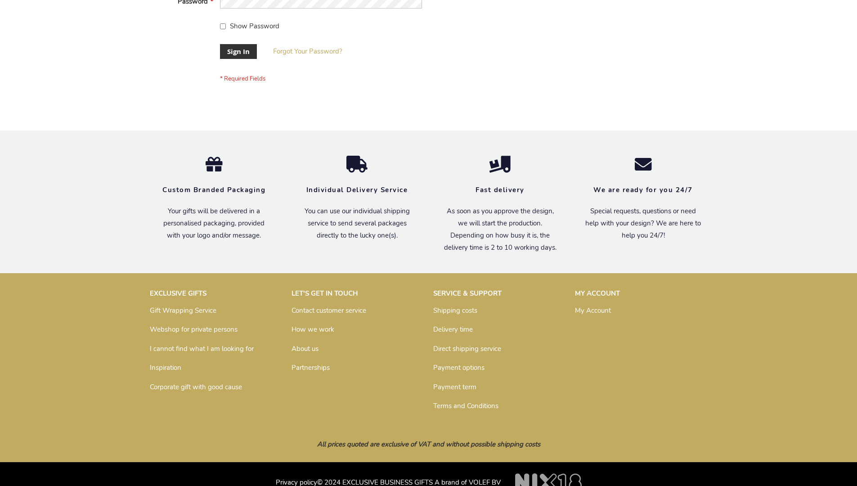
scroll to position [289, 0]
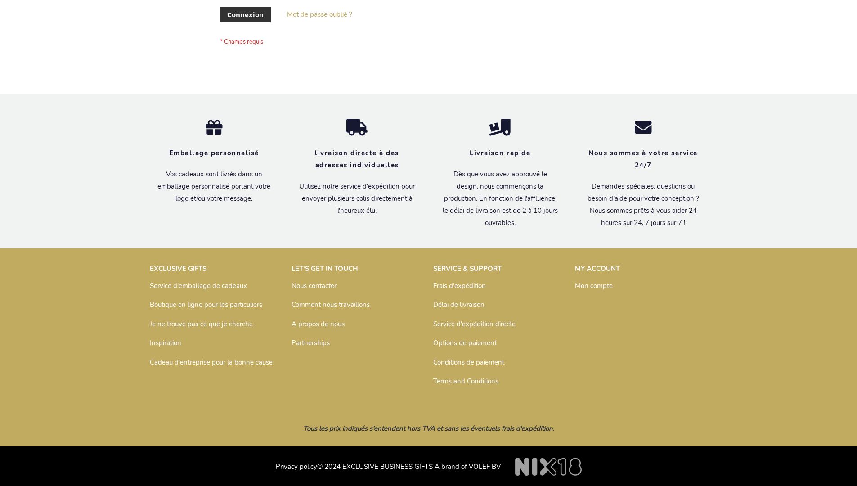
scroll to position [310, 0]
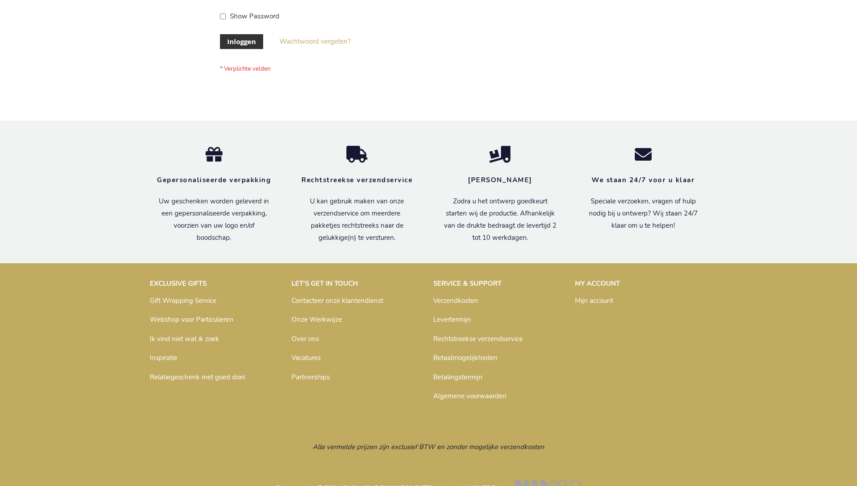
scroll to position [305, 0]
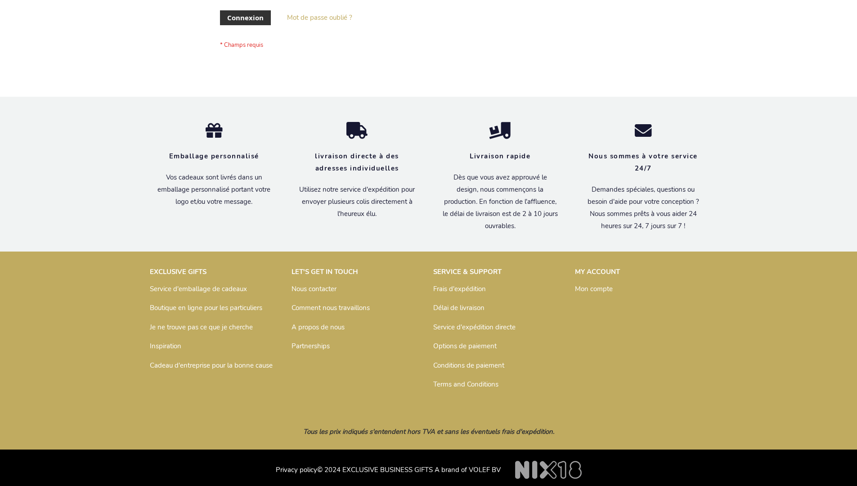
scroll to position [310, 0]
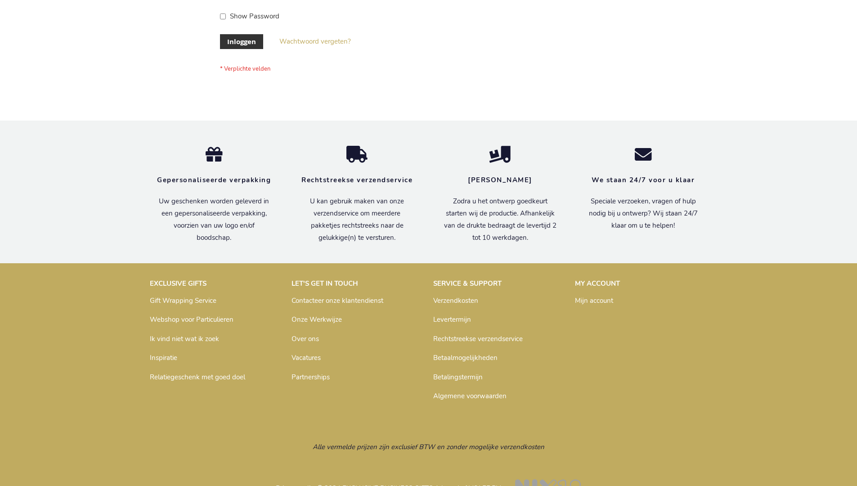
scroll to position [305, 0]
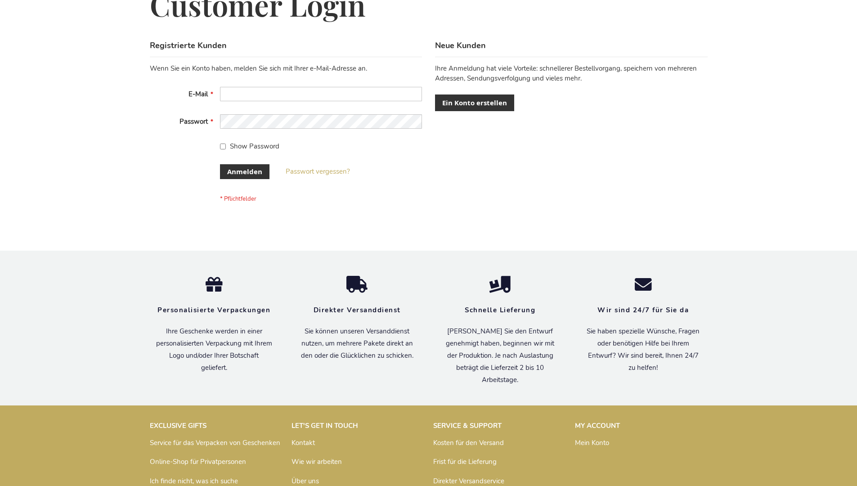
scroll to position [301, 0]
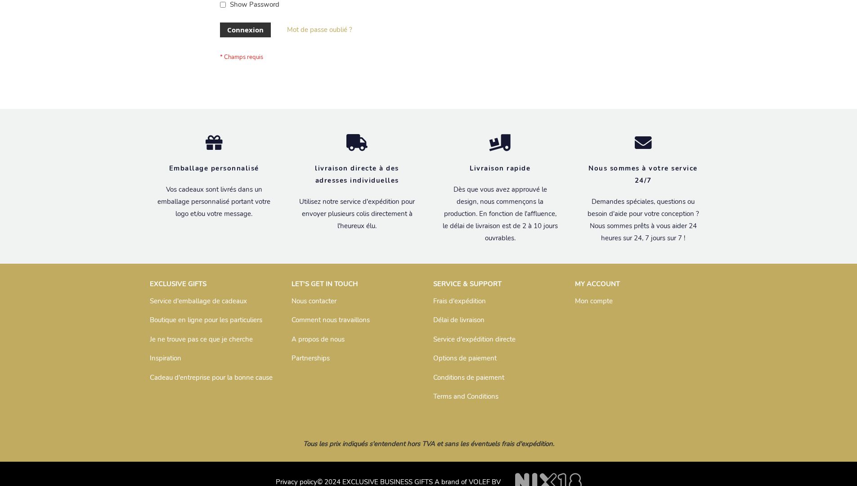
scroll to position [310, 0]
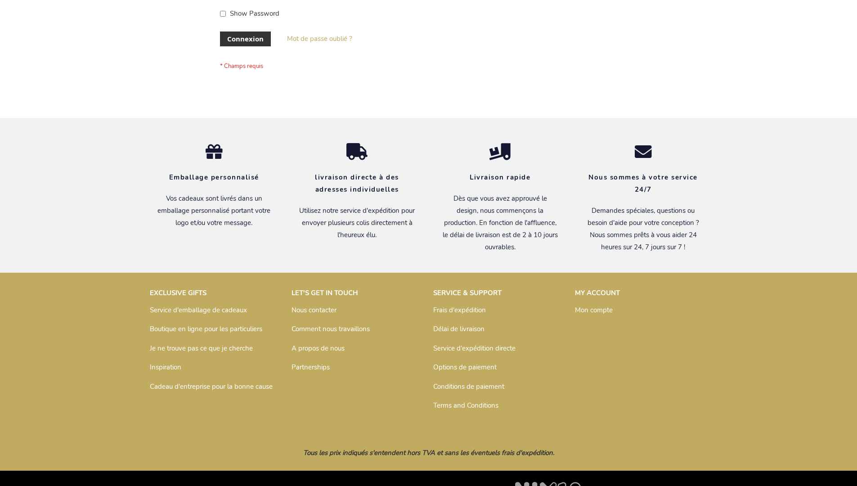
scroll to position [310, 0]
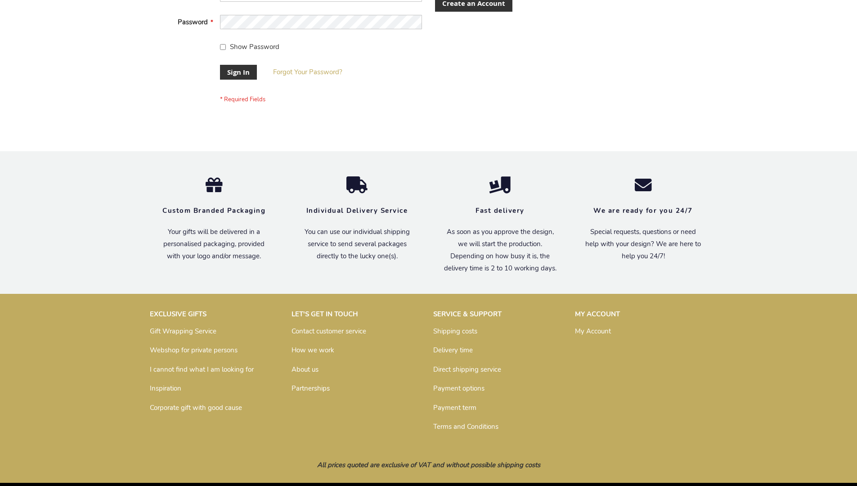
scroll to position [289, 0]
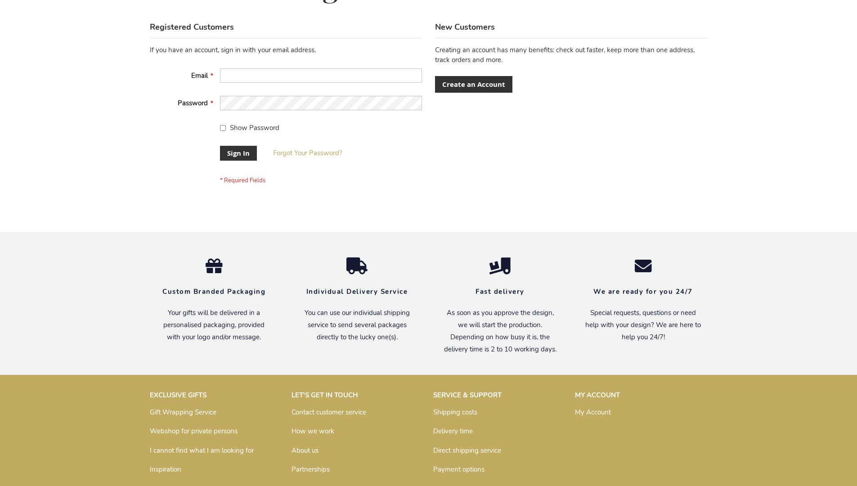
scroll to position [289, 0]
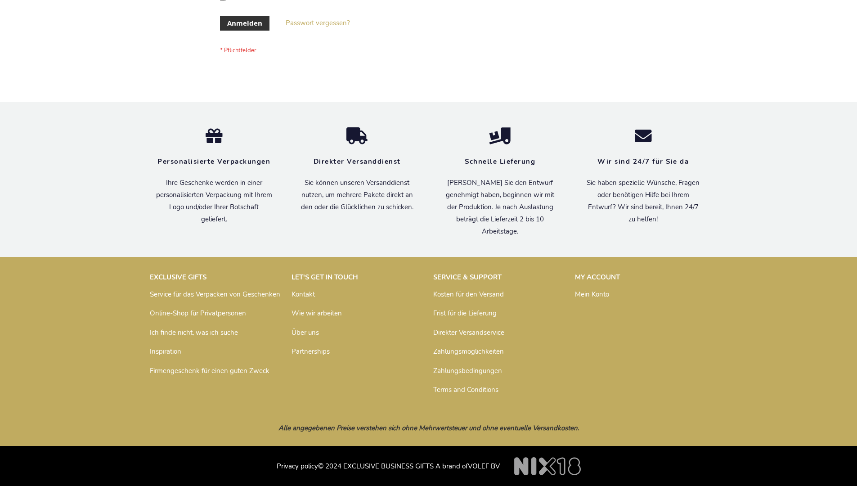
scroll to position [301, 0]
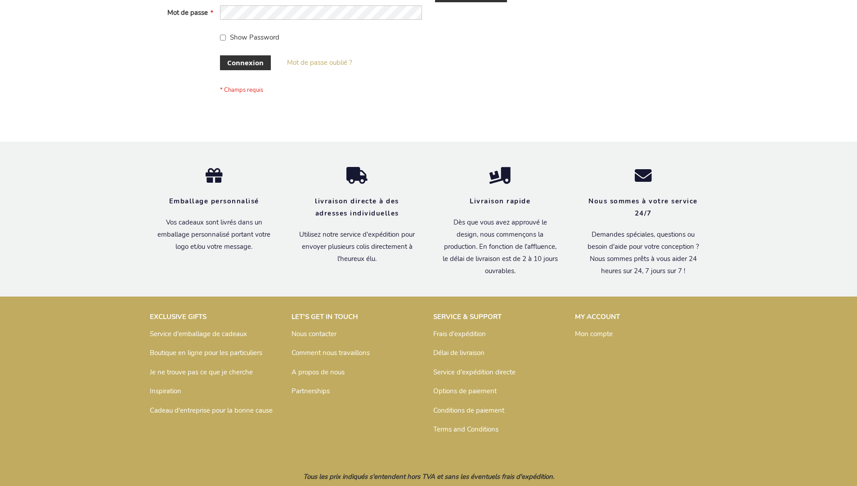
scroll to position [310, 0]
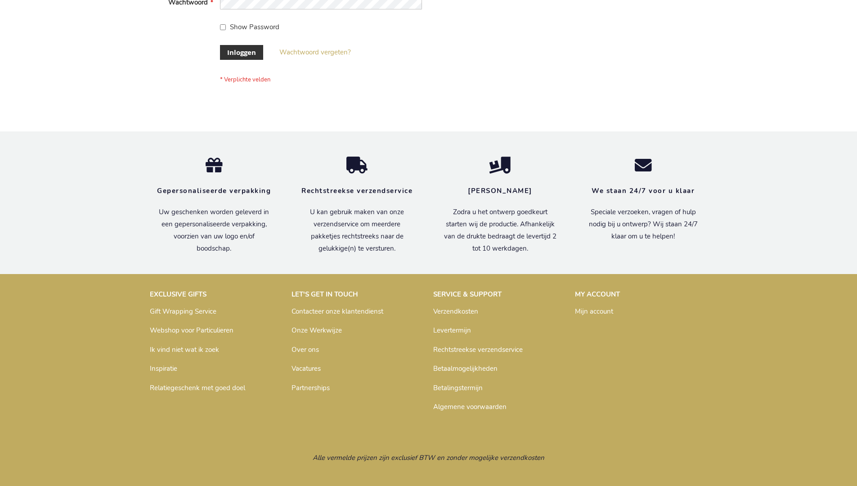
scroll to position [305, 0]
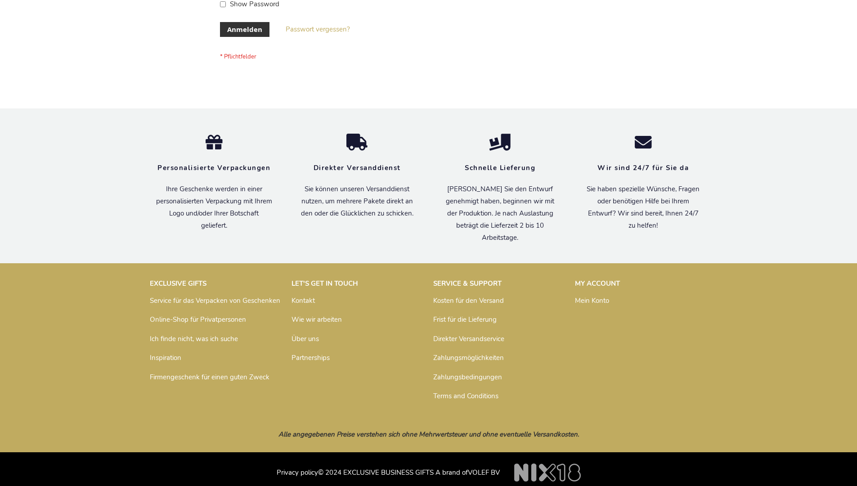
scroll to position [301, 0]
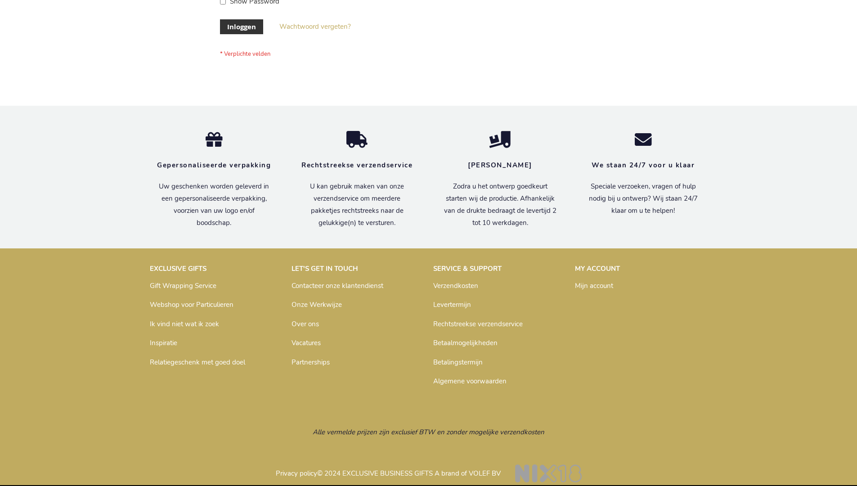
scroll to position [305, 0]
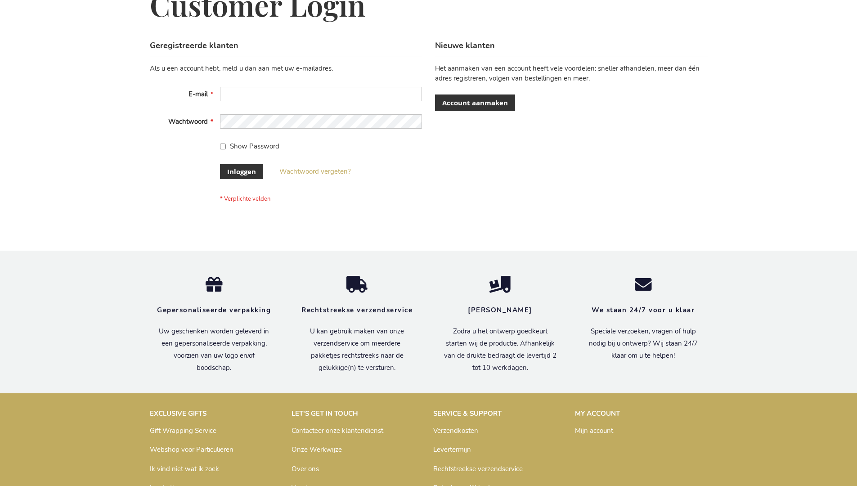
scroll to position [305, 0]
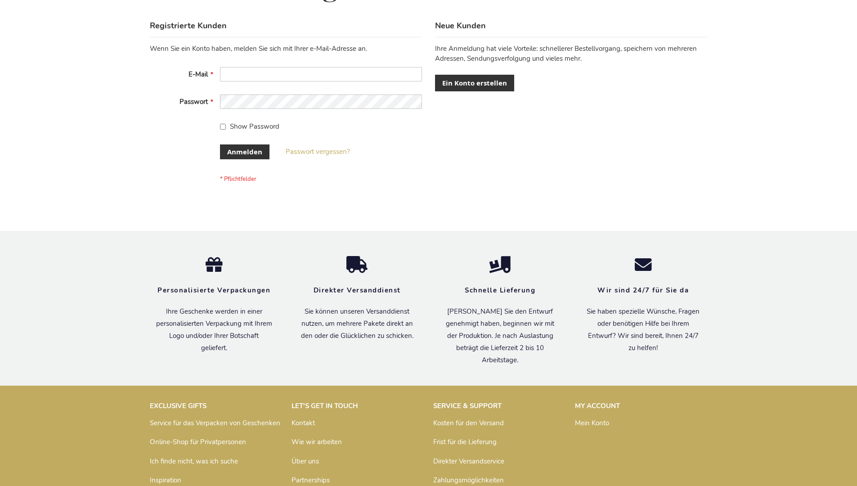
scroll to position [301, 0]
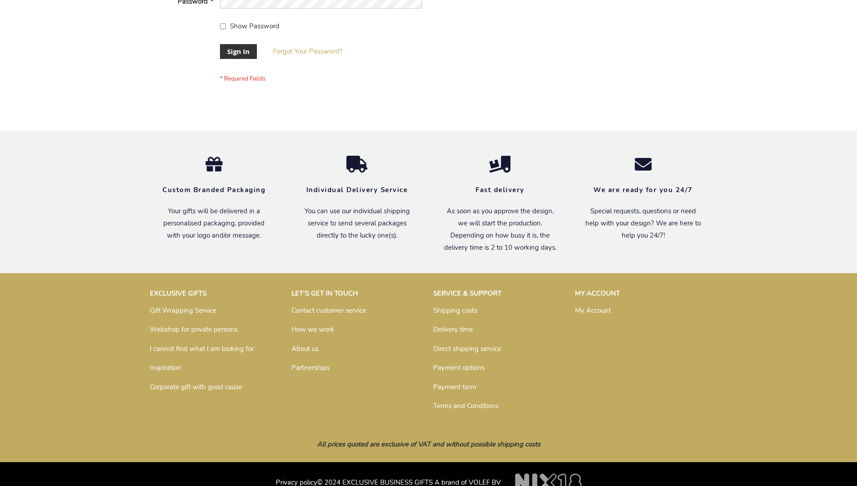
scroll to position [289, 0]
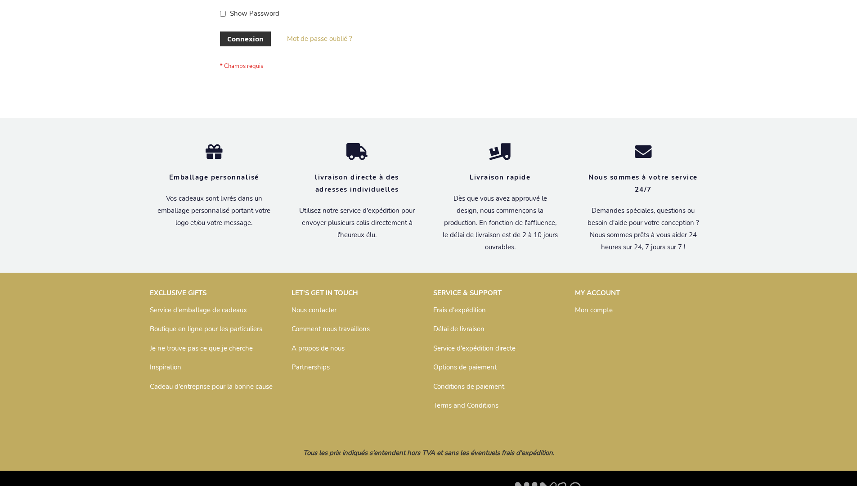
scroll to position [310, 0]
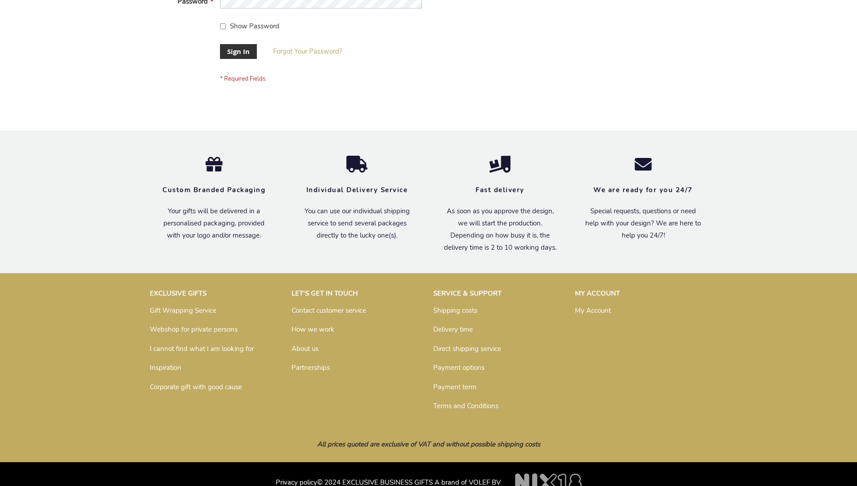
scroll to position [289, 0]
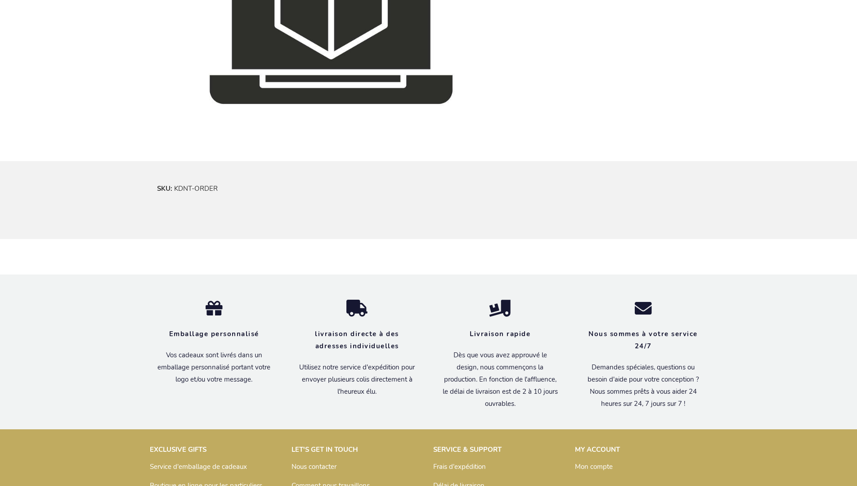
scroll to position [550, 0]
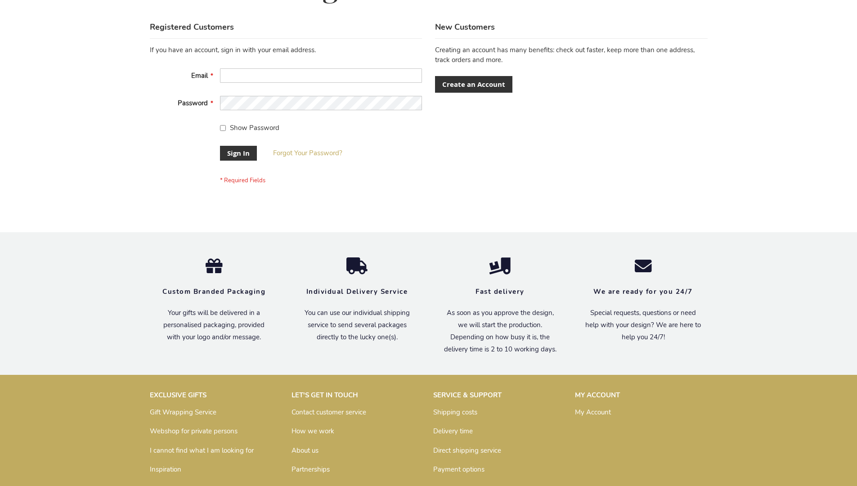
scroll to position [289, 0]
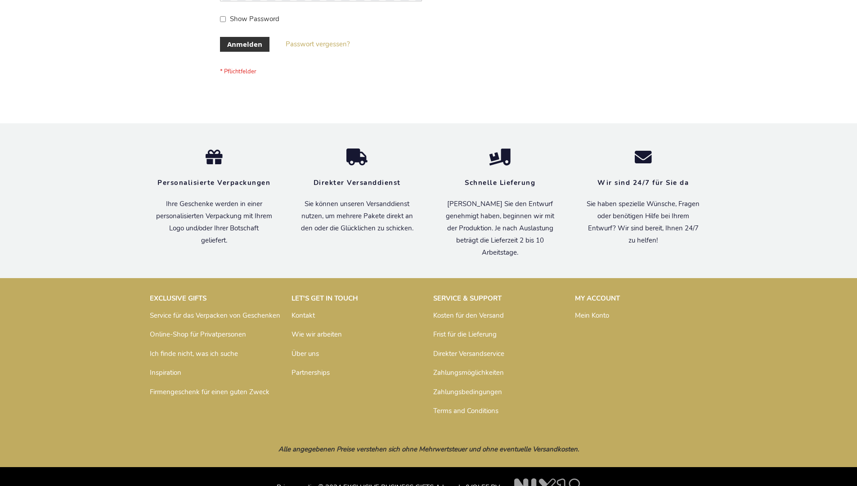
scroll to position [301, 0]
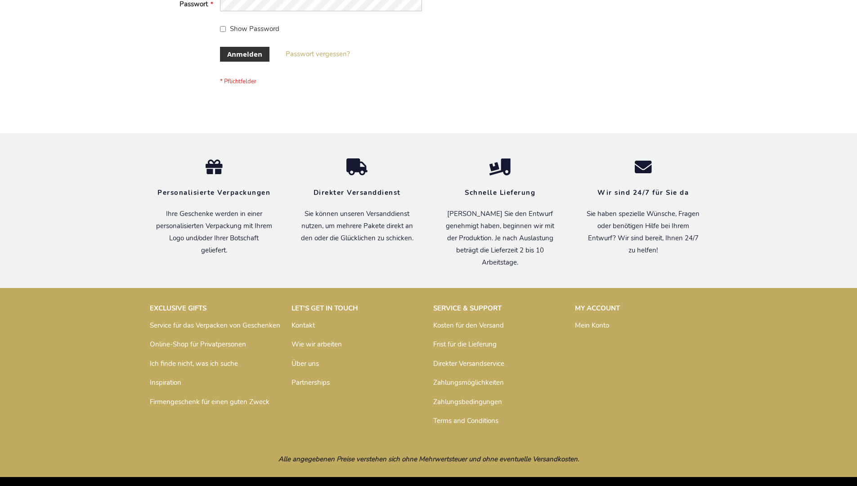
scroll to position [301, 0]
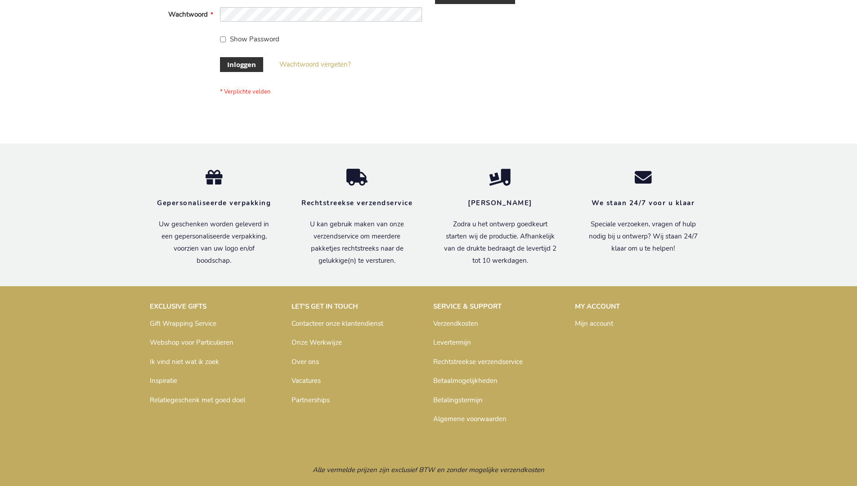
scroll to position [305, 0]
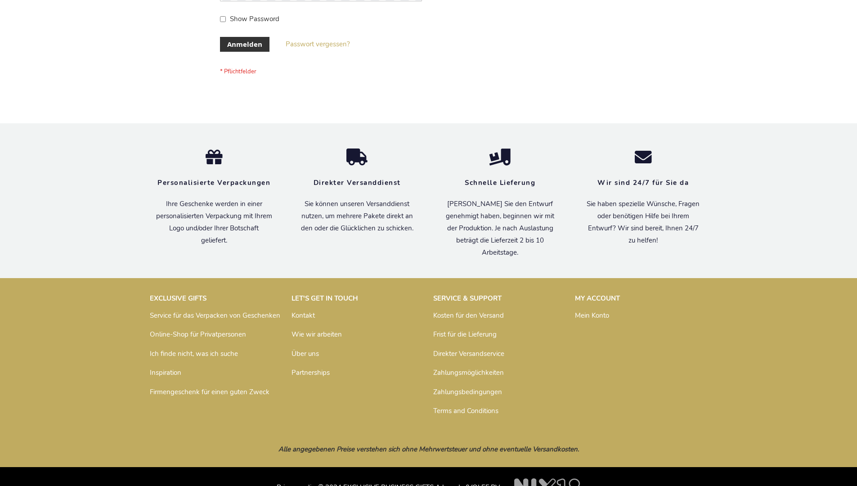
scroll to position [301, 0]
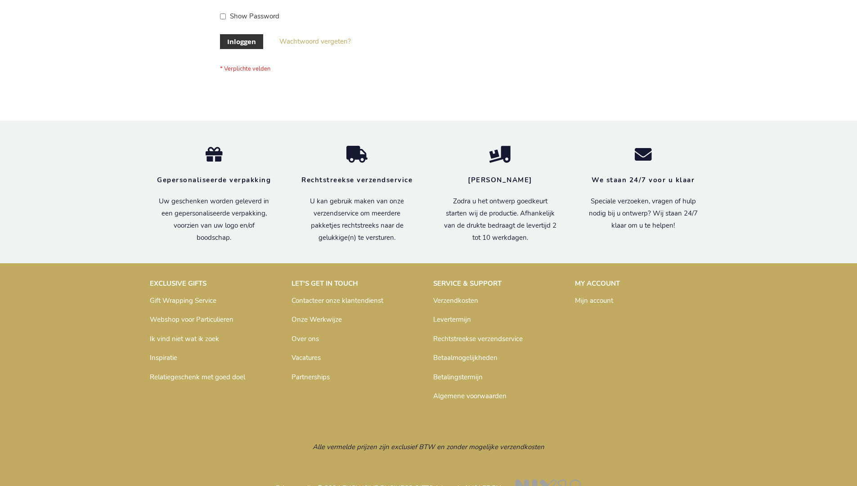
scroll to position [305, 0]
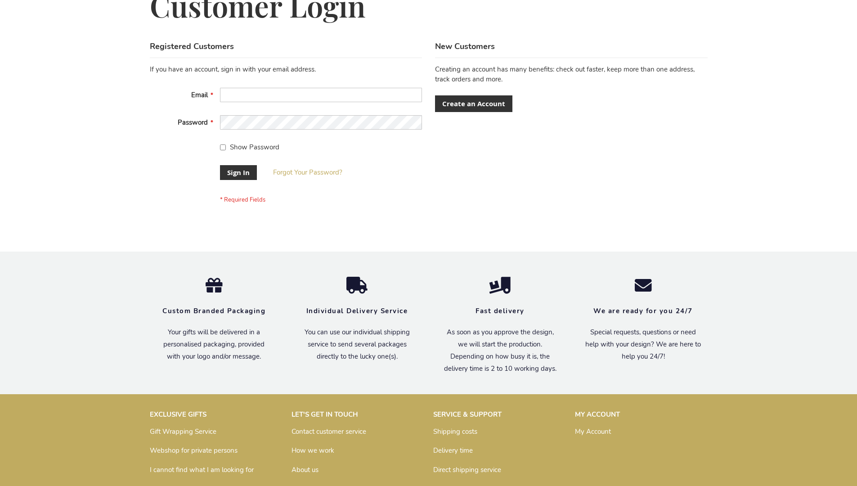
scroll to position [289, 0]
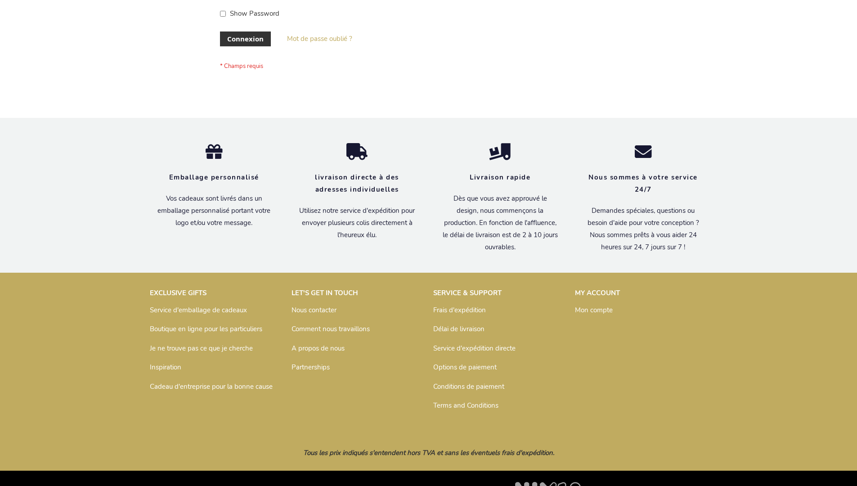
scroll to position [310, 0]
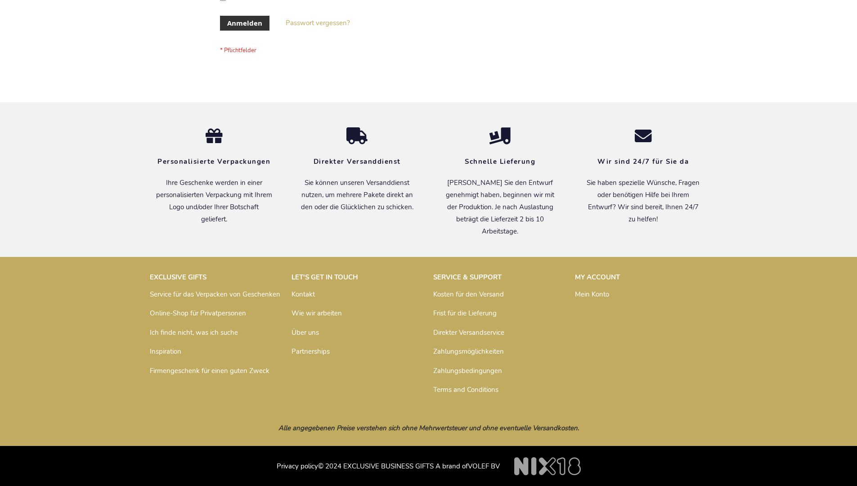
scroll to position [301, 0]
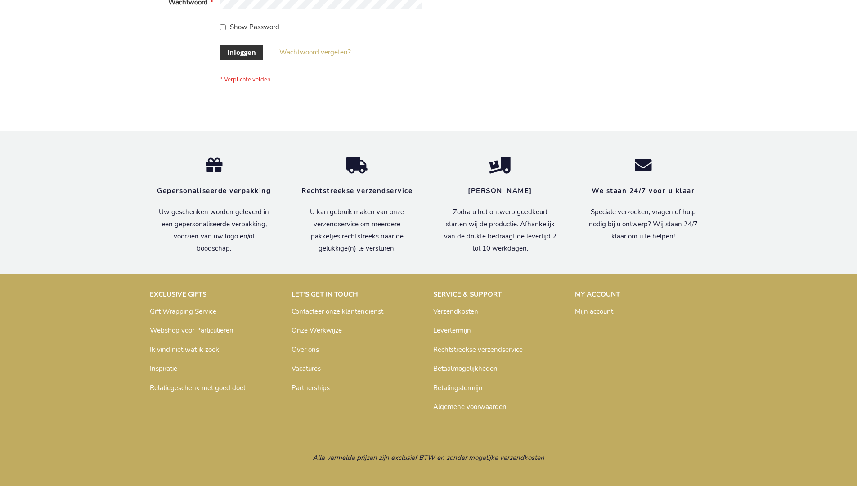
scroll to position [305, 0]
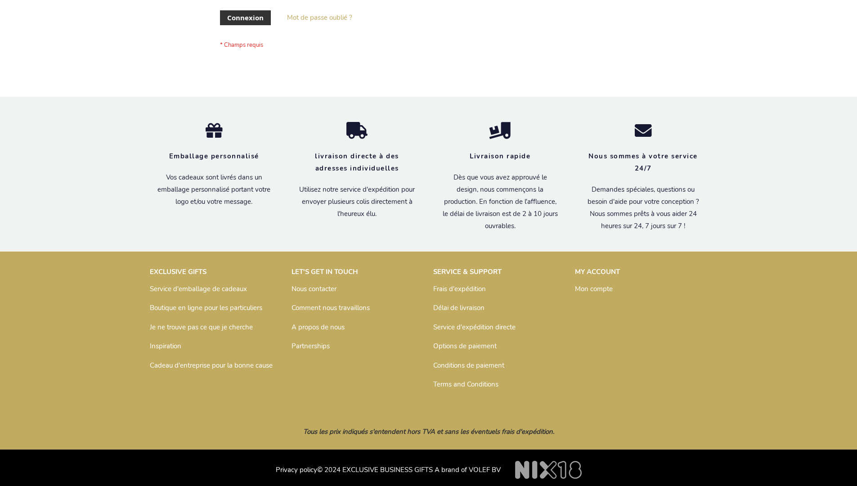
scroll to position [310, 0]
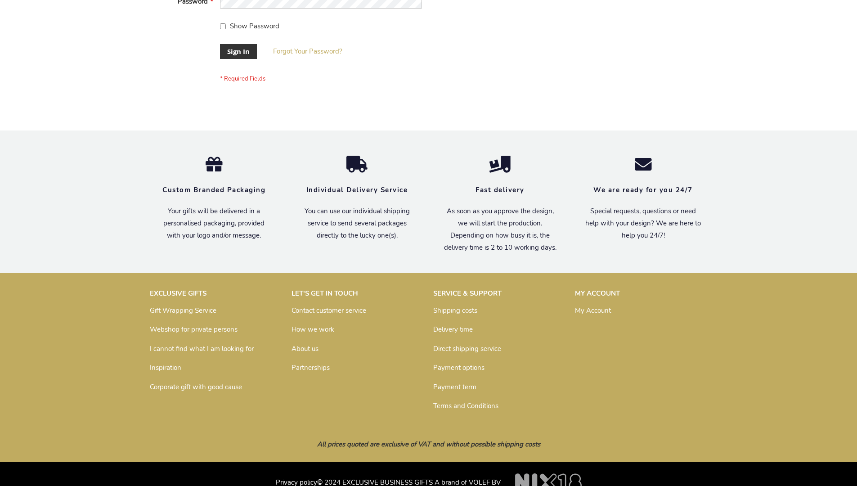
scroll to position [289, 0]
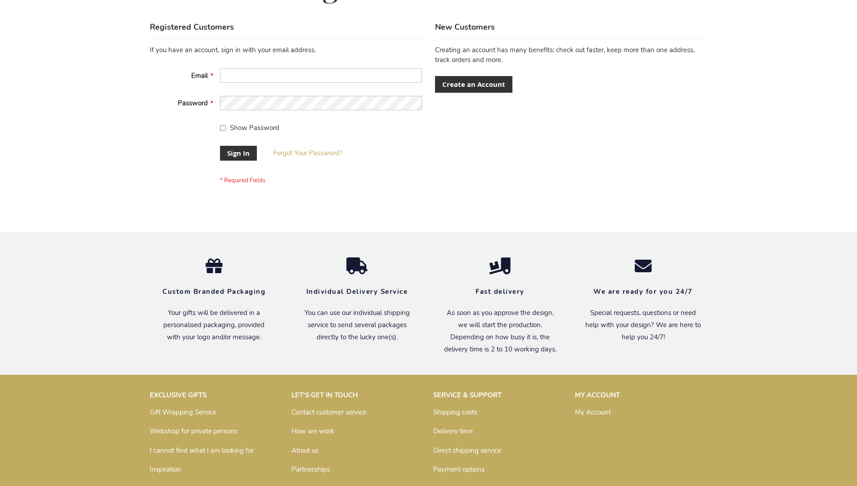
scroll to position [289, 0]
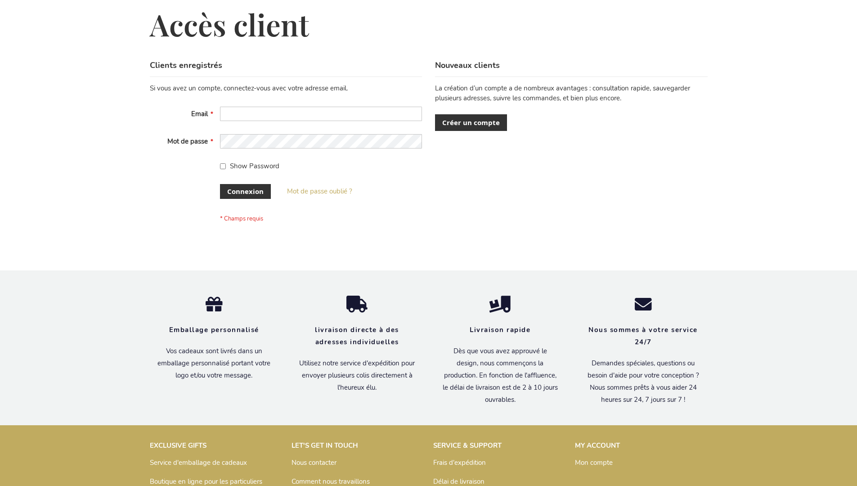
scroll to position [310, 0]
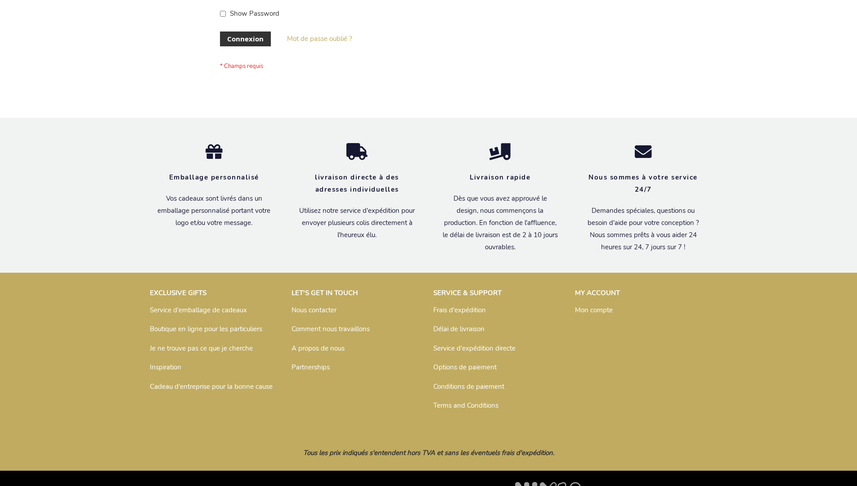
scroll to position [310, 0]
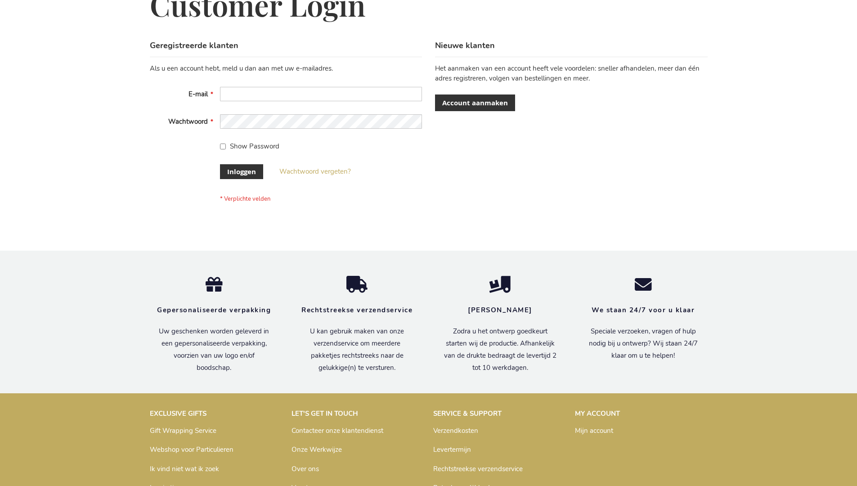
scroll to position [305, 0]
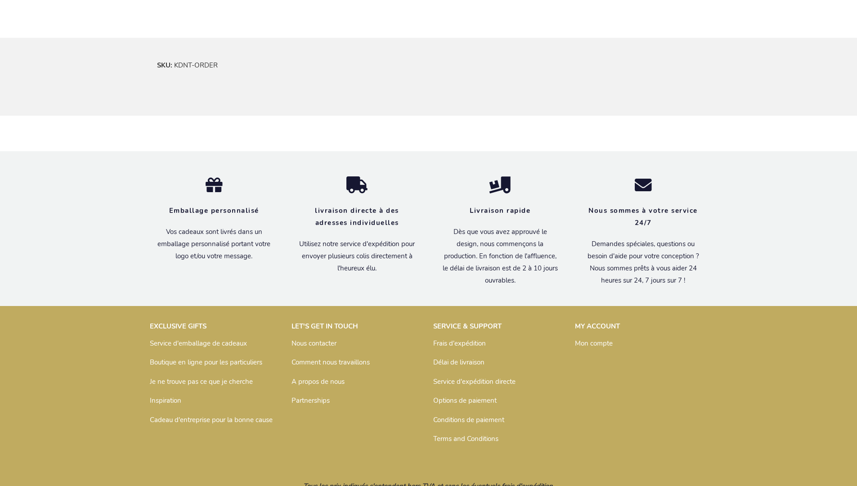
scroll to position [550, 0]
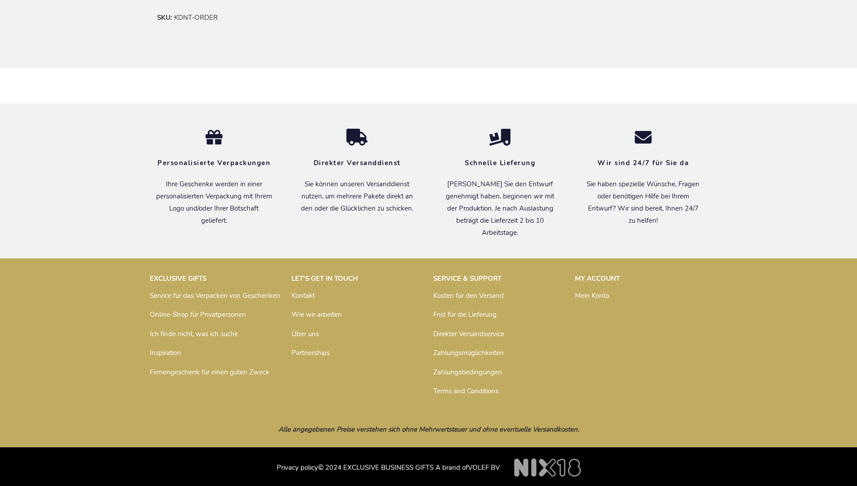
scroll to position [541, 0]
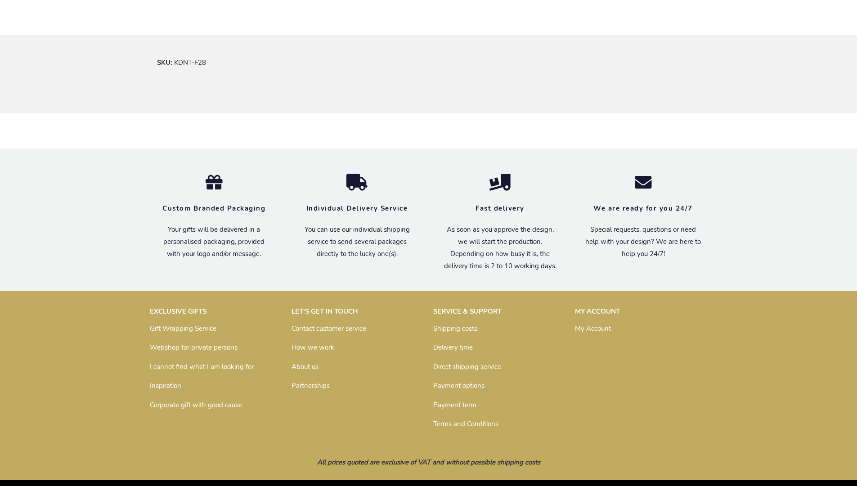
scroll to position [526, 0]
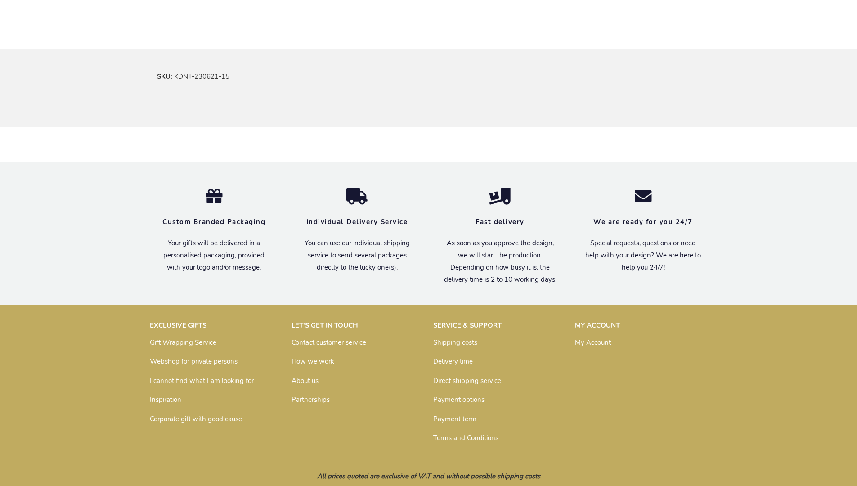
scroll to position [529, 0]
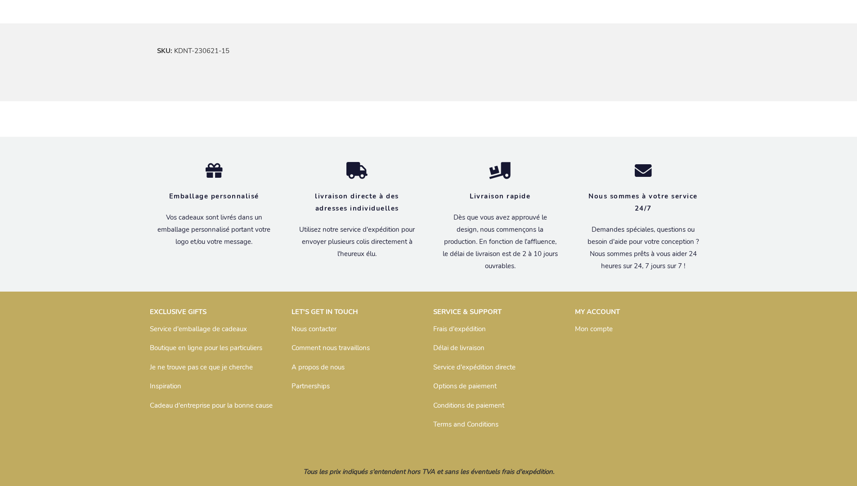
scroll to position [550, 0]
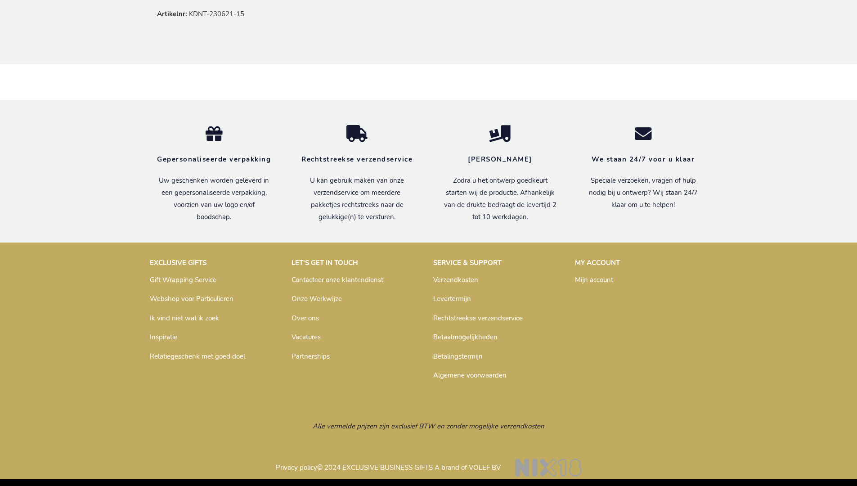
scroll to position [545, 0]
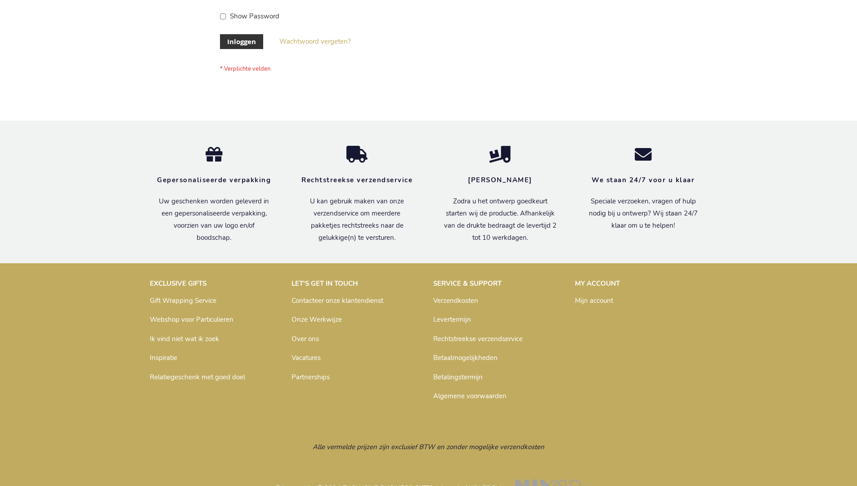
scroll to position [305, 0]
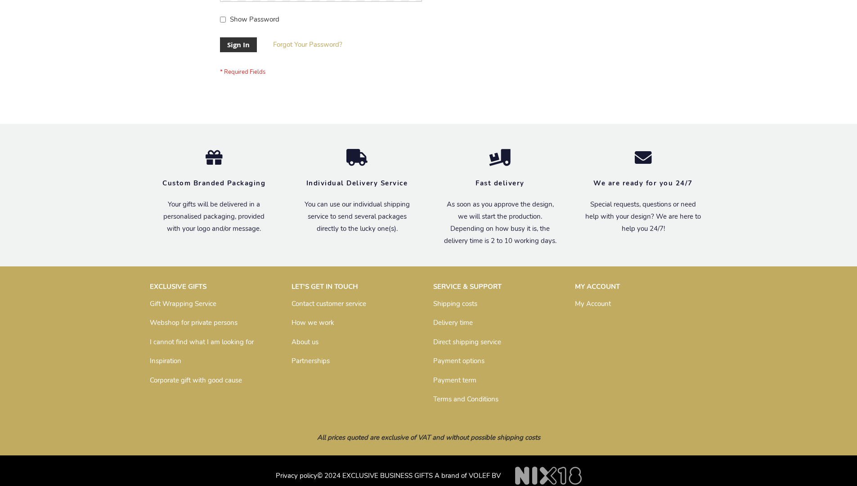
scroll to position [289, 0]
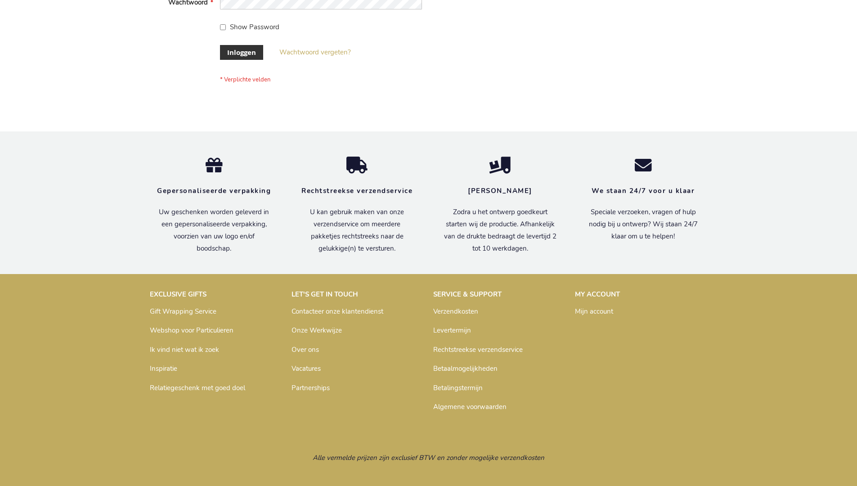
scroll to position [305, 0]
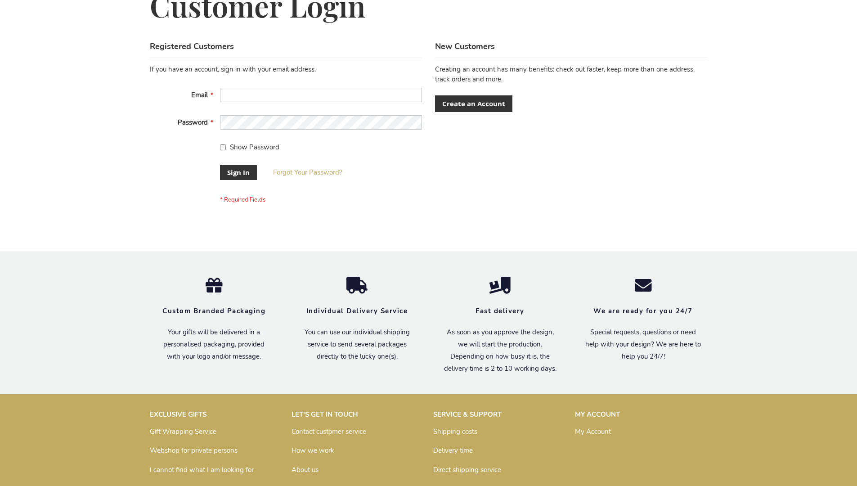
scroll to position [289, 0]
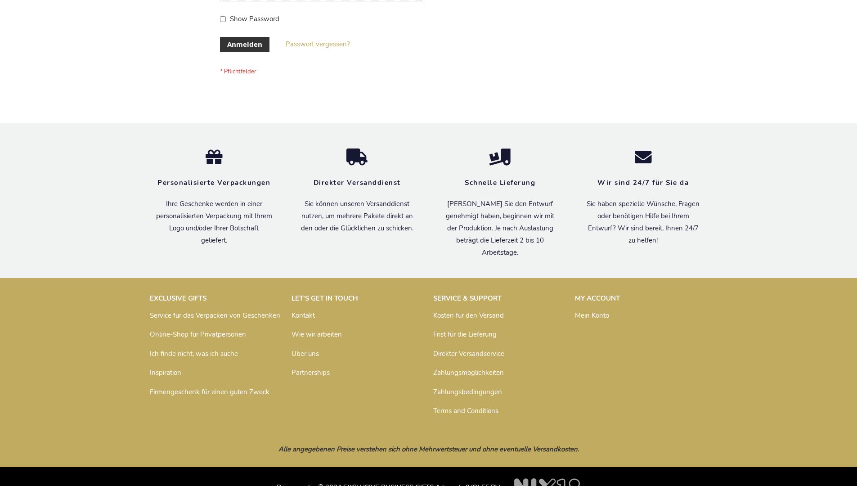
scroll to position [301, 0]
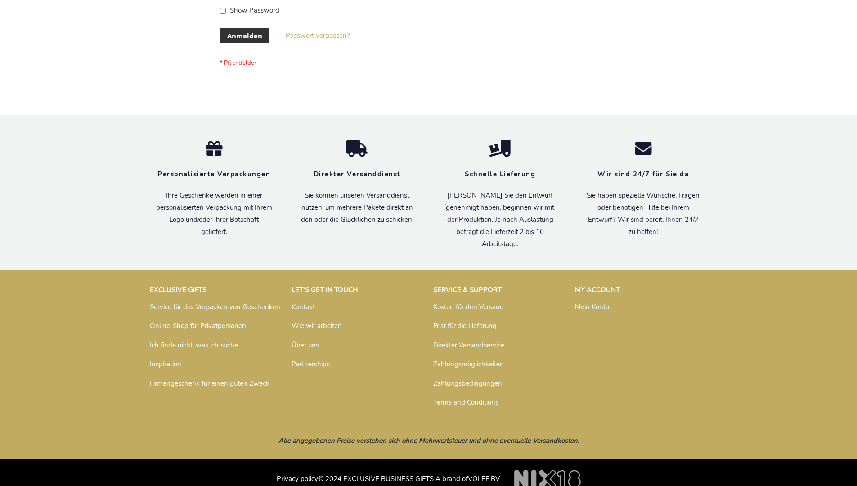
scroll to position [301, 0]
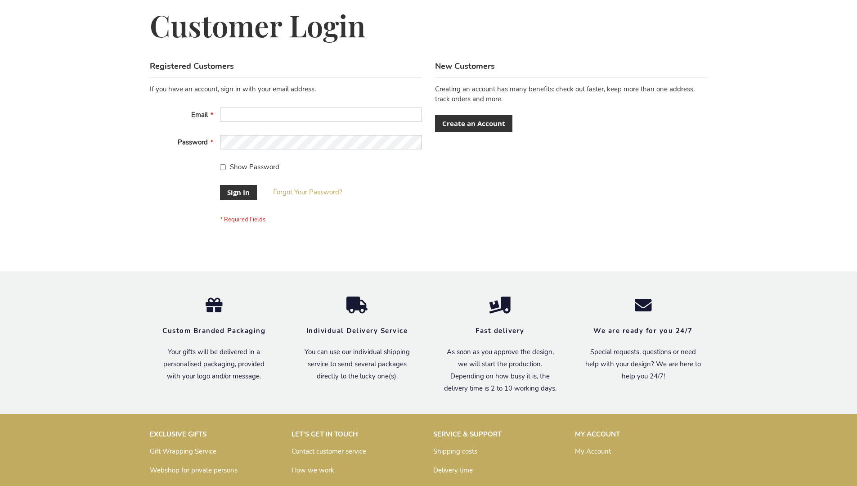
scroll to position [289, 0]
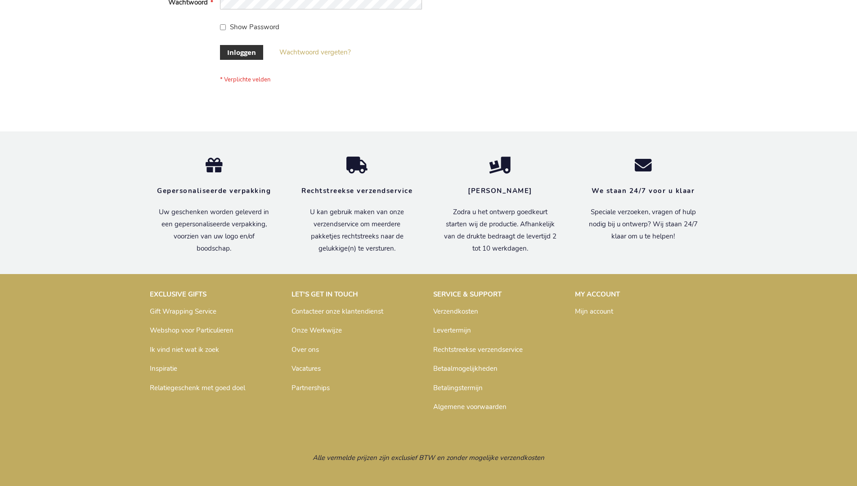
scroll to position [305, 0]
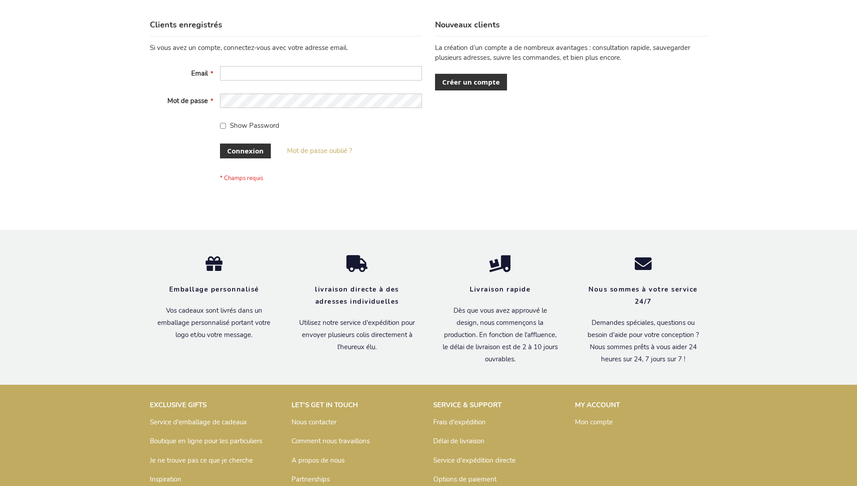
scroll to position [310, 0]
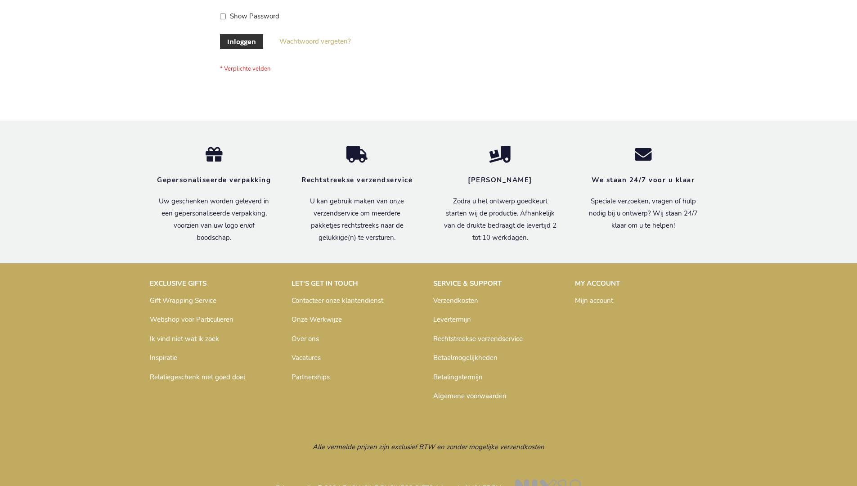
scroll to position [305, 0]
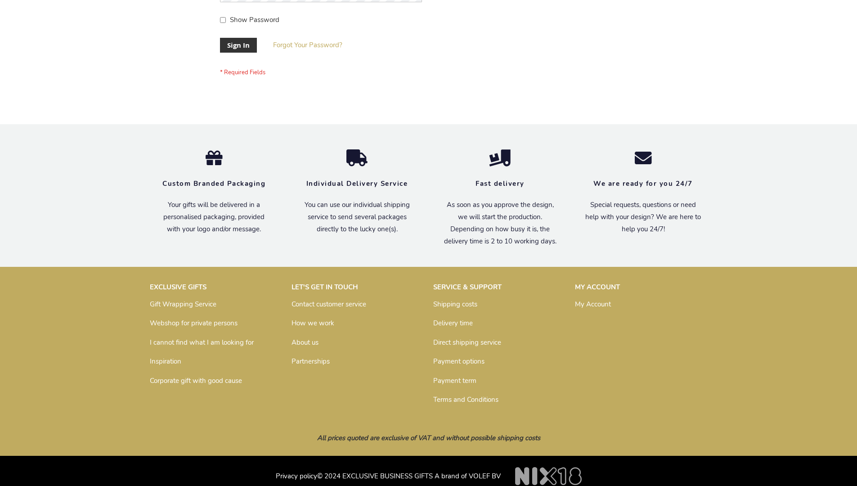
scroll to position [282, 0]
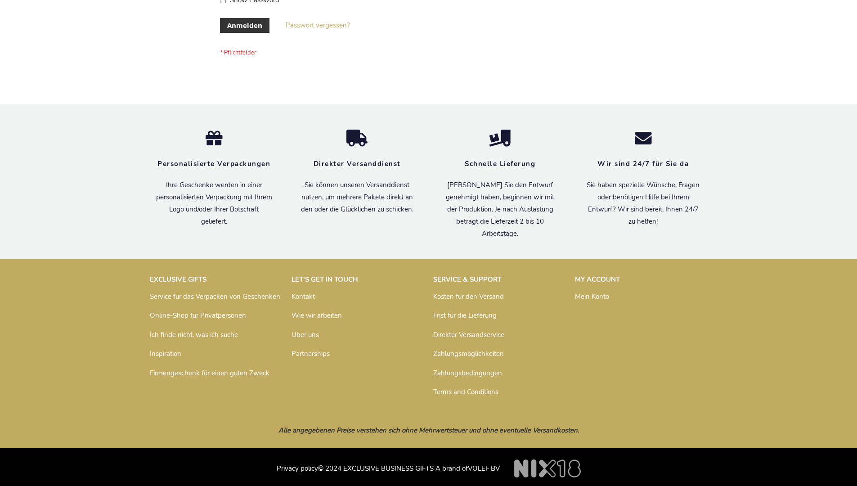
scroll to position [301, 0]
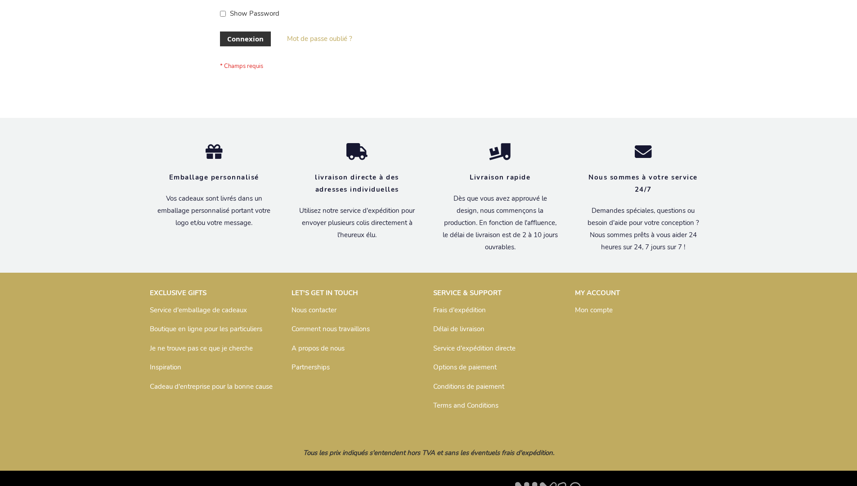
scroll to position [310, 0]
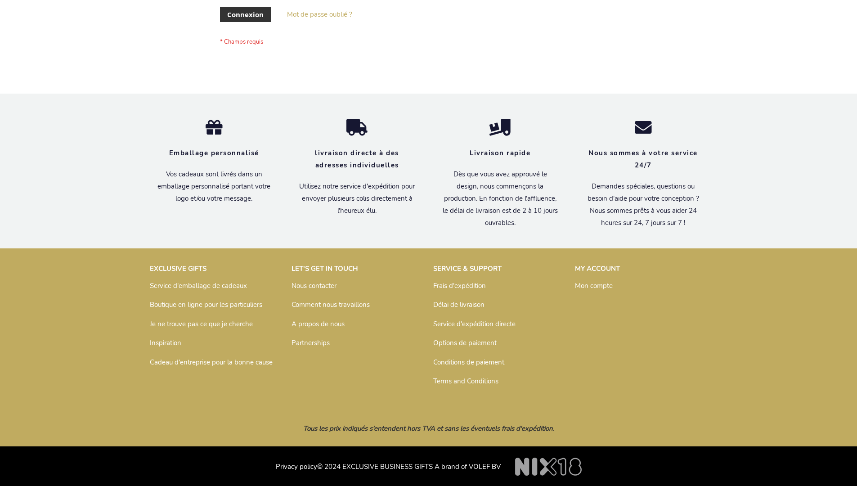
scroll to position [310, 0]
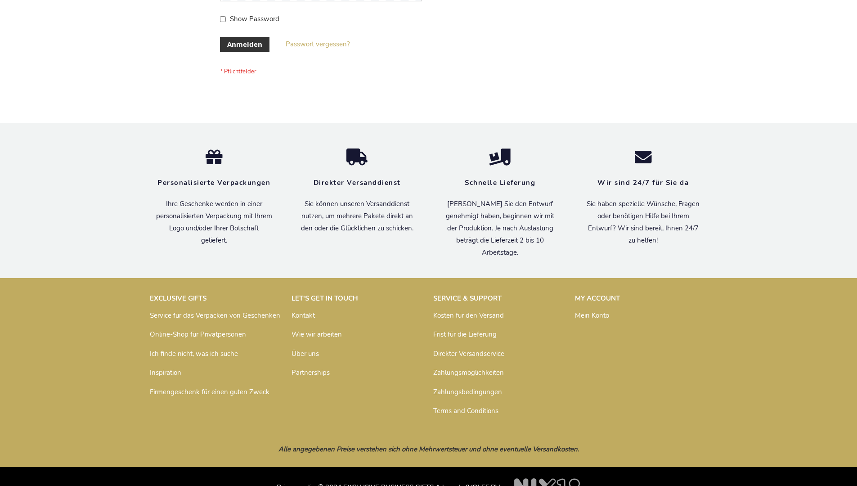
scroll to position [301, 0]
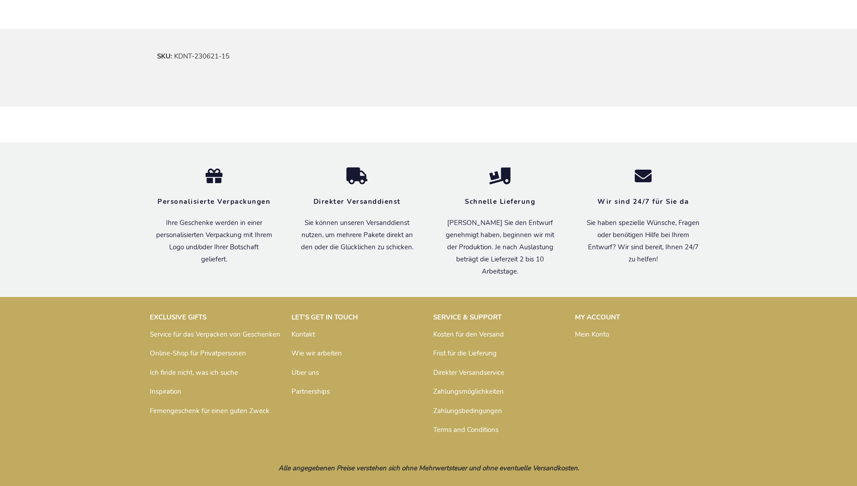
scroll to position [541, 0]
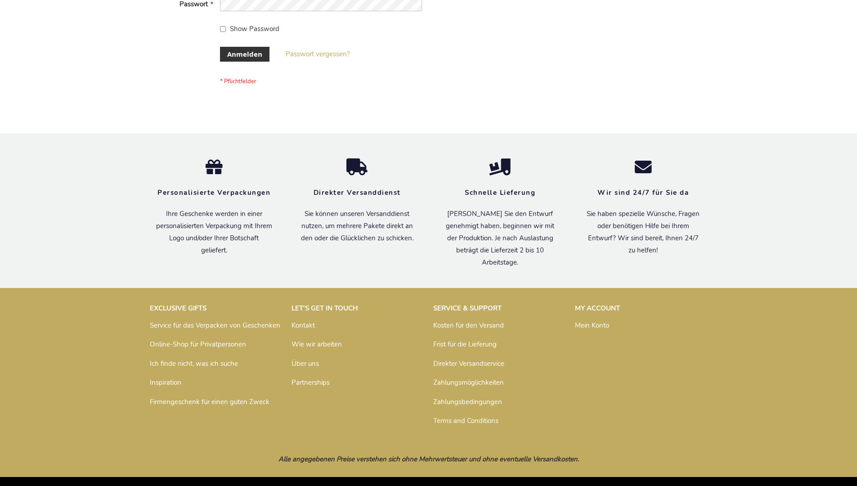
scroll to position [301, 0]
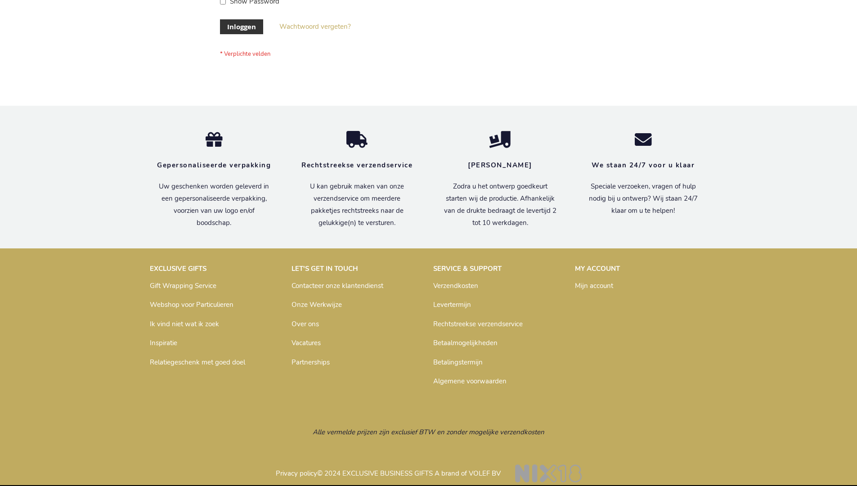
scroll to position [305, 0]
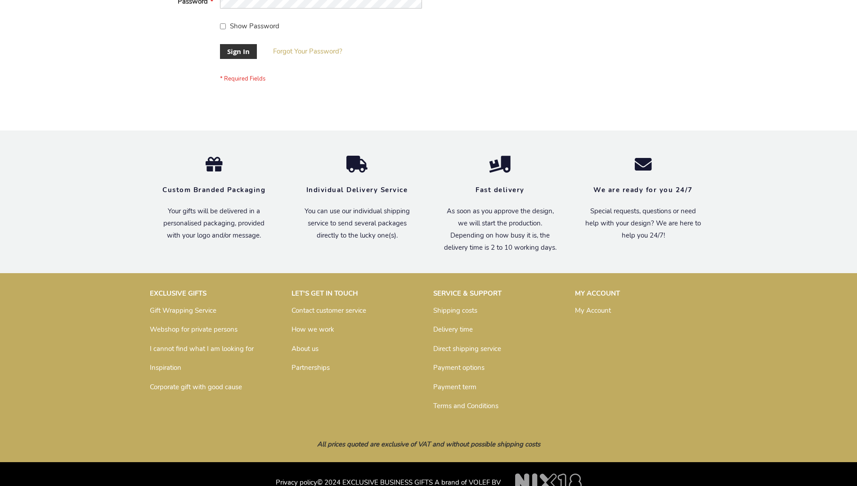
scroll to position [289, 0]
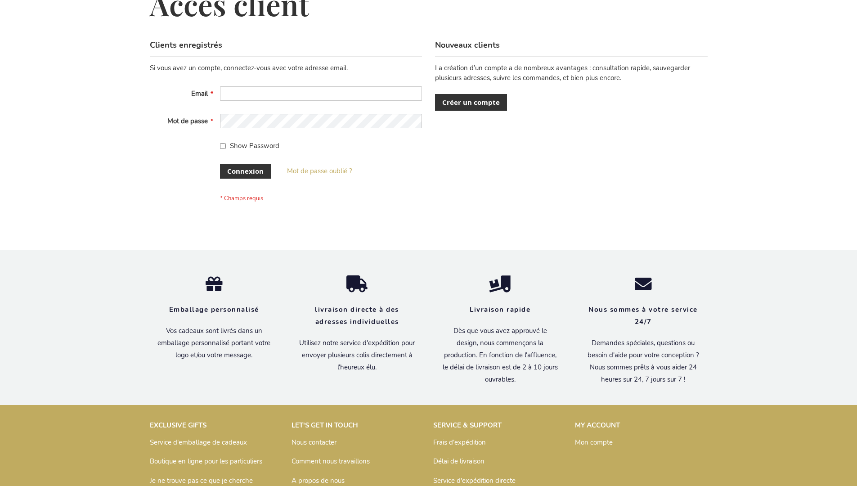
scroll to position [310, 0]
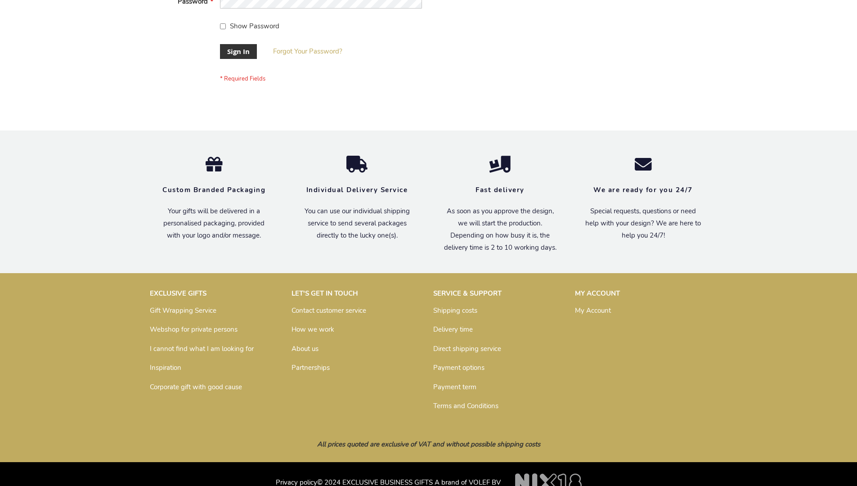
scroll to position [289, 0]
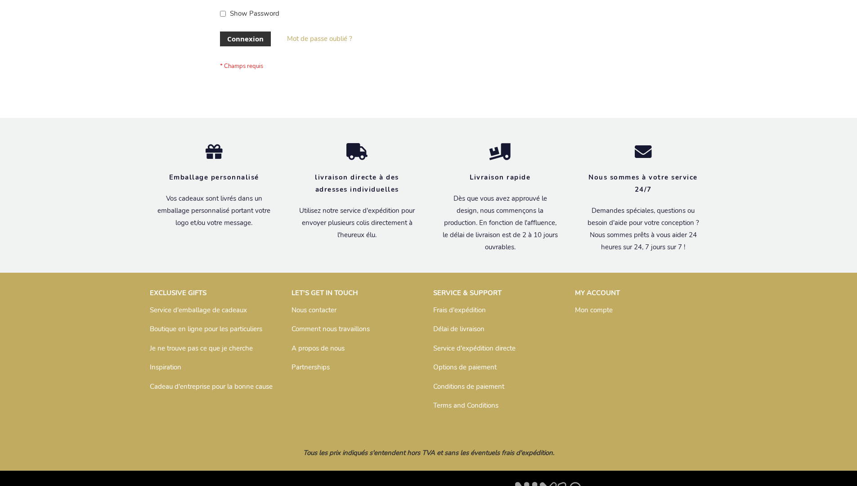
scroll to position [310, 0]
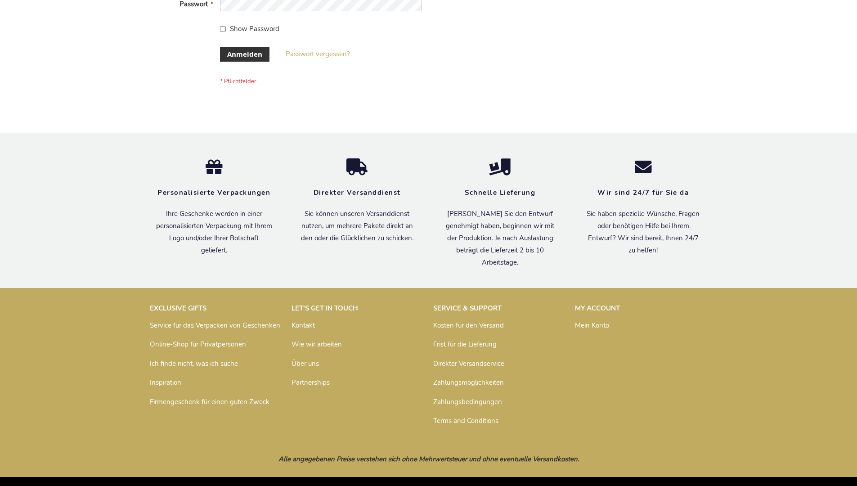
scroll to position [301, 0]
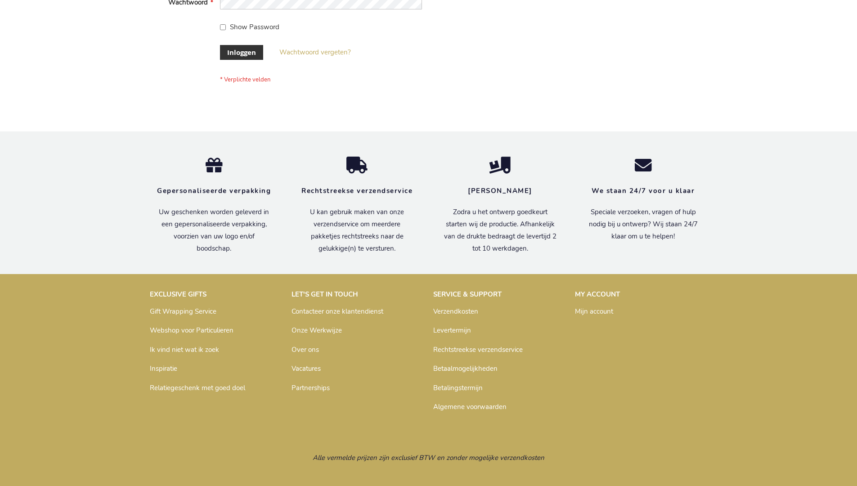
scroll to position [305, 0]
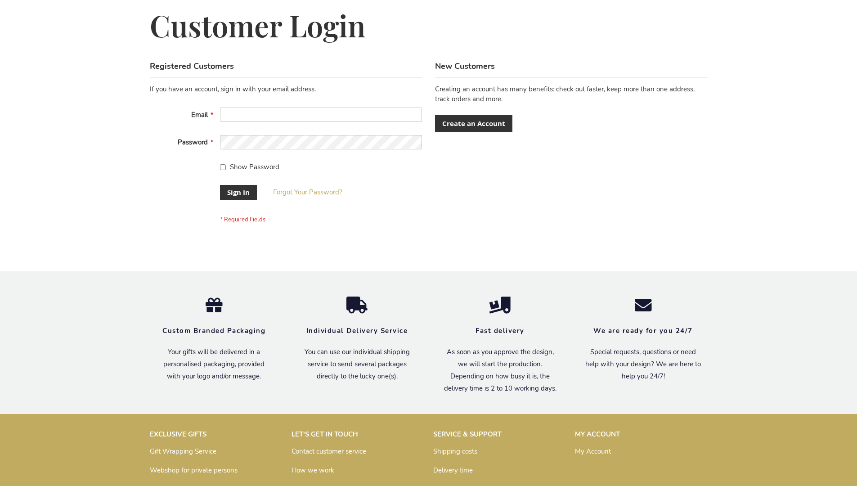
scroll to position [289, 0]
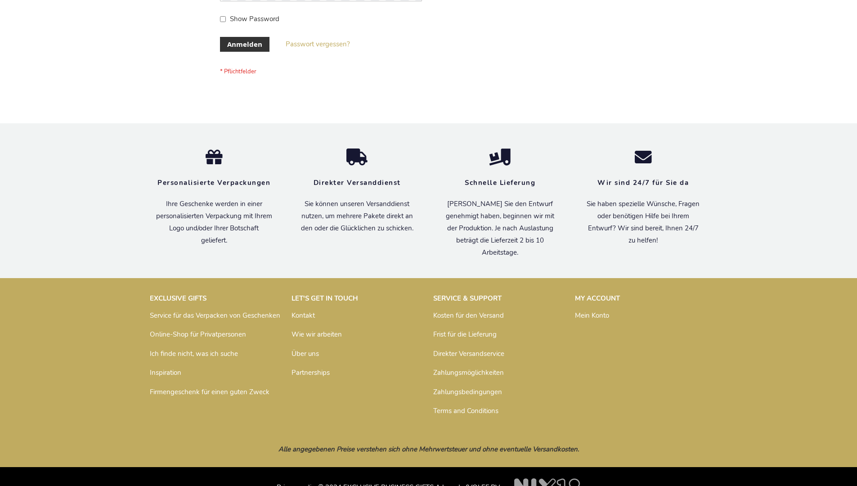
scroll to position [301, 0]
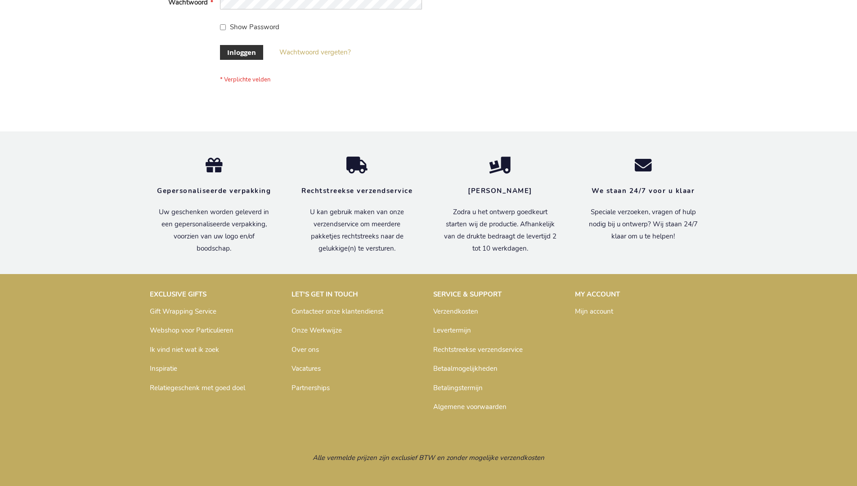
scroll to position [305, 0]
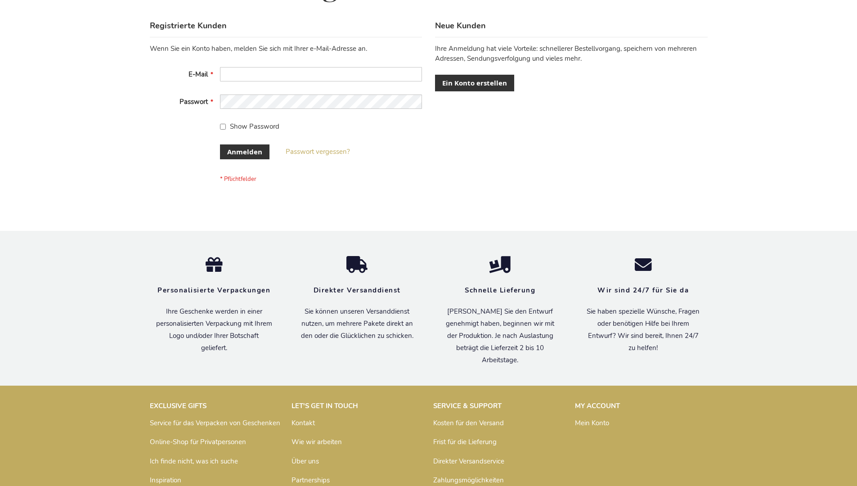
scroll to position [301, 0]
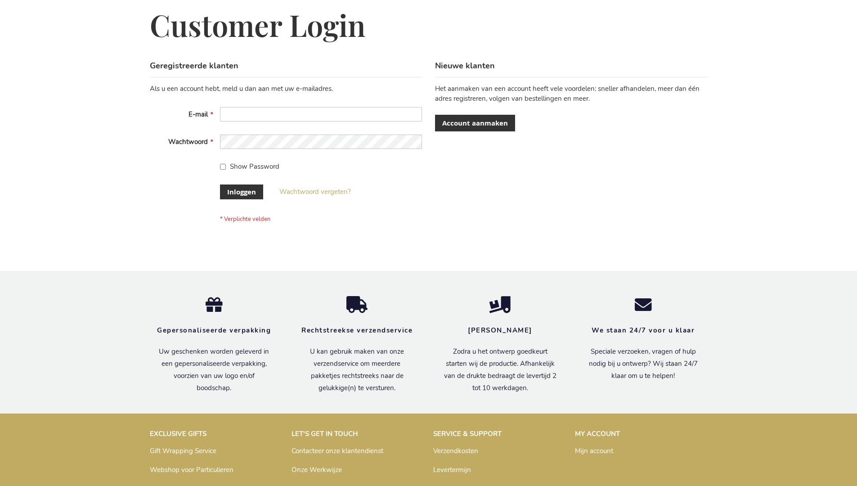
scroll to position [305, 0]
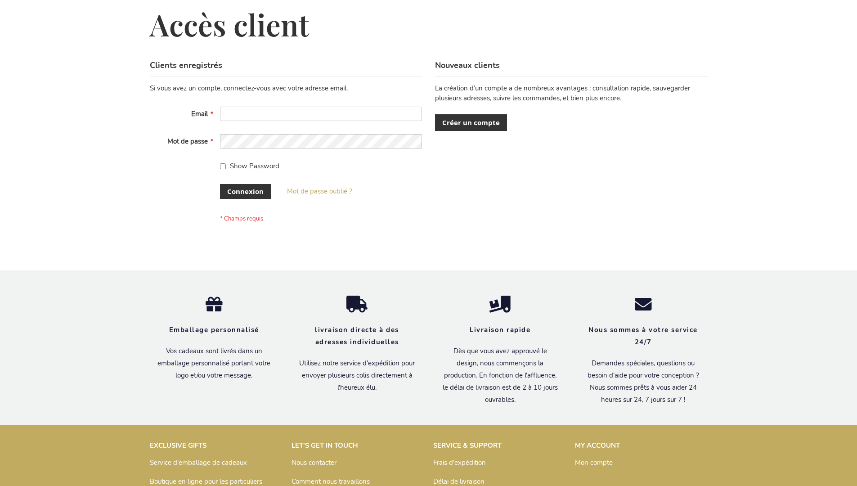
scroll to position [310, 0]
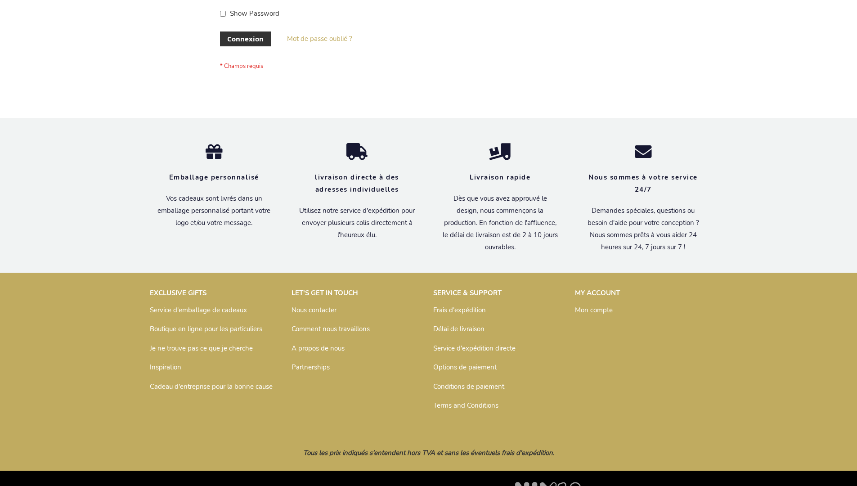
scroll to position [310, 0]
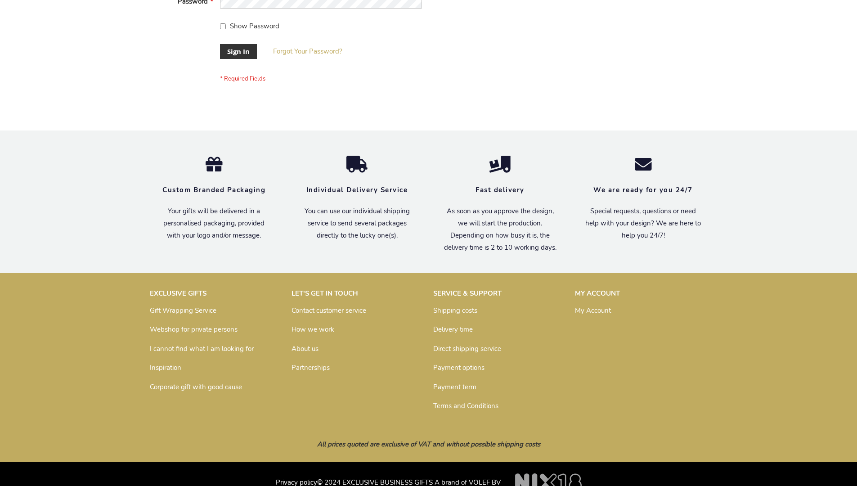
scroll to position [289, 0]
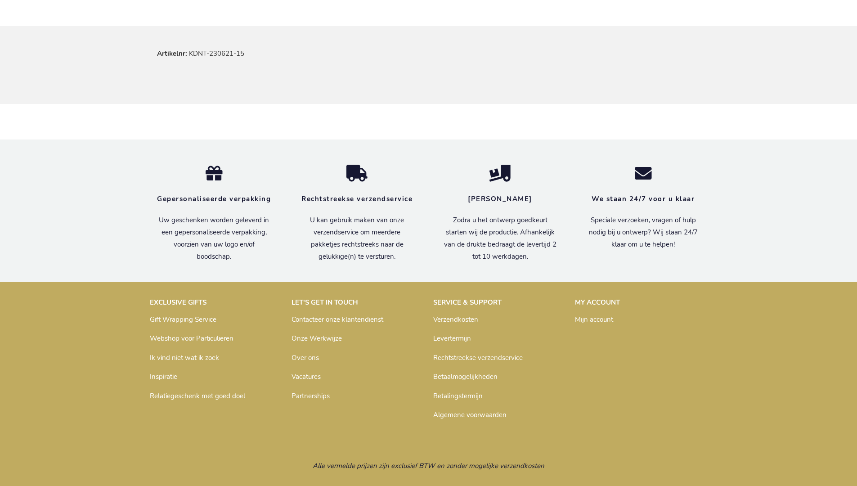
scroll to position [545, 0]
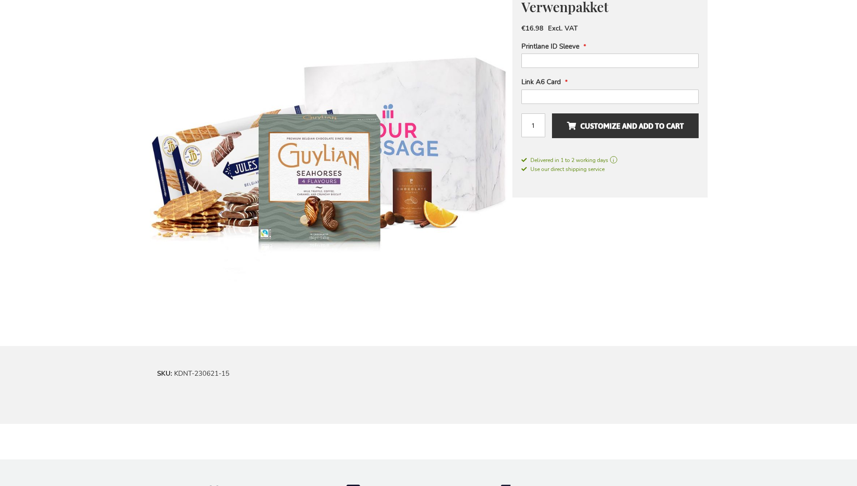
scroll to position [529, 0]
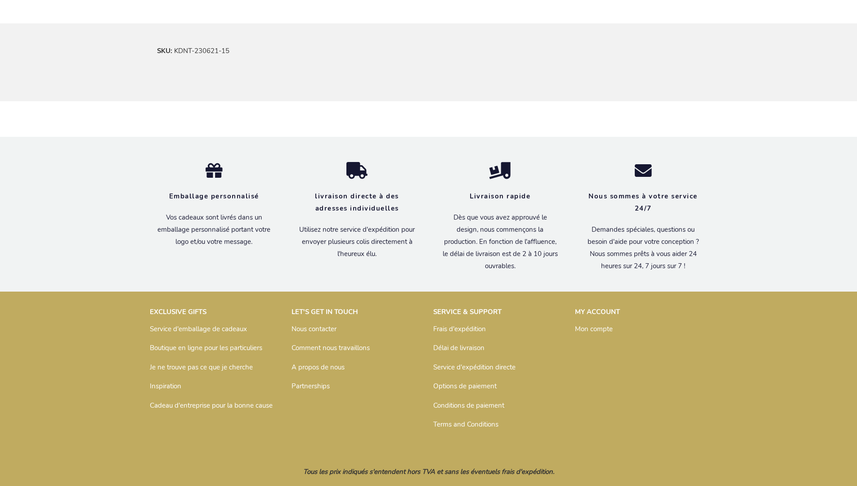
scroll to position [550, 0]
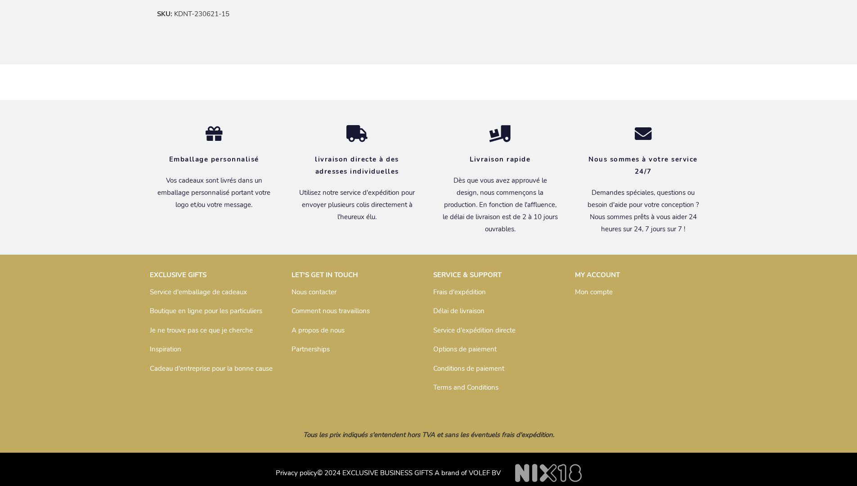
scroll to position [550, 0]
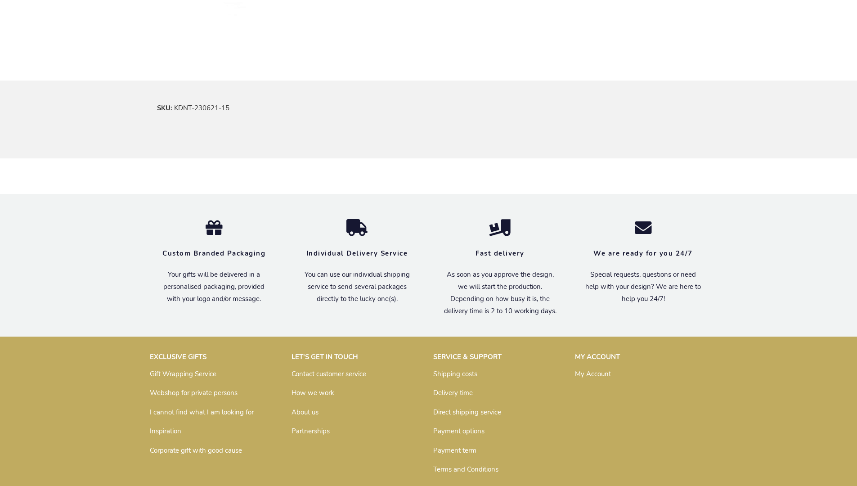
scroll to position [529, 0]
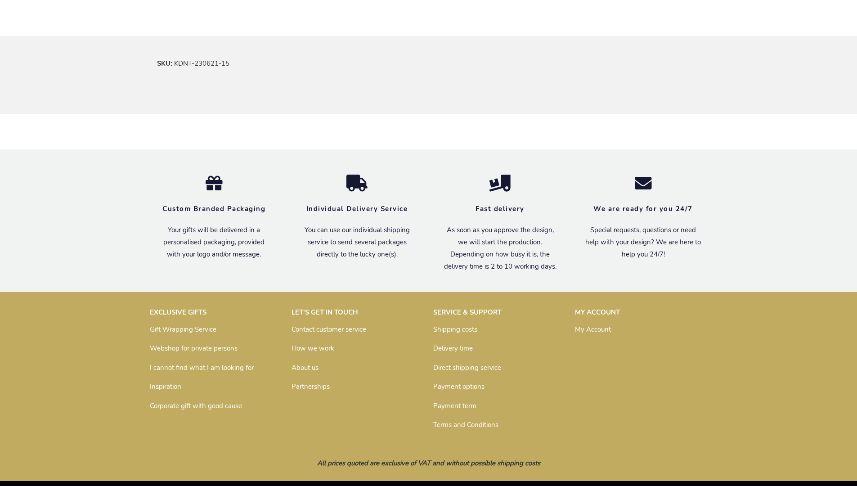
scroll to position [529, 0]
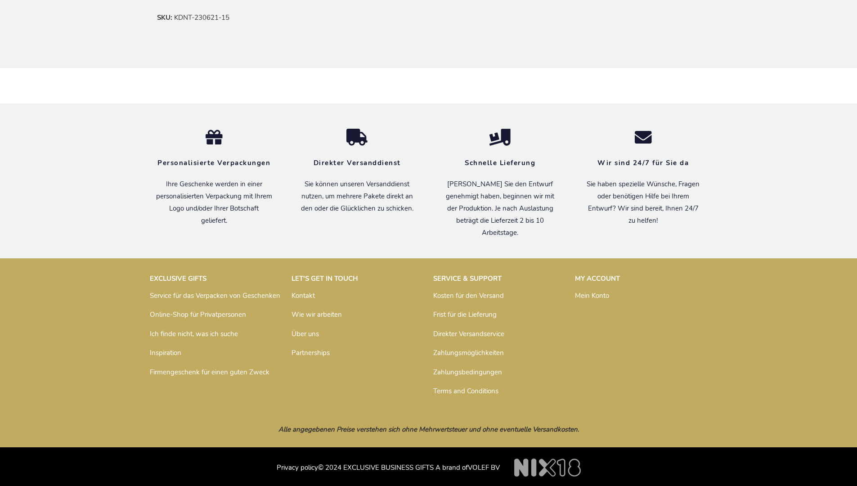
scroll to position [541, 0]
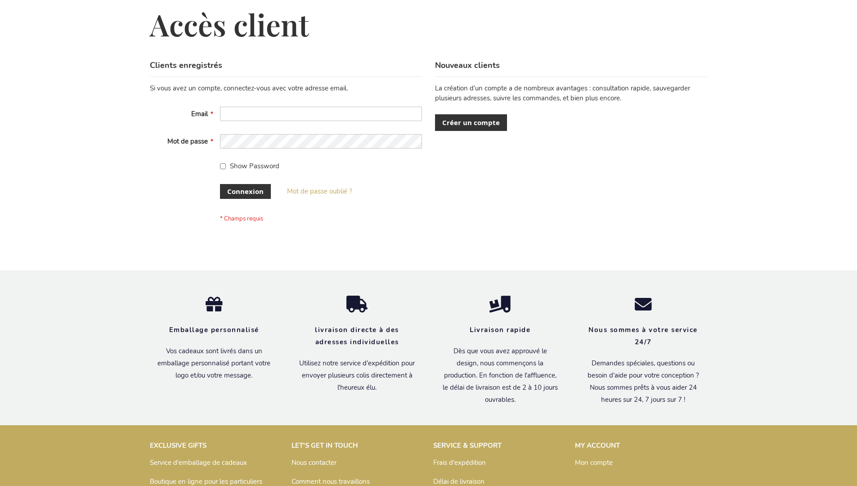
scroll to position [310, 0]
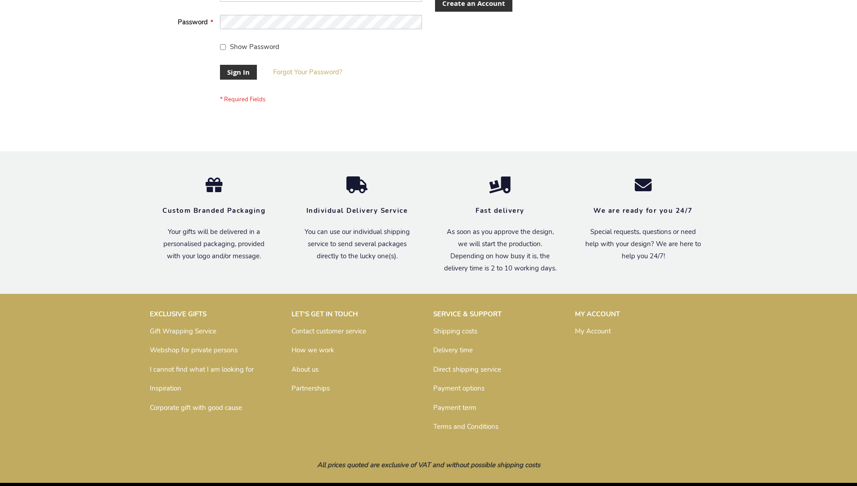
scroll to position [289, 0]
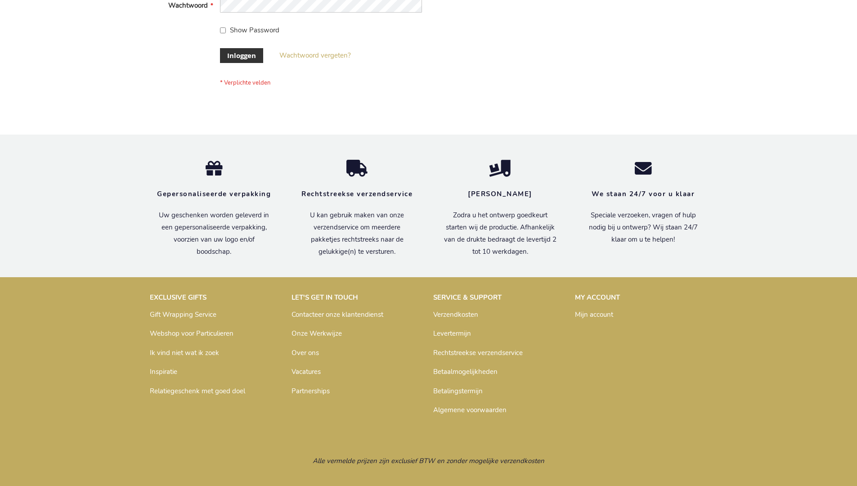
scroll to position [299, 0]
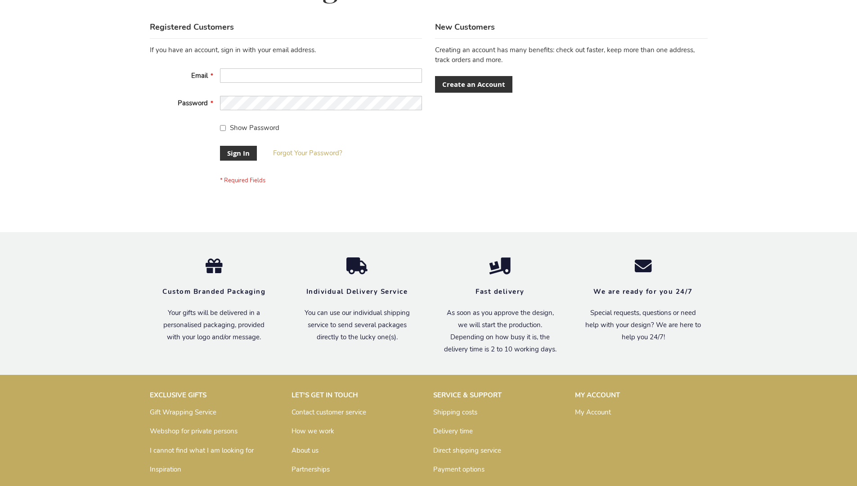
scroll to position [289, 0]
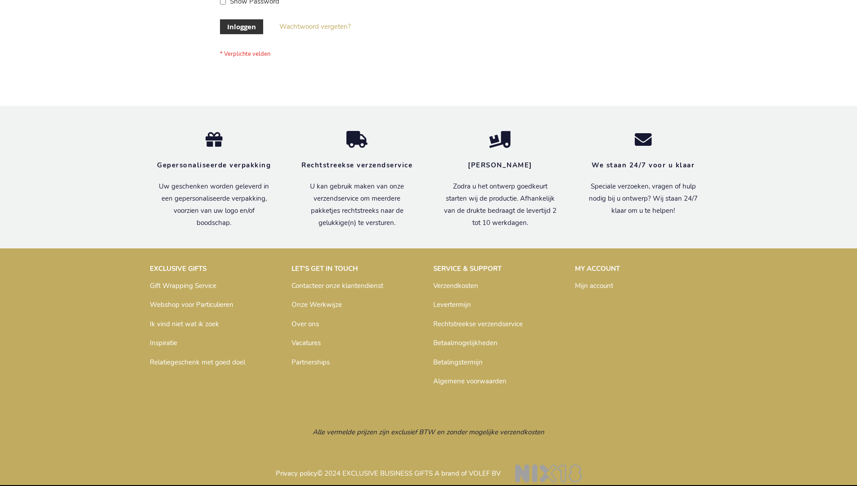
scroll to position [305, 0]
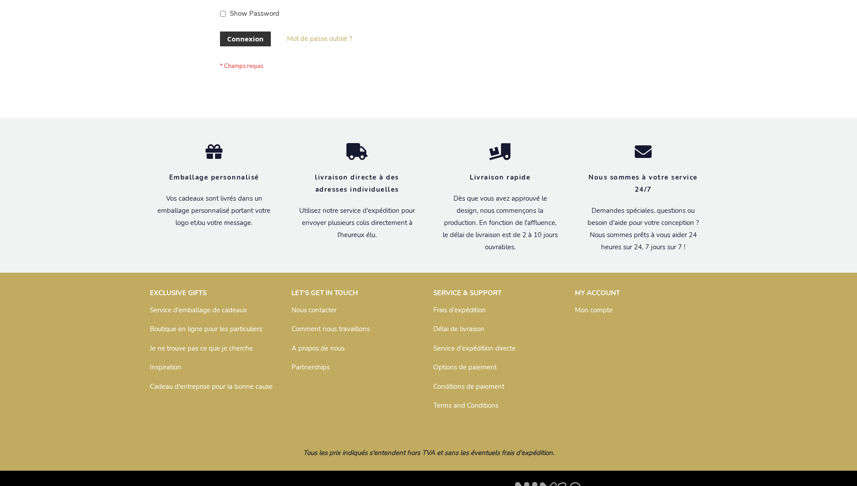
scroll to position [310, 0]
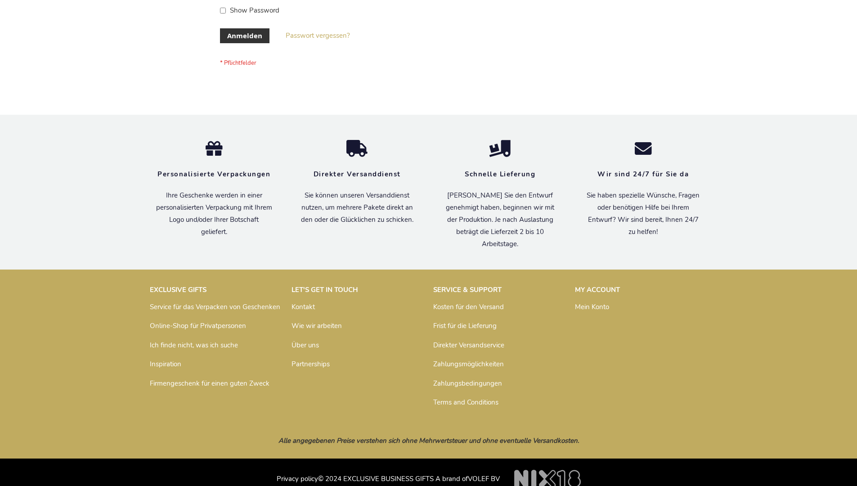
scroll to position [301, 0]
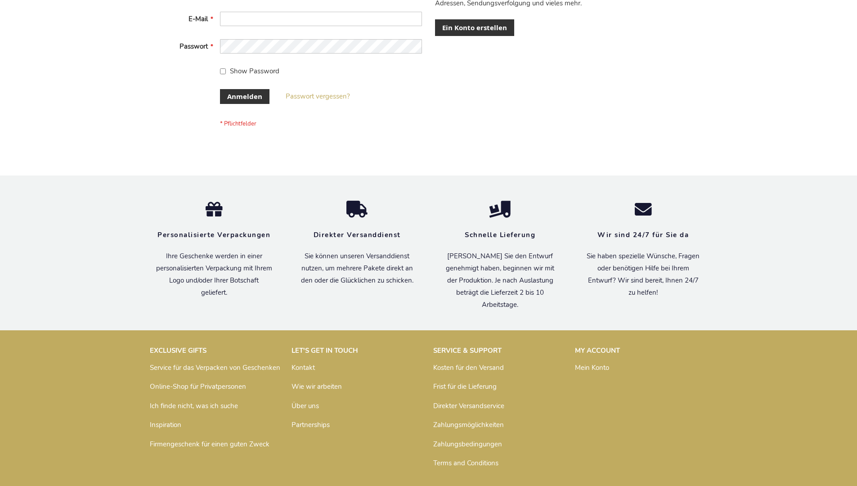
scroll to position [301, 0]
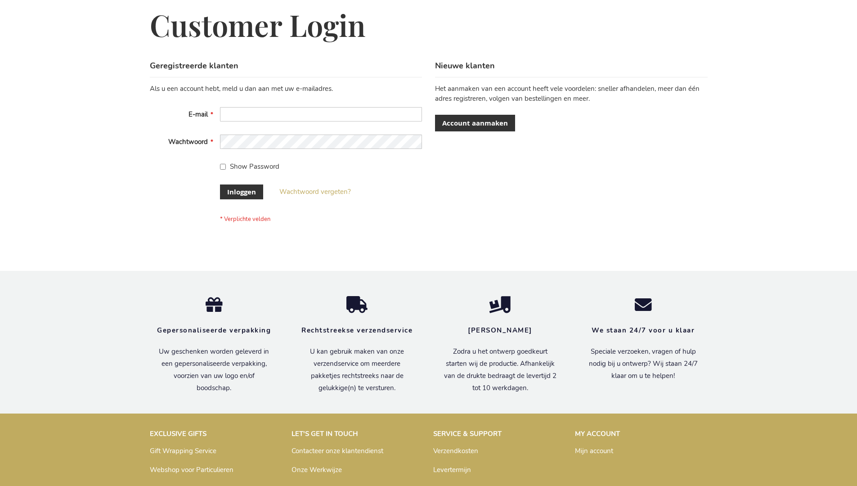
scroll to position [305, 0]
